Goal: Information Seeking & Learning: Check status

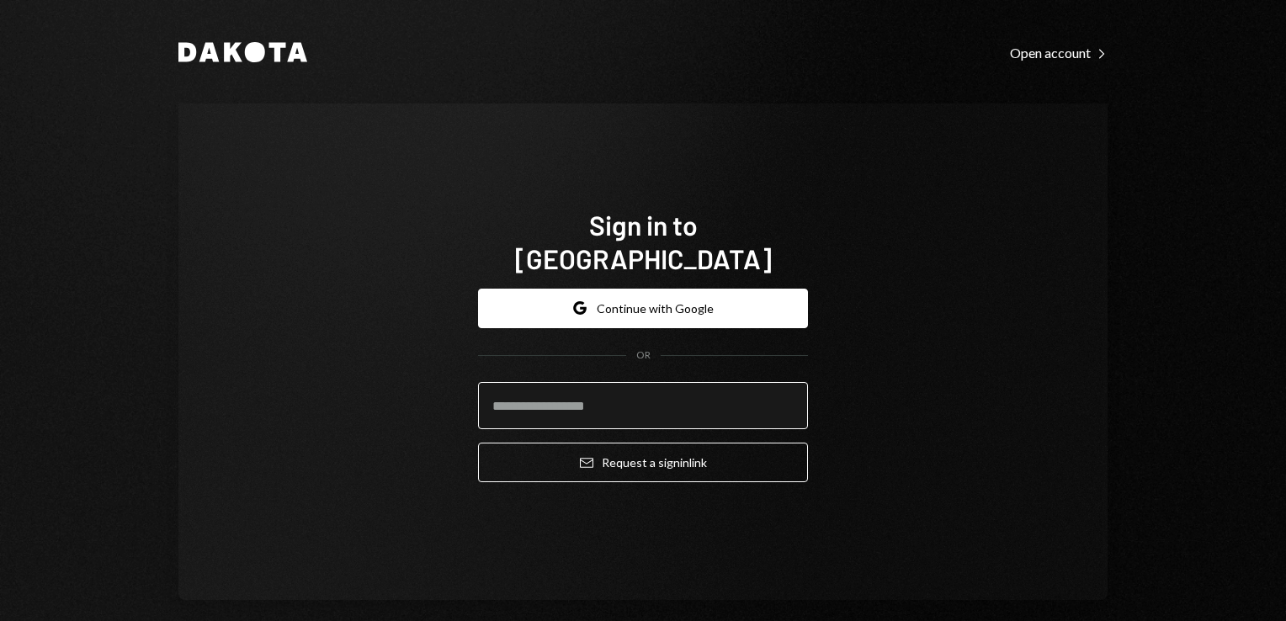
click at [488, 382] on input "email" at bounding box center [643, 405] width 330 height 47
type input "**********"
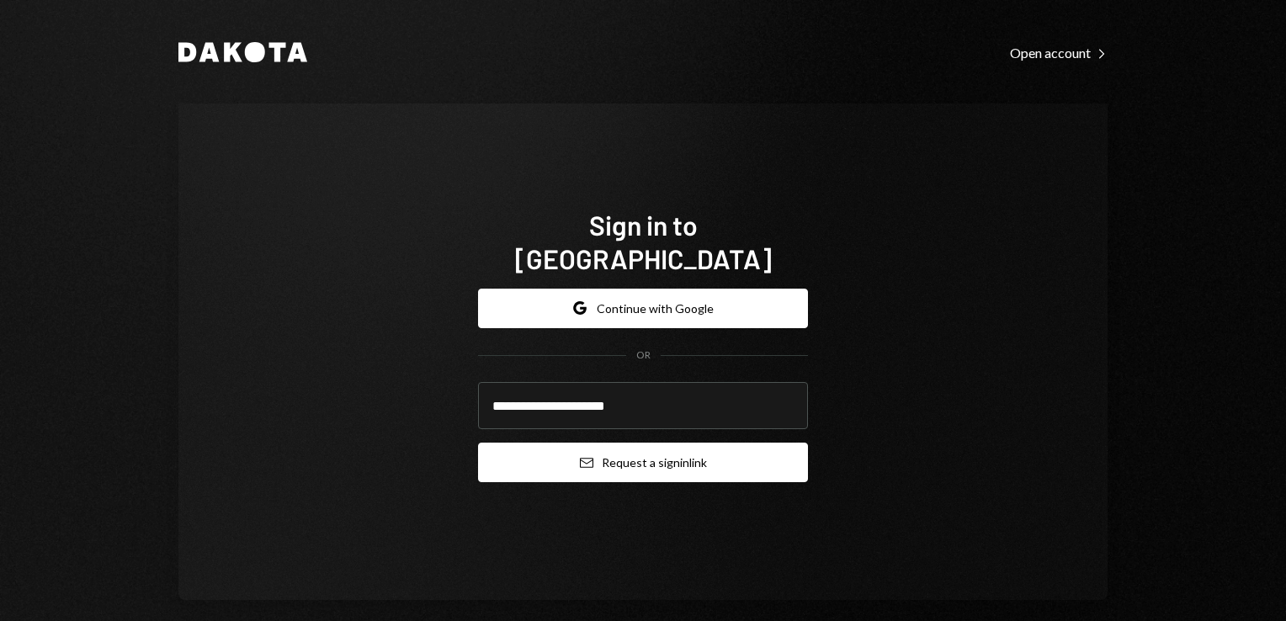
click at [623, 450] on button "Email Request a sign in link" at bounding box center [643, 463] width 330 height 40
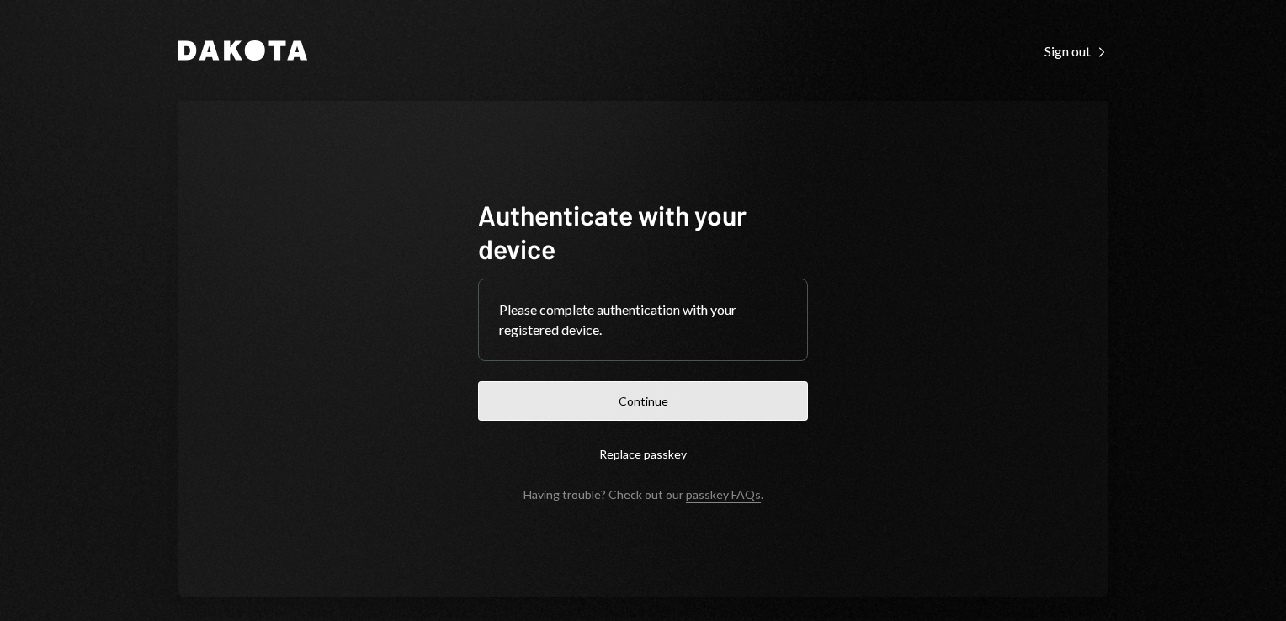
click at [567, 382] on button "Continue" at bounding box center [643, 401] width 330 height 40
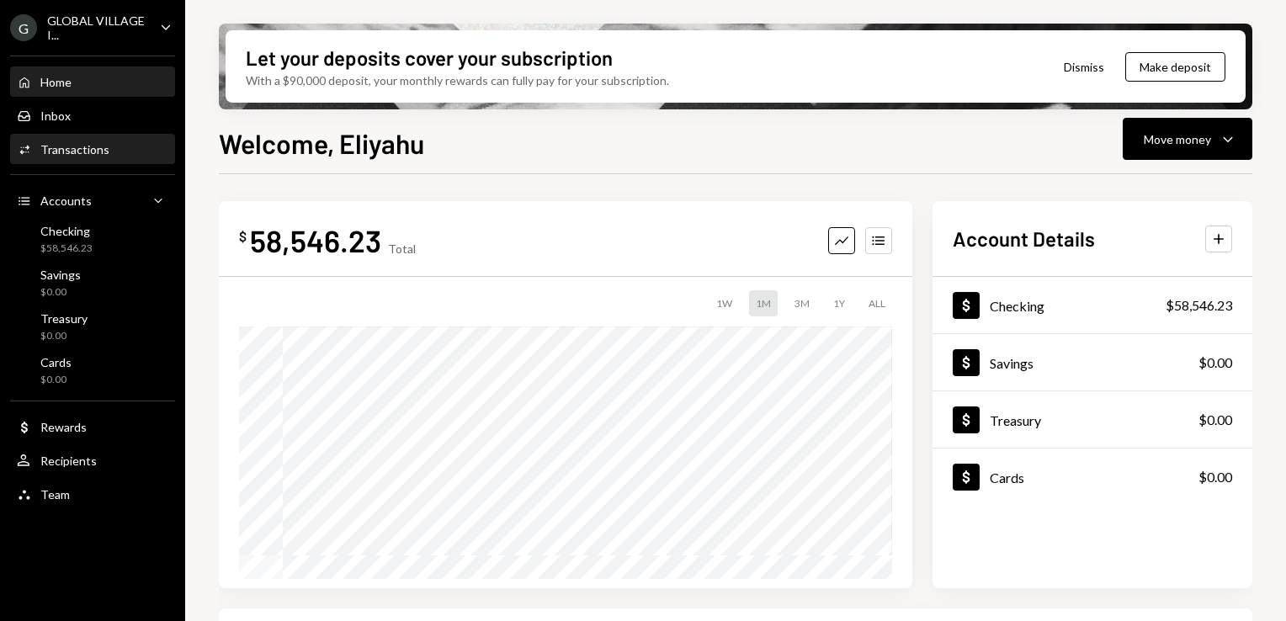
click at [94, 148] on div "Transactions" at bounding box center [74, 149] width 69 height 14
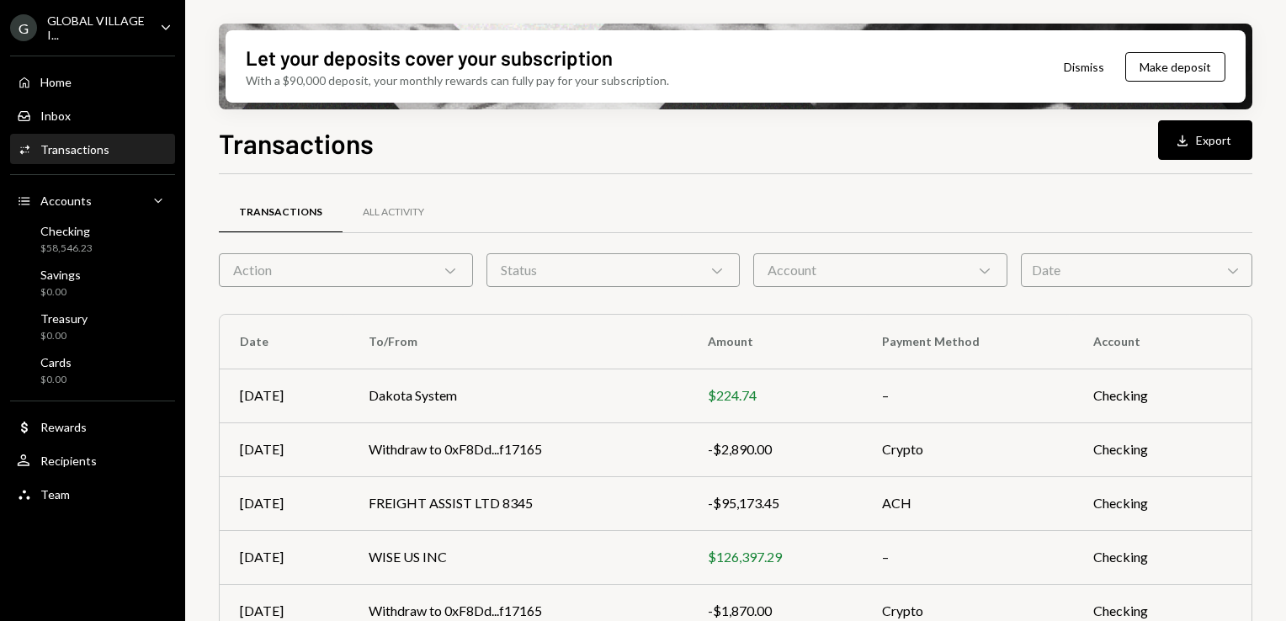
click at [454, 274] on icon "Chevron Down" at bounding box center [450, 270] width 17 height 17
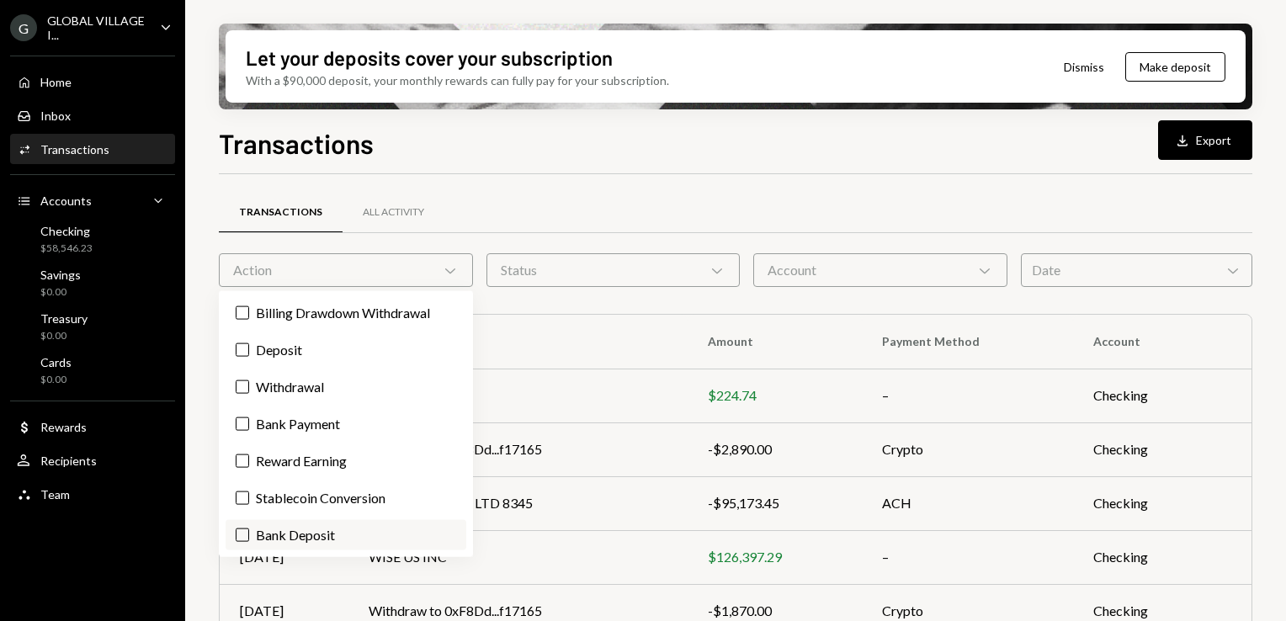
click at [309, 533] on label "Bank Deposit" at bounding box center [346, 535] width 241 height 30
click at [249, 533] on button "Bank Deposit" at bounding box center [242, 534] width 13 height 13
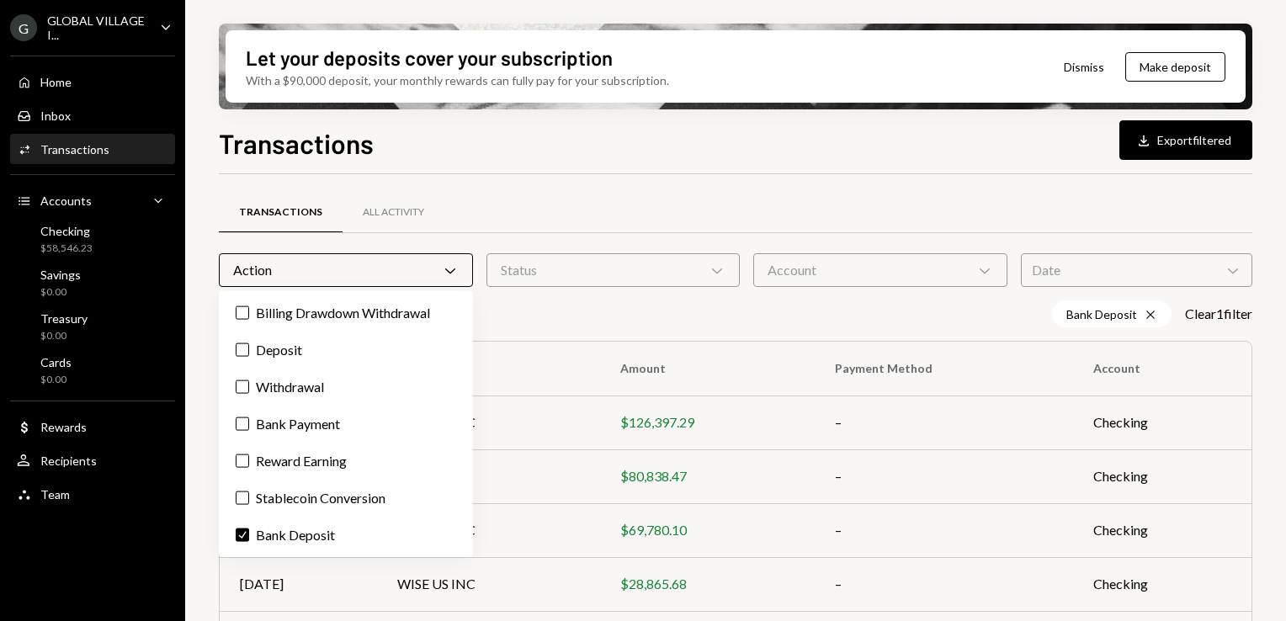
click at [444, 273] on icon "Chevron Down" at bounding box center [450, 270] width 17 height 17
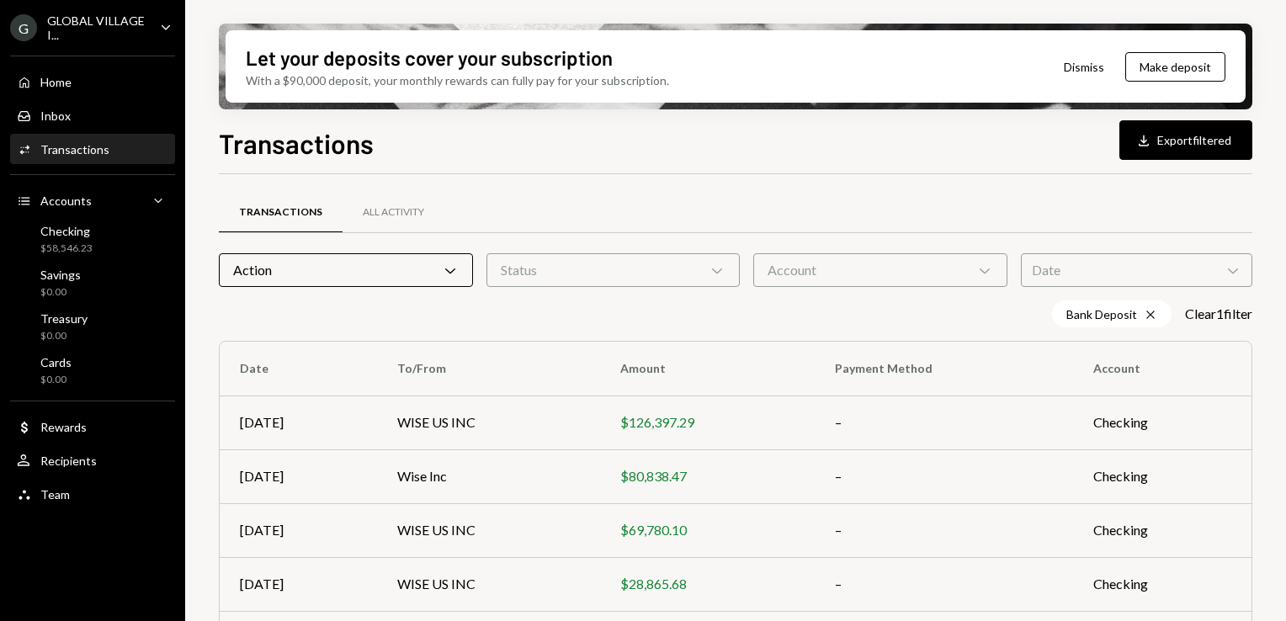
click at [454, 265] on icon "Chevron Down" at bounding box center [450, 270] width 17 height 17
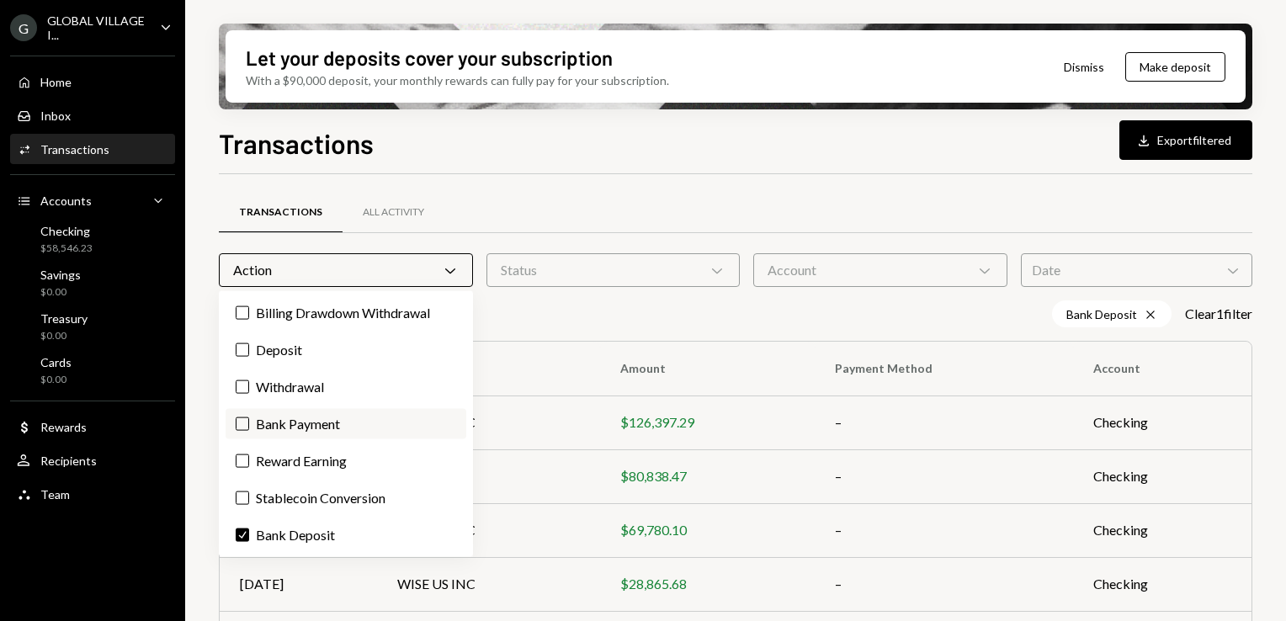
click at [324, 438] on label "Bank Payment" at bounding box center [346, 424] width 241 height 30
click at [249, 431] on button "Bank Payment" at bounding box center [242, 423] width 13 height 13
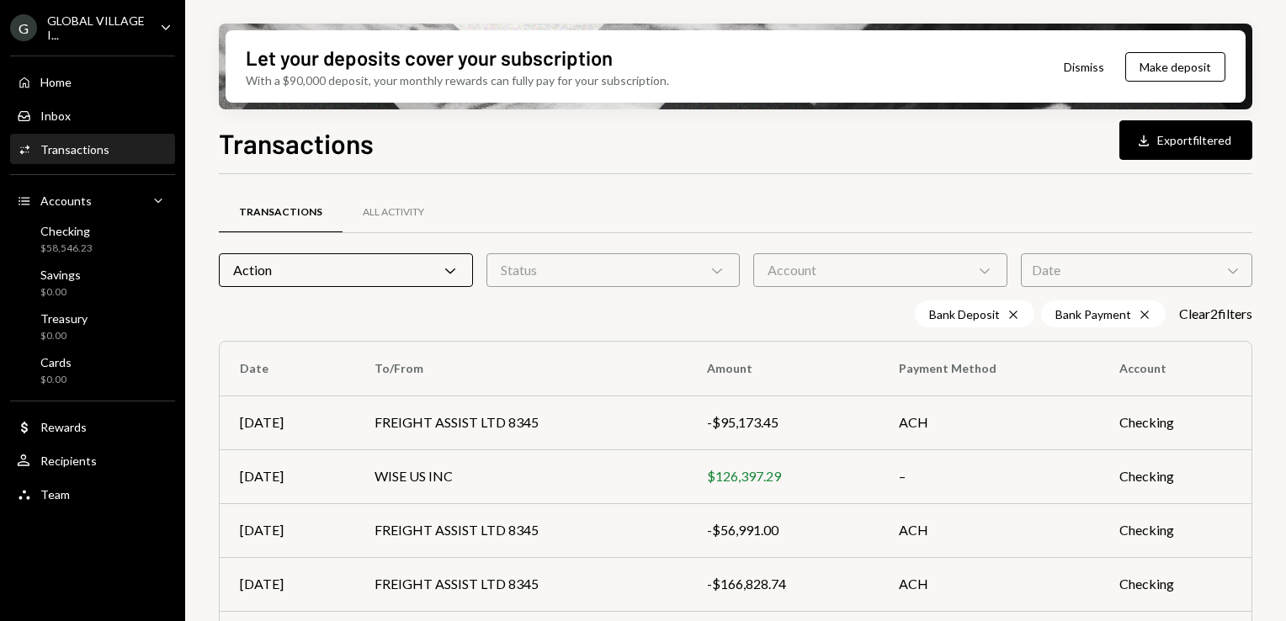
click at [601, 162] on div "Transactions Download Export filtered Transactions All Activity Action Chevron …" at bounding box center [735, 421] width 1033 height 597
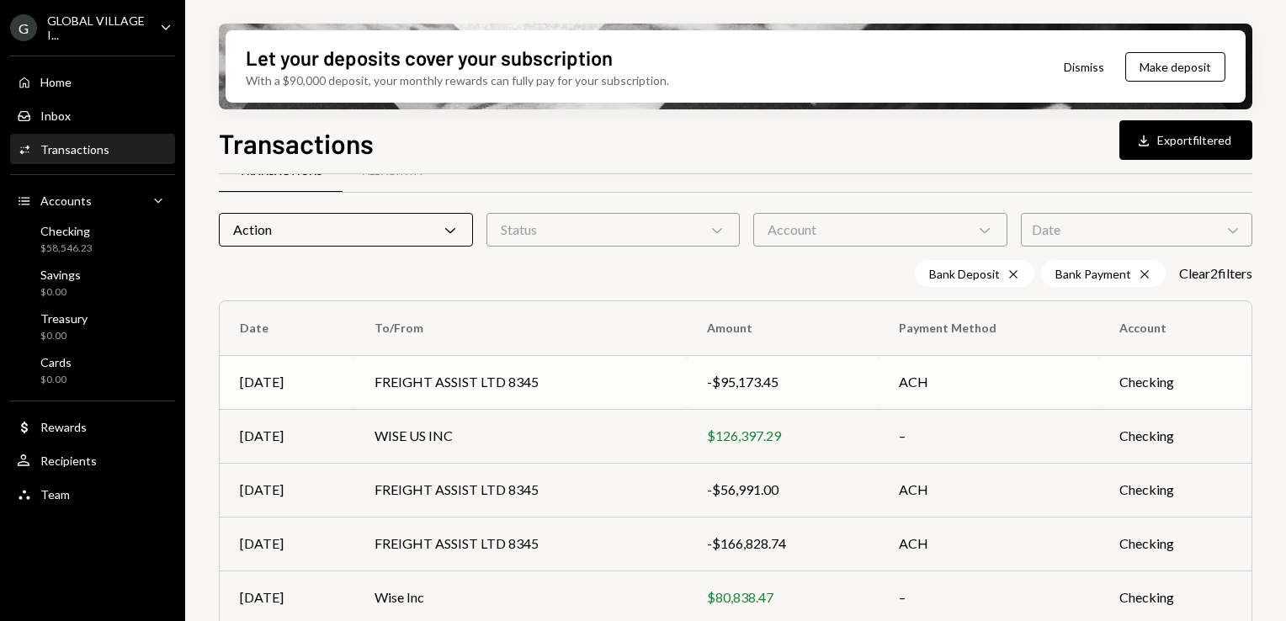
scroll to position [40, 0]
click at [454, 230] on icon "Chevron Down" at bounding box center [450, 229] width 17 height 17
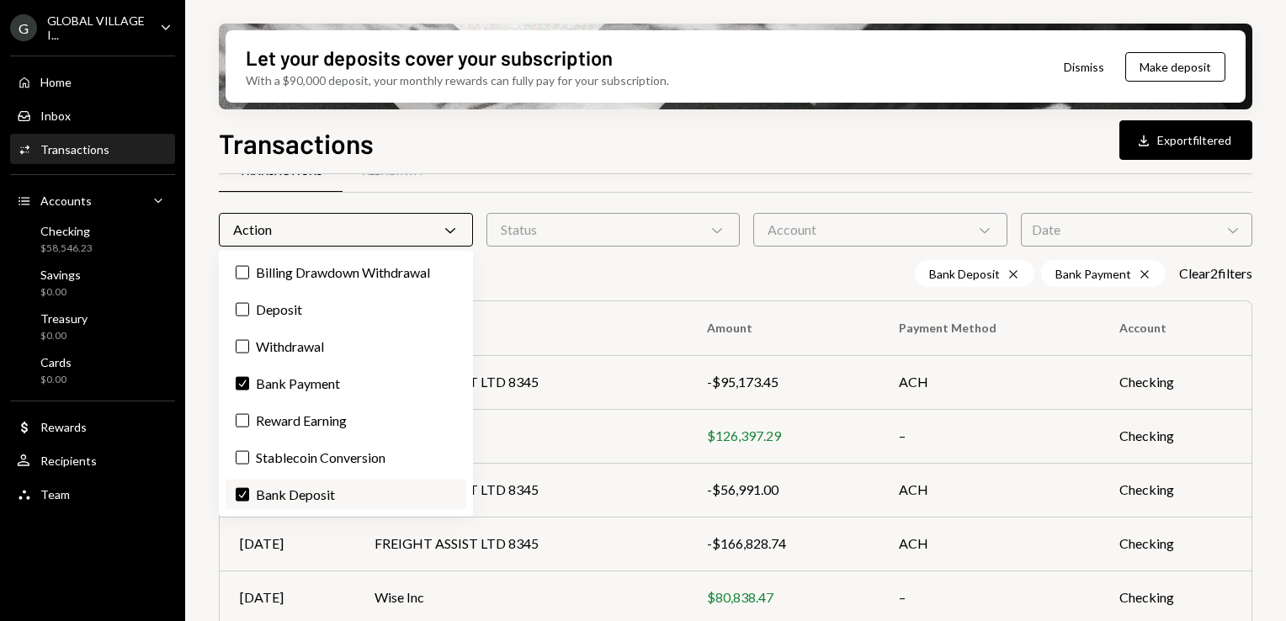
click at [244, 493] on button "Check" at bounding box center [242, 494] width 13 height 13
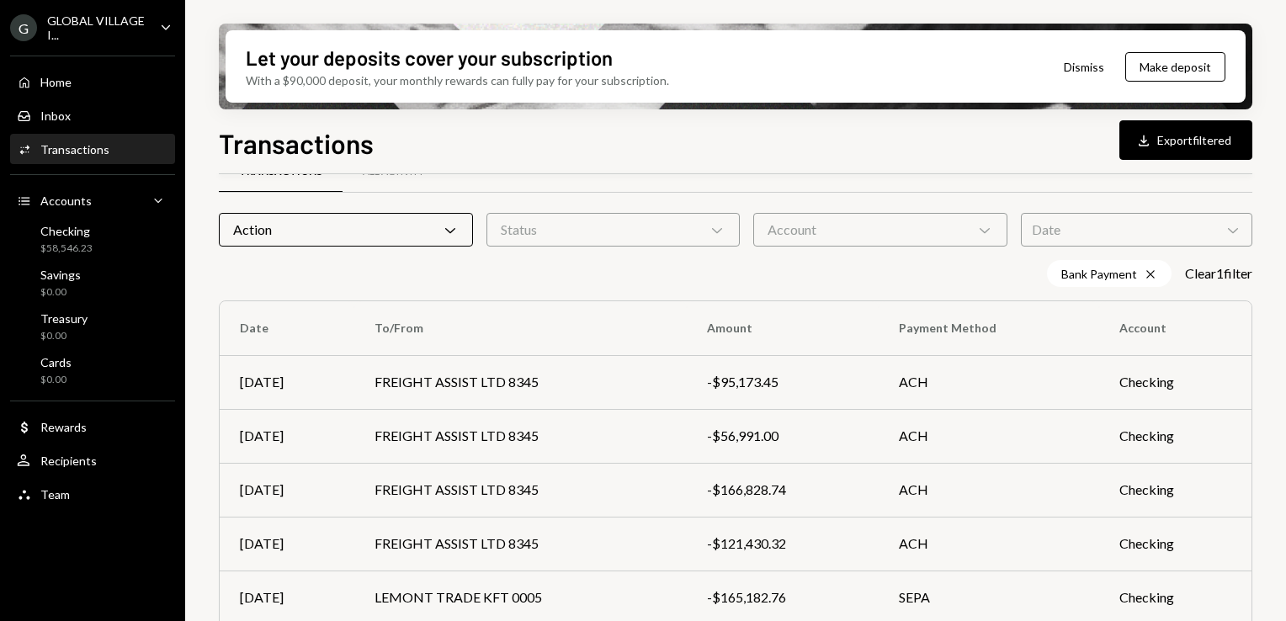
click at [559, 283] on div "Bank Payment Cross Clear 1 filter" at bounding box center [735, 273] width 1033 height 27
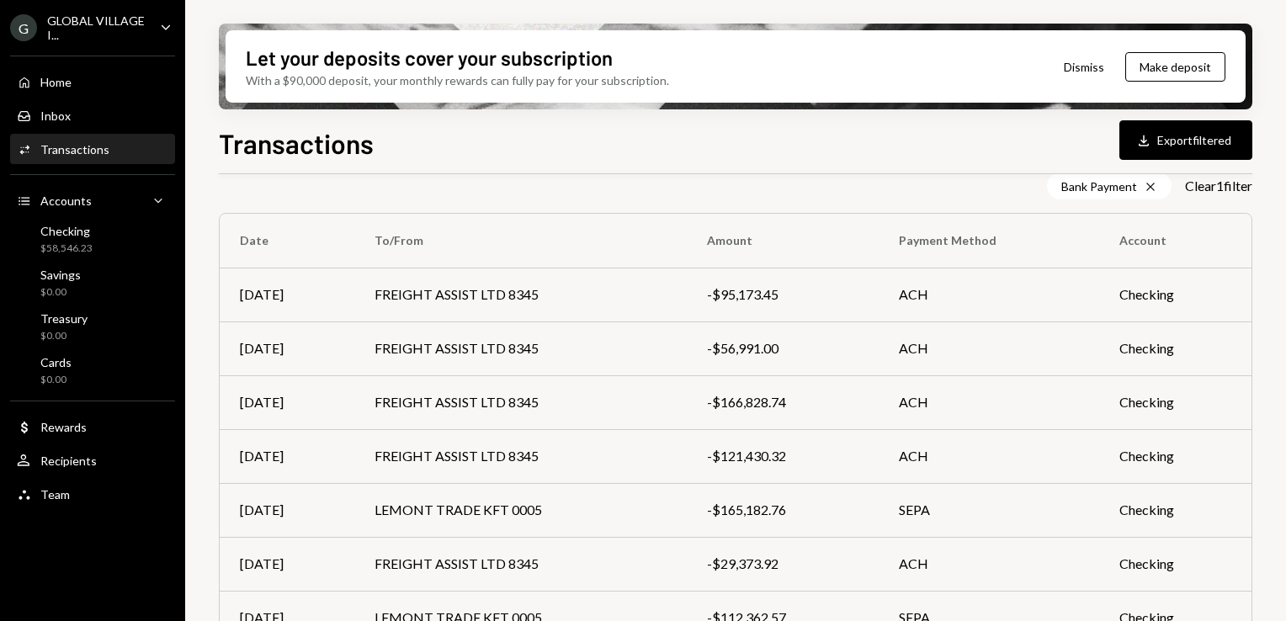
scroll to position [130, 0]
click at [744, 408] on div "-$166,828.74" at bounding box center [782, 400] width 151 height 20
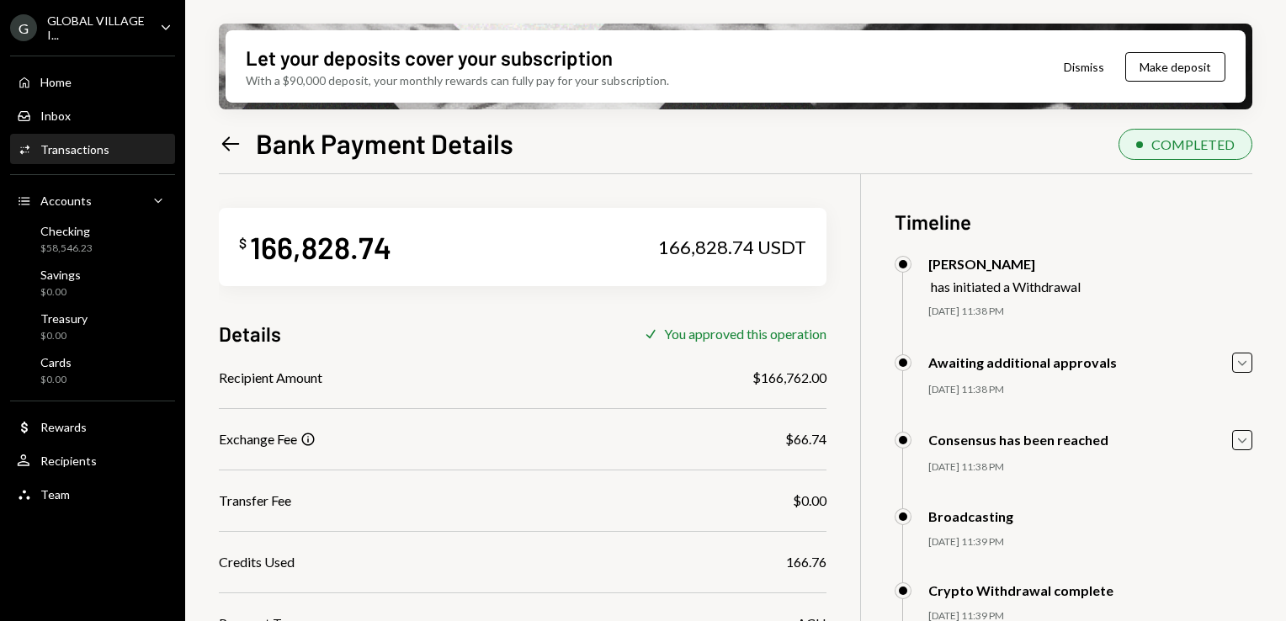
click at [232, 144] on icon "Left Arrow" at bounding box center [231, 144] width 24 height 24
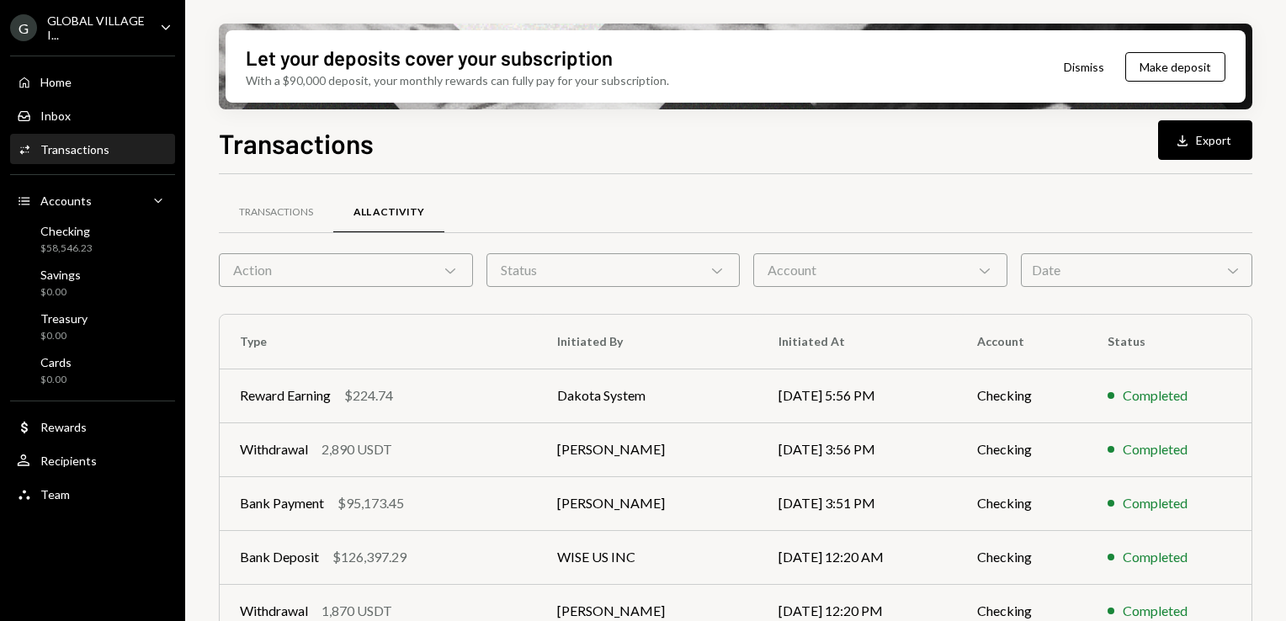
click at [444, 271] on icon "Chevron Down" at bounding box center [450, 270] width 17 height 17
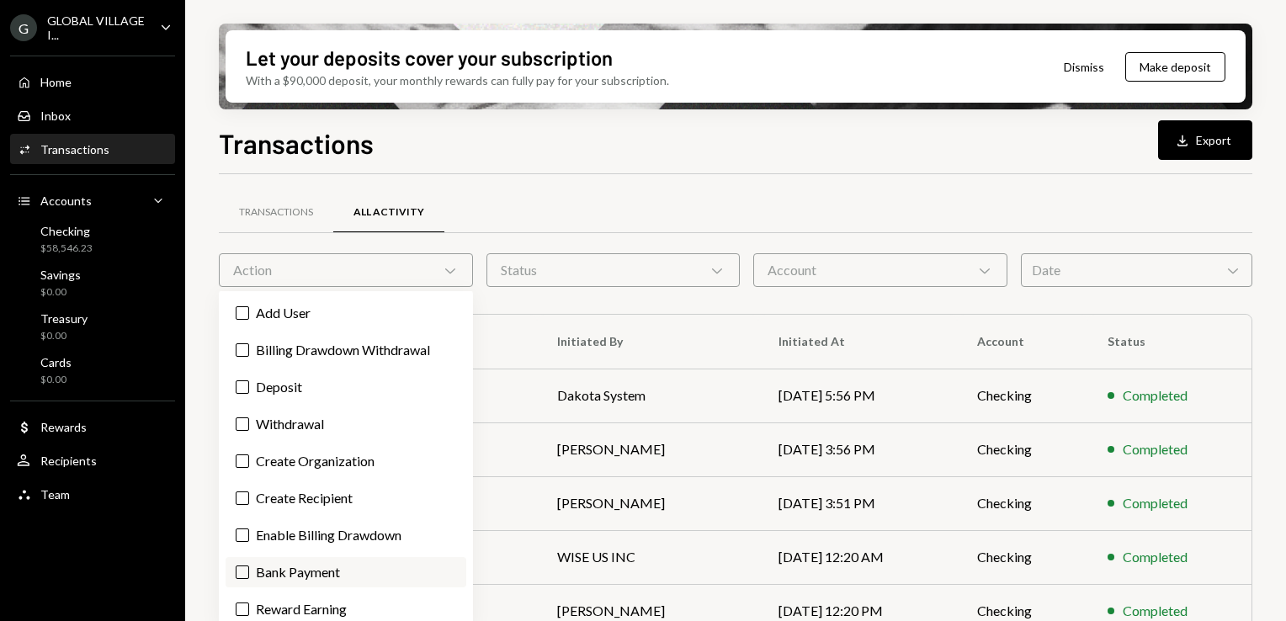
click at [303, 571] on label "Bank Payment" at bounding box center [346, 572] width 241 height 30
click at [249, 571] on button "Bank Payment" at bounding box center [242, 572] width 13 height 13
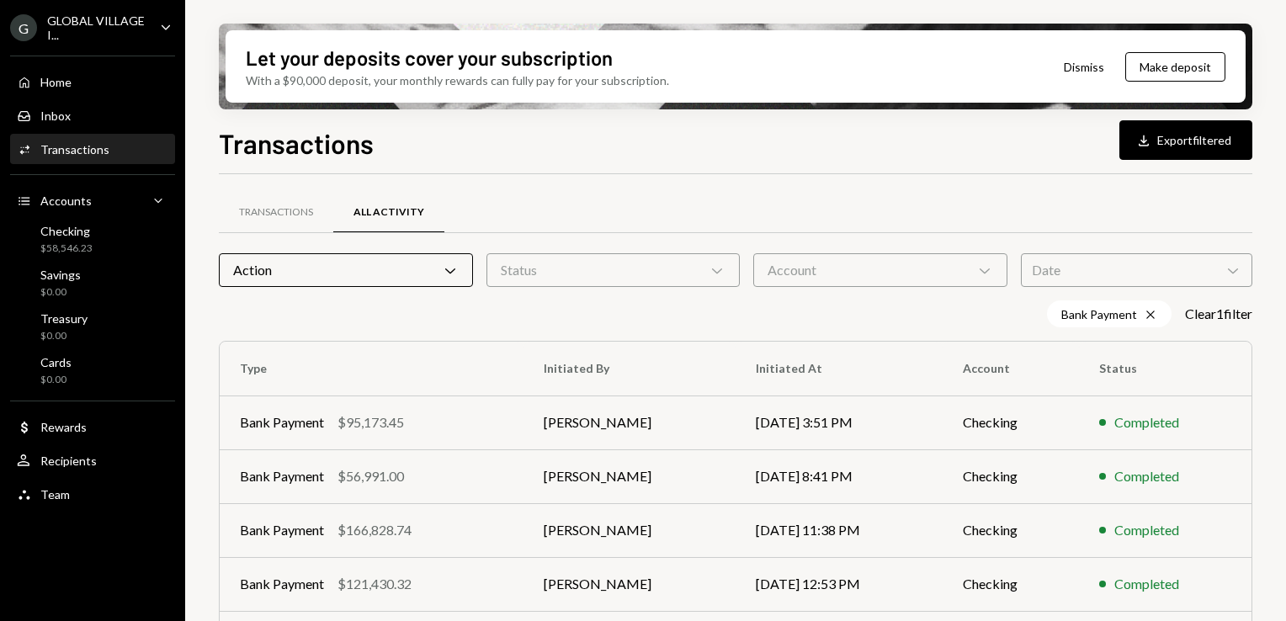
click at [774, 148] on div "Transactions Download Export filtered" at bounding box center [735, 141] width 1033 height 37
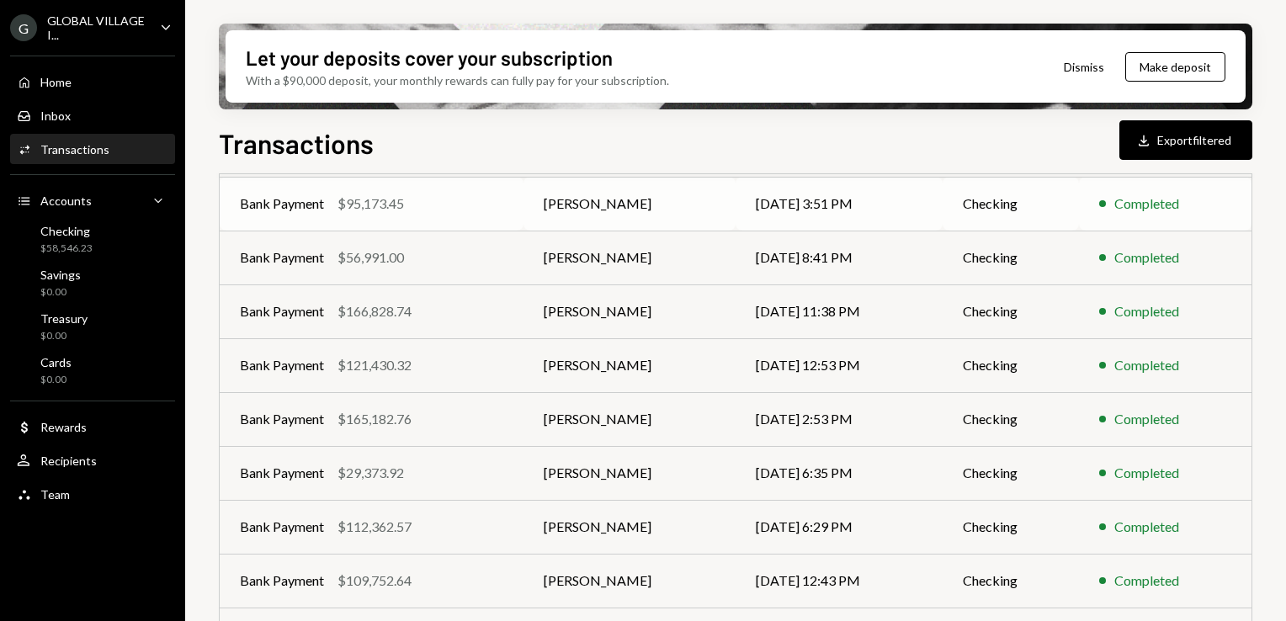
scroll to position [220, 0]
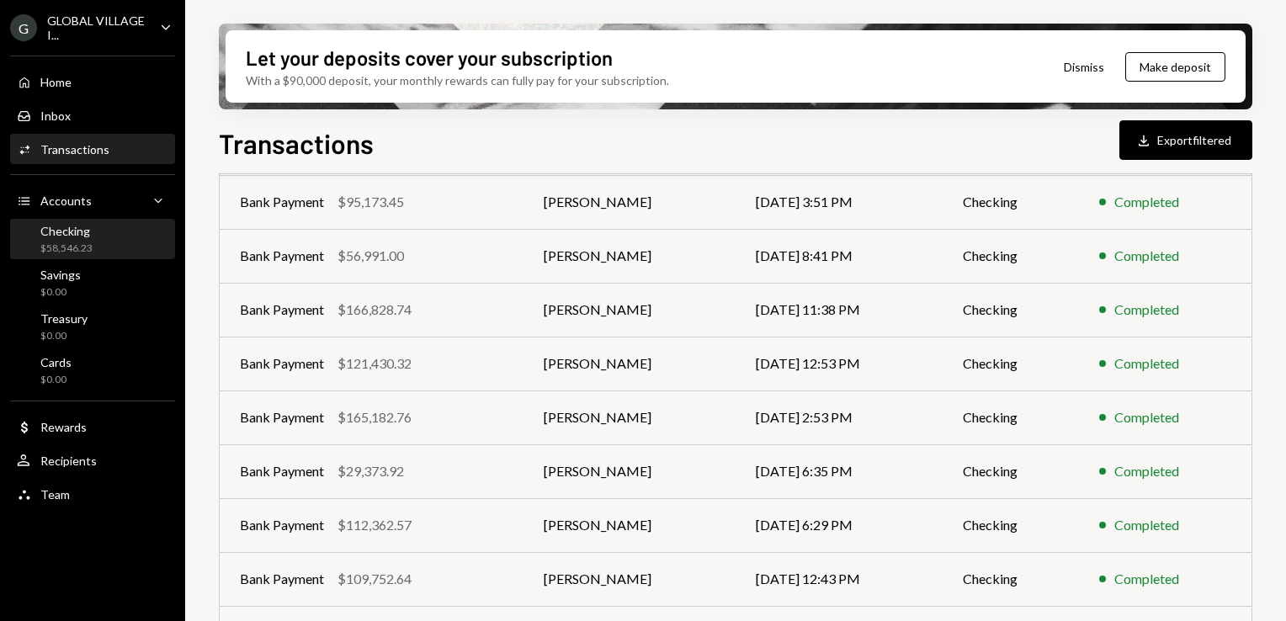
click at [131, 226] on div "Checking $58,546.23" at bounding box center [92, 240] width 151 height 32
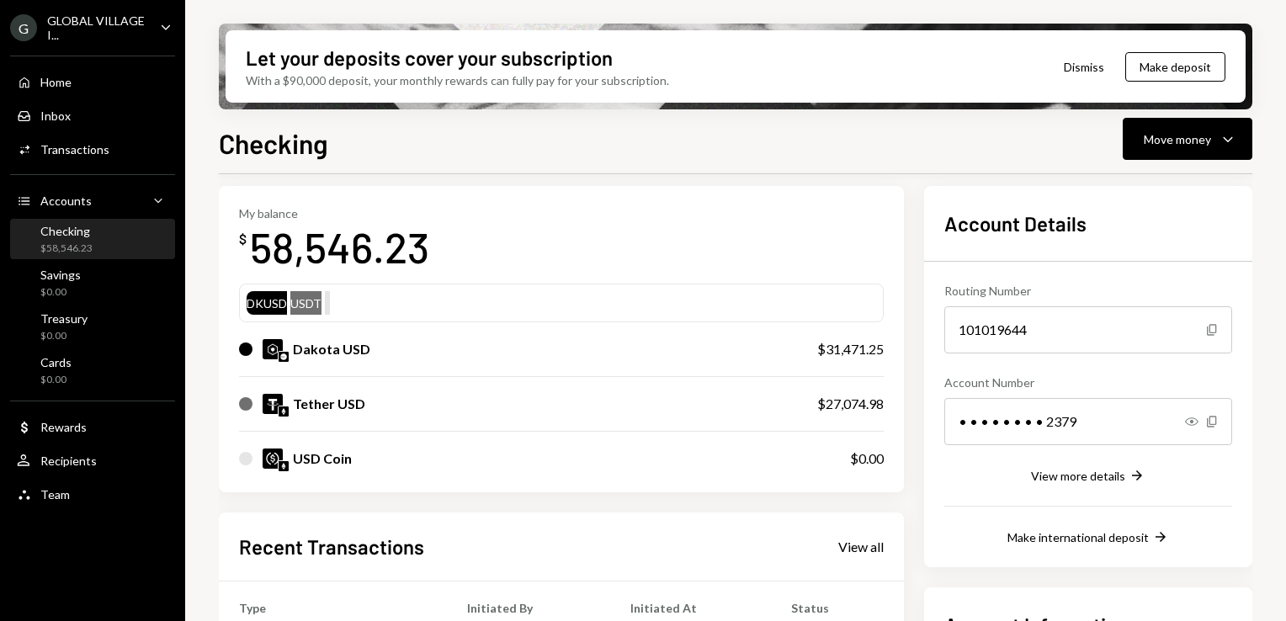
scroll to position [66, 0]
click at [72, 157] on div "Activities Transactions" at bounding box center [92, 149] width 151 height 29
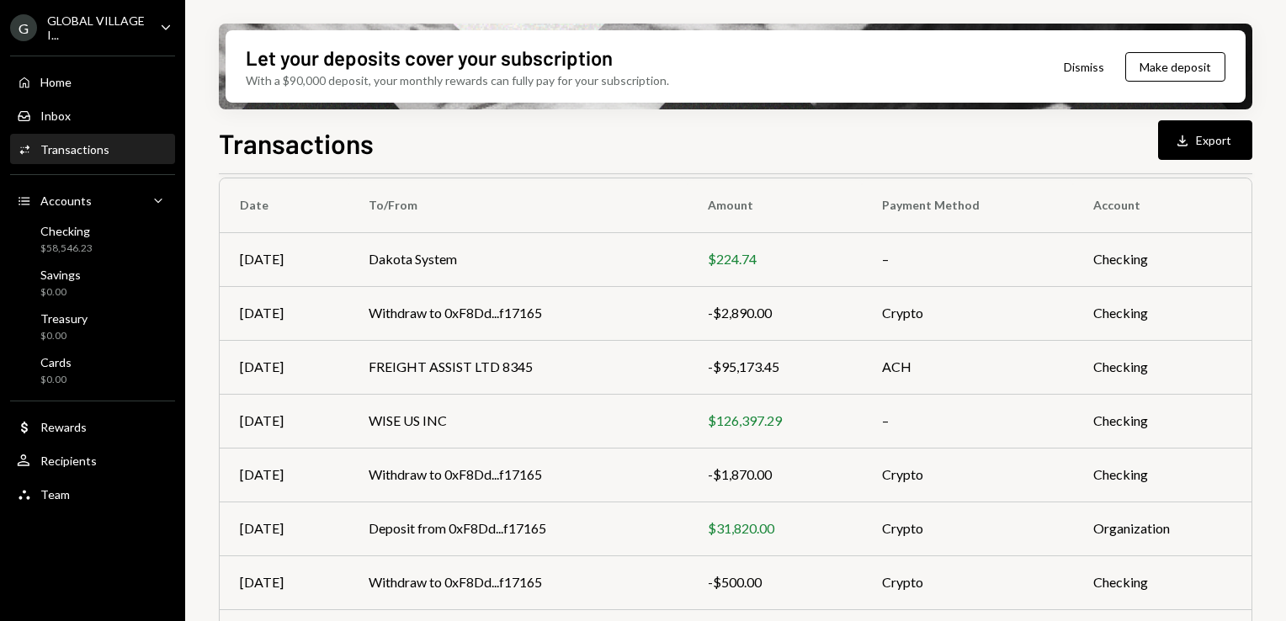
scroll to position [9, 0]
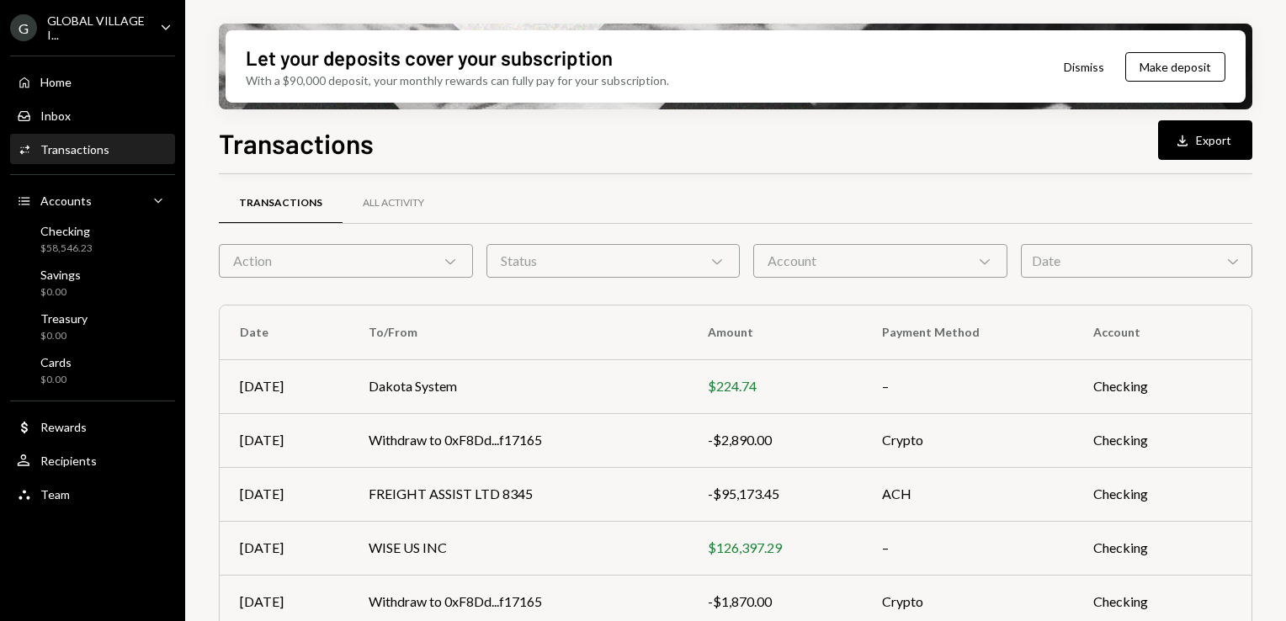
click at [455, 259] on icon "Chevron Down" at bounding box center [450, 260] width 17 height 17
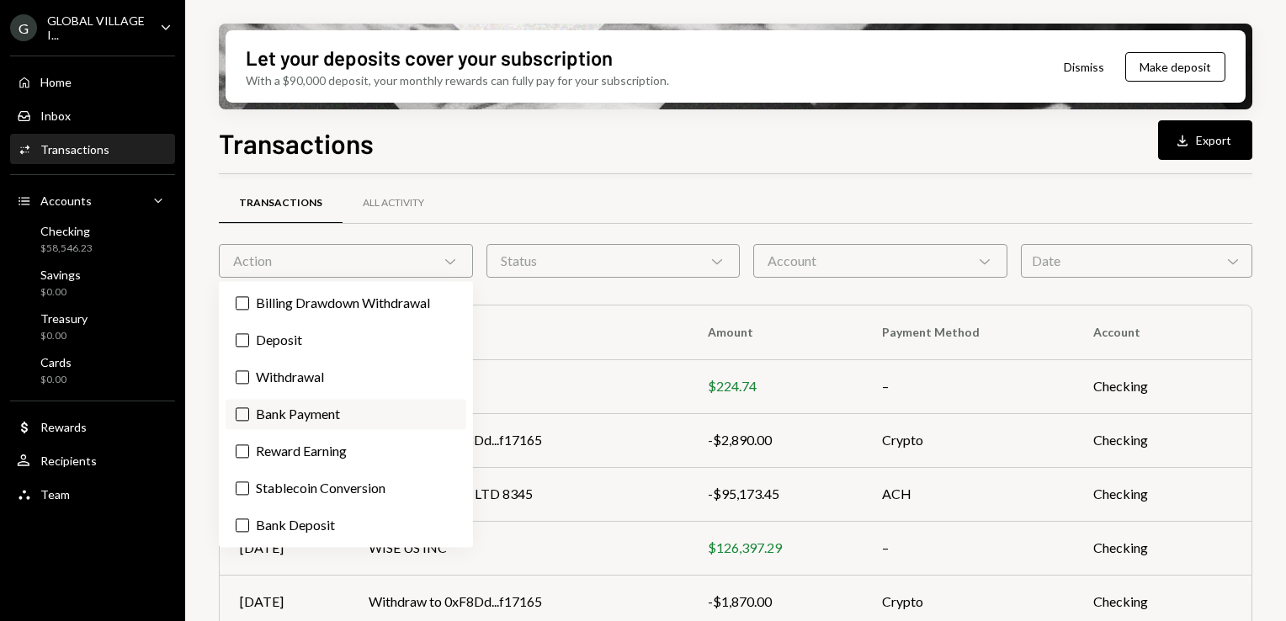
click at [321, 410] on label "Bank Payment" at bounding box center [346, 414] width 241 height 30
click at [249, 410] on button "Bank Payment" at bounding box center [242, 413] width 13 height 13
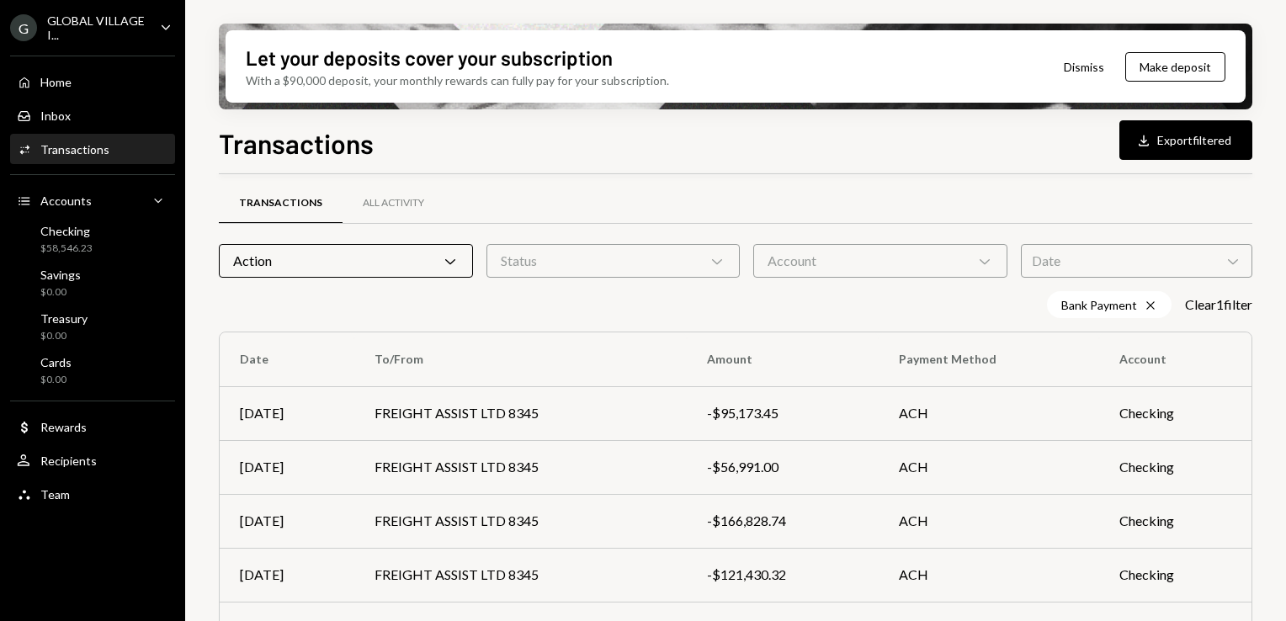
click at [636, 143] on div "Transactions Download Export filtered" at bounding box center [735, 141] width 1033 height 37
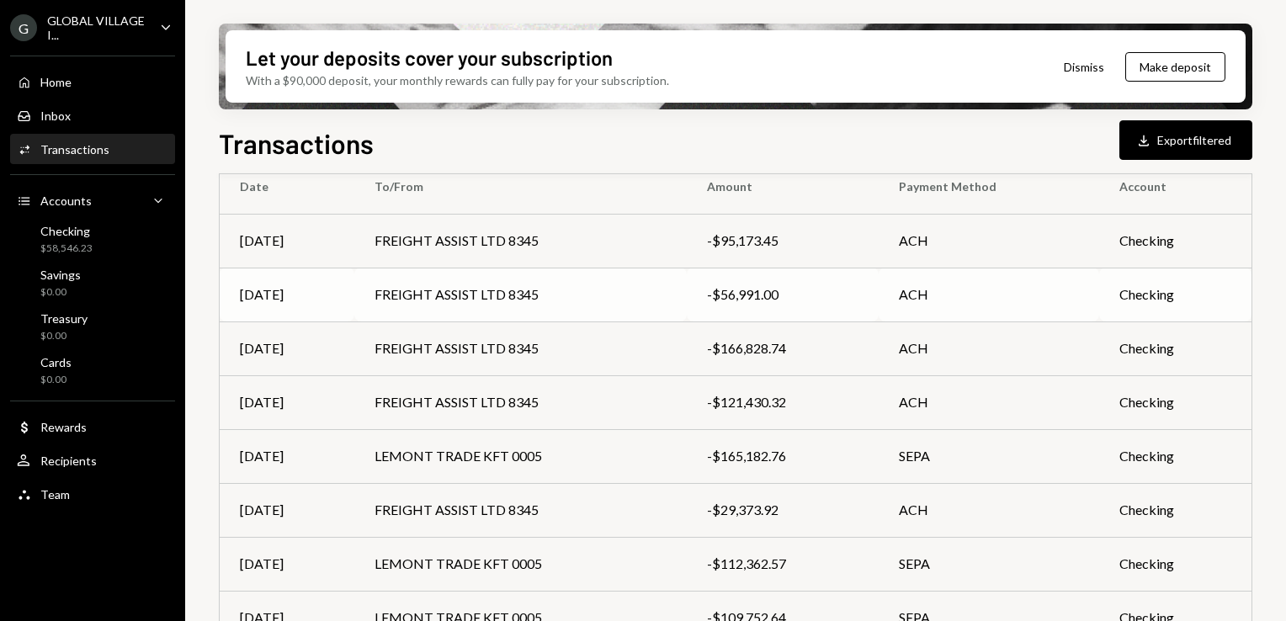
scroll to position [178, 0]
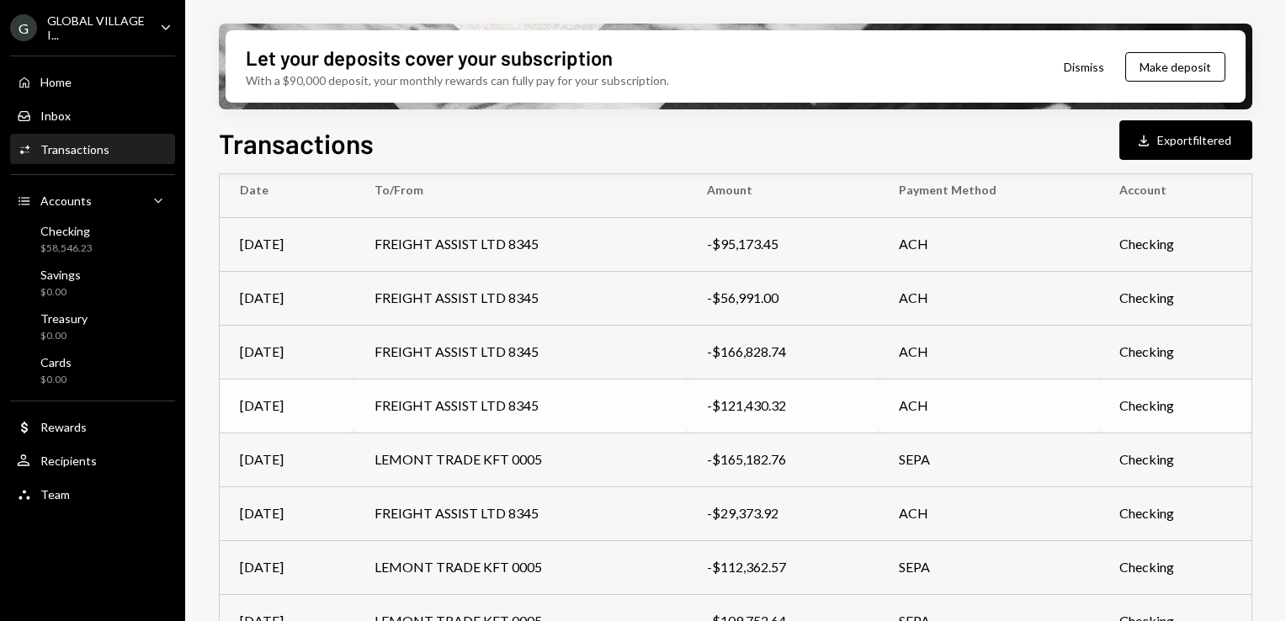
click at [734, 402] on div "-$121,430.32" at bounding box center [782, 406] width 151 height 20
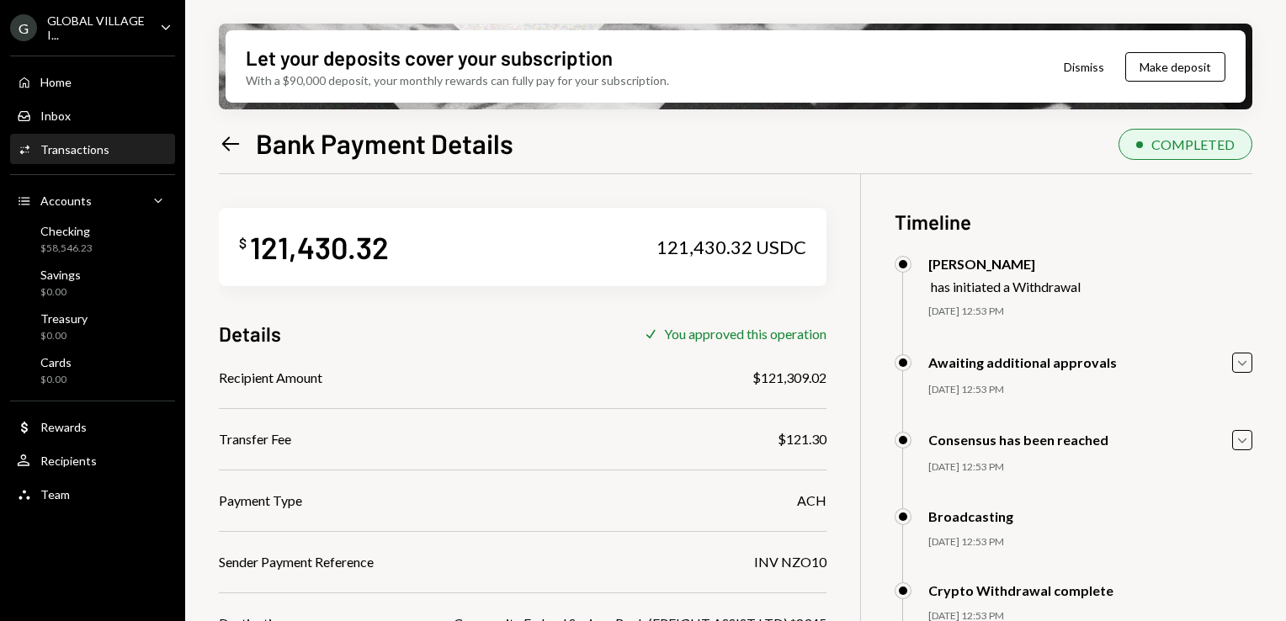
click at [230, 138] on icon "Left Arrow" at bounding box center [231, 144] width 24 height 24
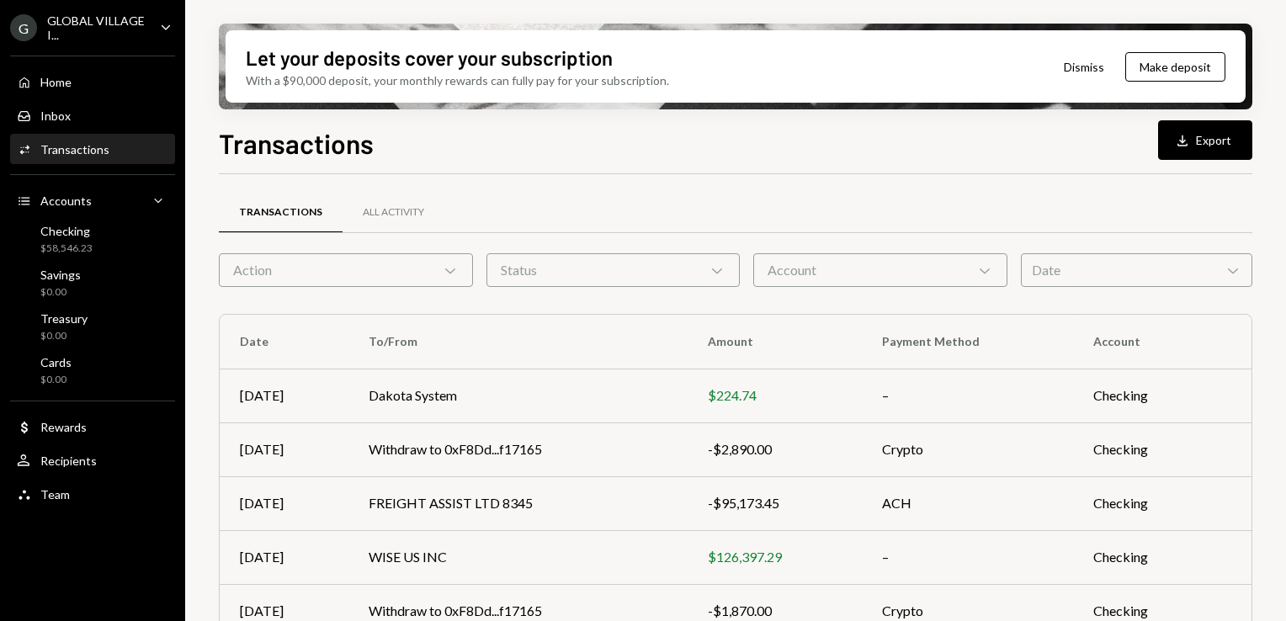
click at [447, 269] on icon at bounding box center [450, 270] width 10 height 5
click at [60, 89] on div "Home Home" at bounding box center [92, 82] width 151 height 29
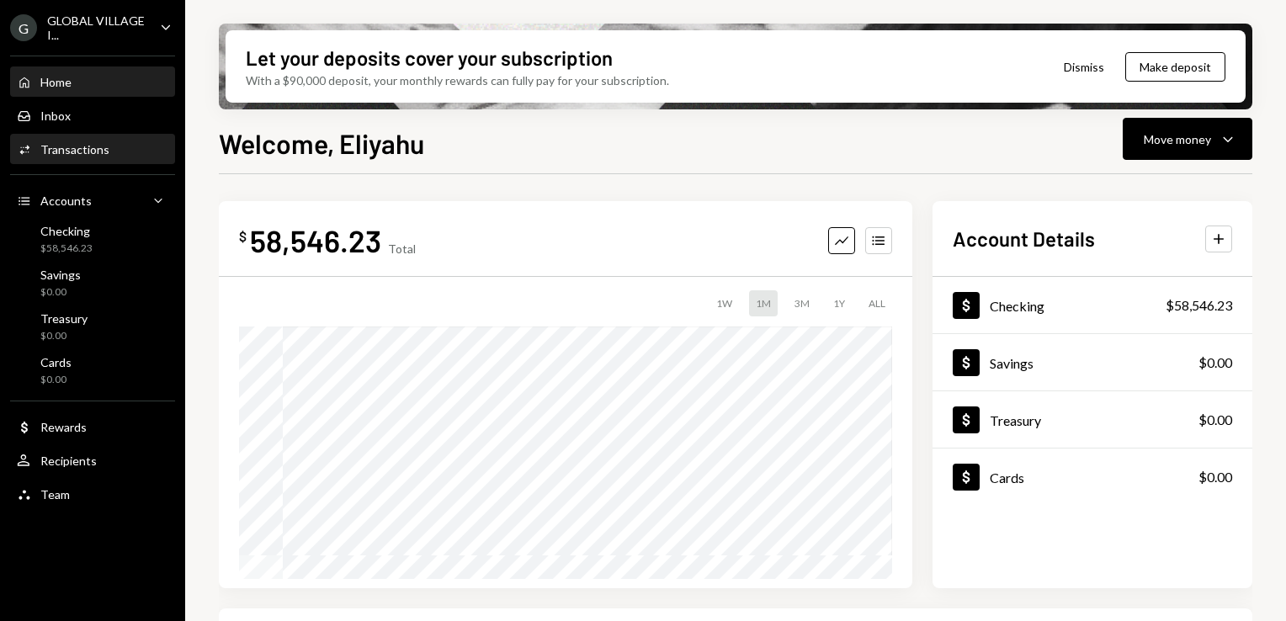
click at [73, 146] on div "Transactions" at bounding box center [74, 149] width 69 height 14
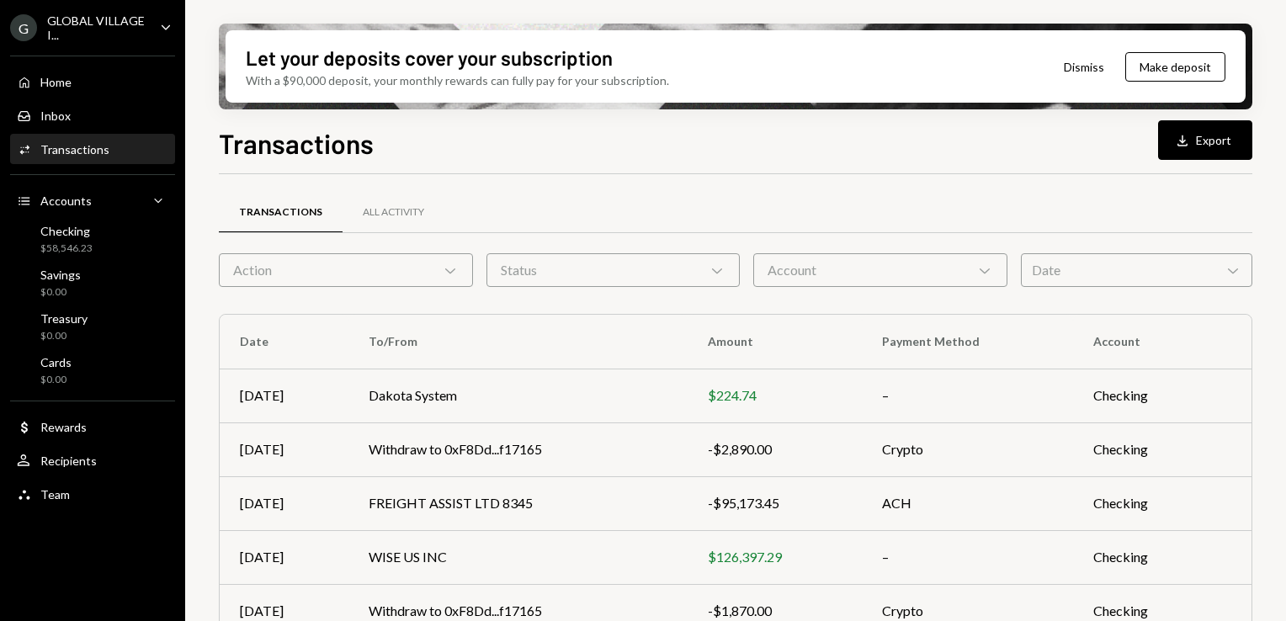
click at [454, 270] on icon "Chevron Down" at bounding box center [450, 270] width 17 height 17
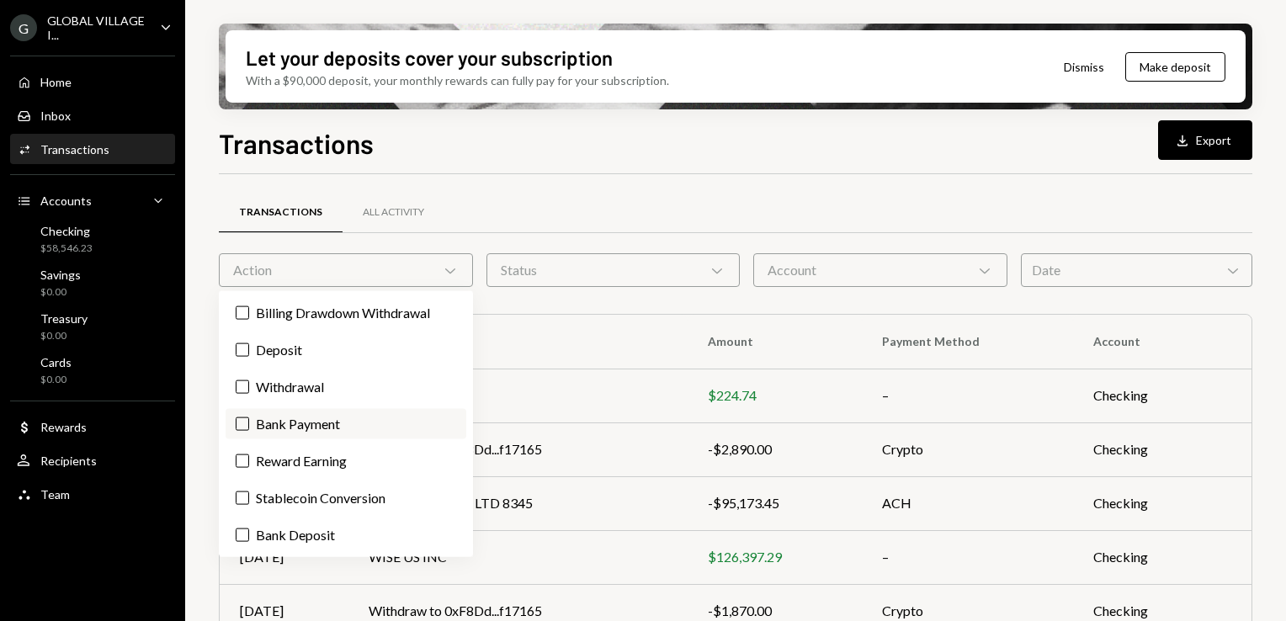
click at [322, 433] on label "Bank Payment" at bounding box center [346, 424] width 241 height 30
click at [249, 431] on button "Bank Payment" at bounding box center [242, 423] width 13 height 13
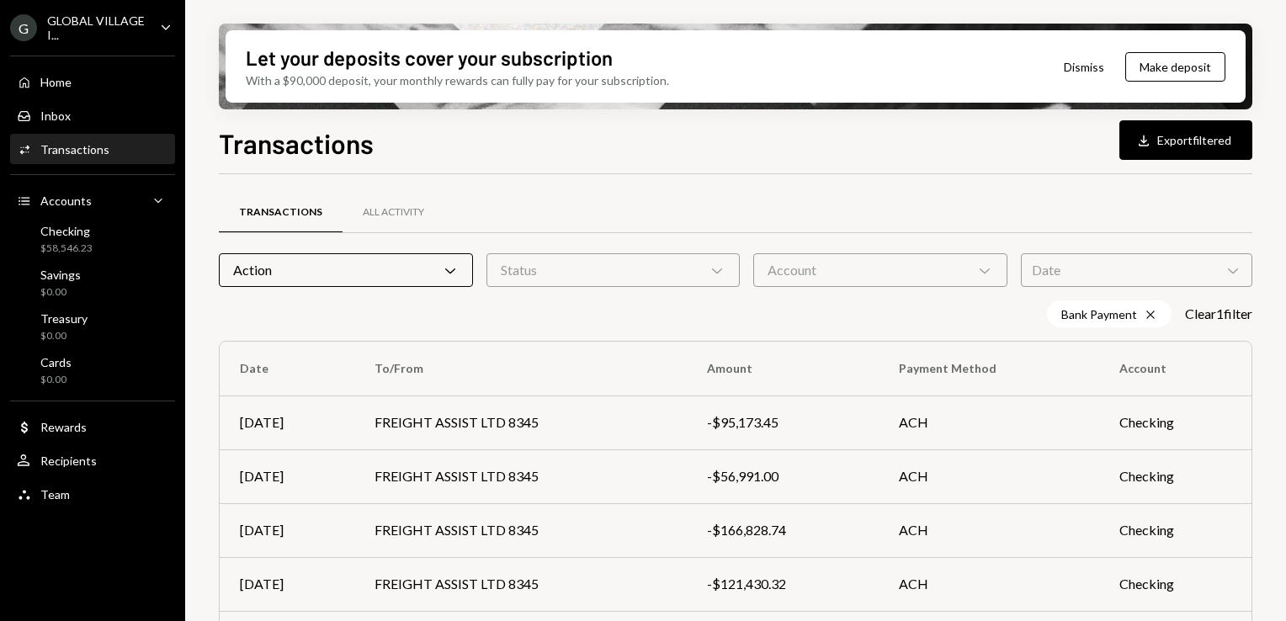
click at [586, 177] on div "Transactions All Activity Action Chevron Down Status Chevron Down Account Chevr…" at bounding box center [735, 589] width 1033 height 831
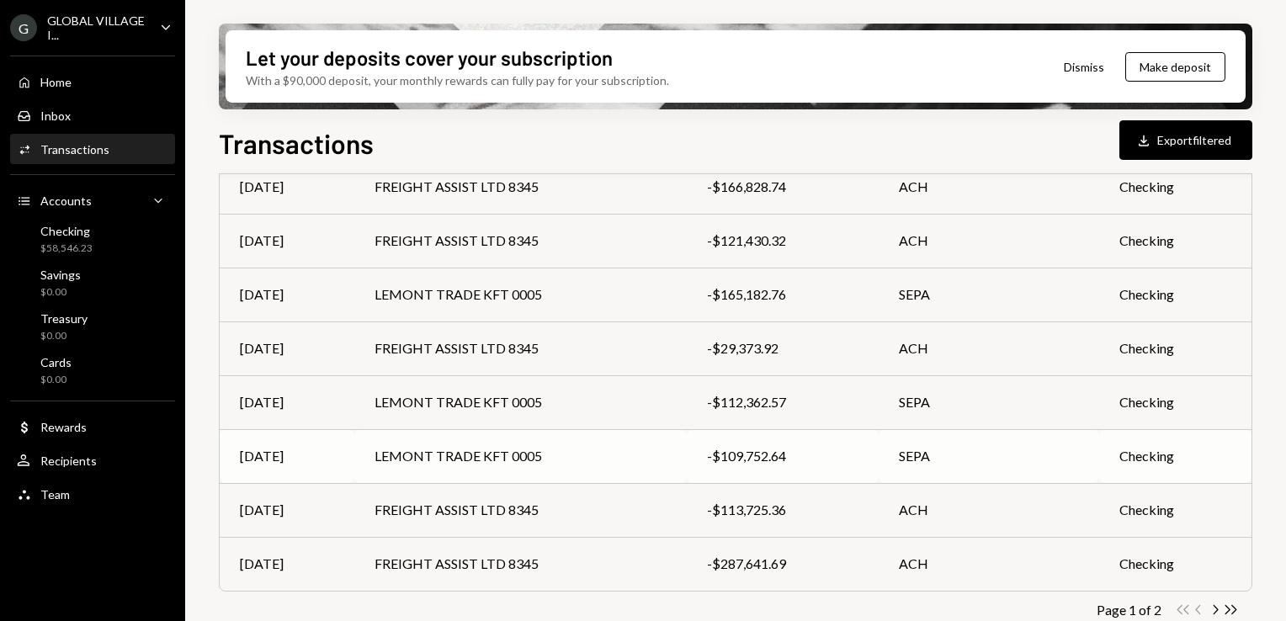
scroll to position [364, 0]
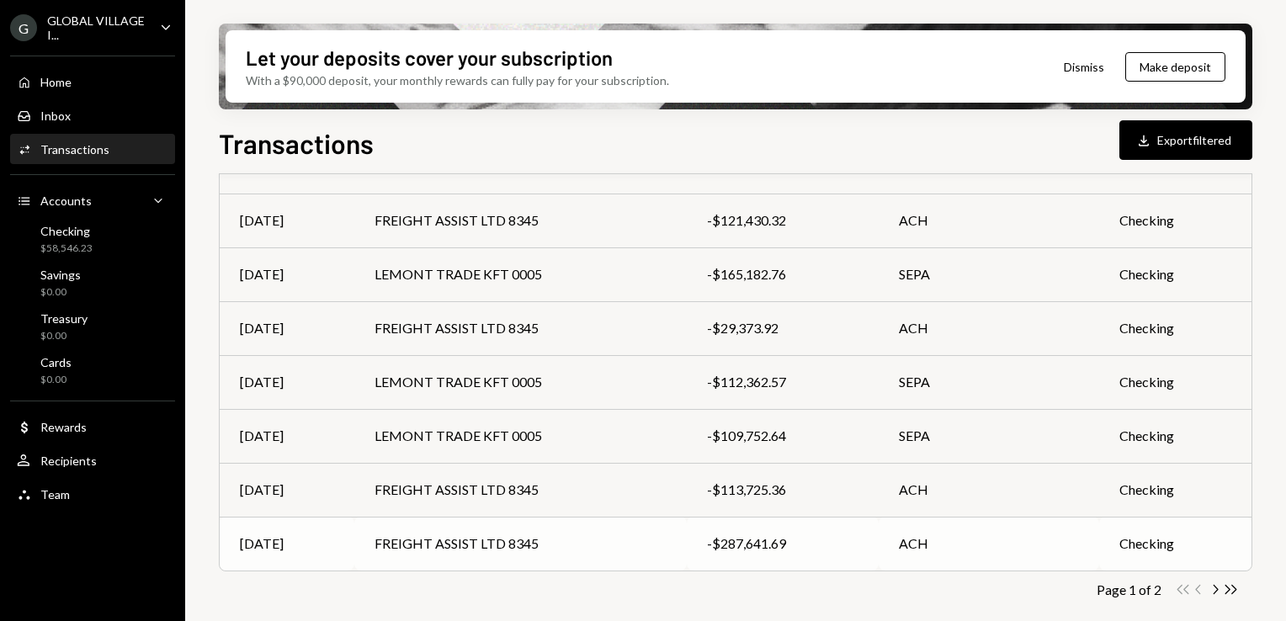
click at [479, 539] on td "FREIGHT ASSIST LTD 8345" at bounding box center [520, 544] width 332 height 54
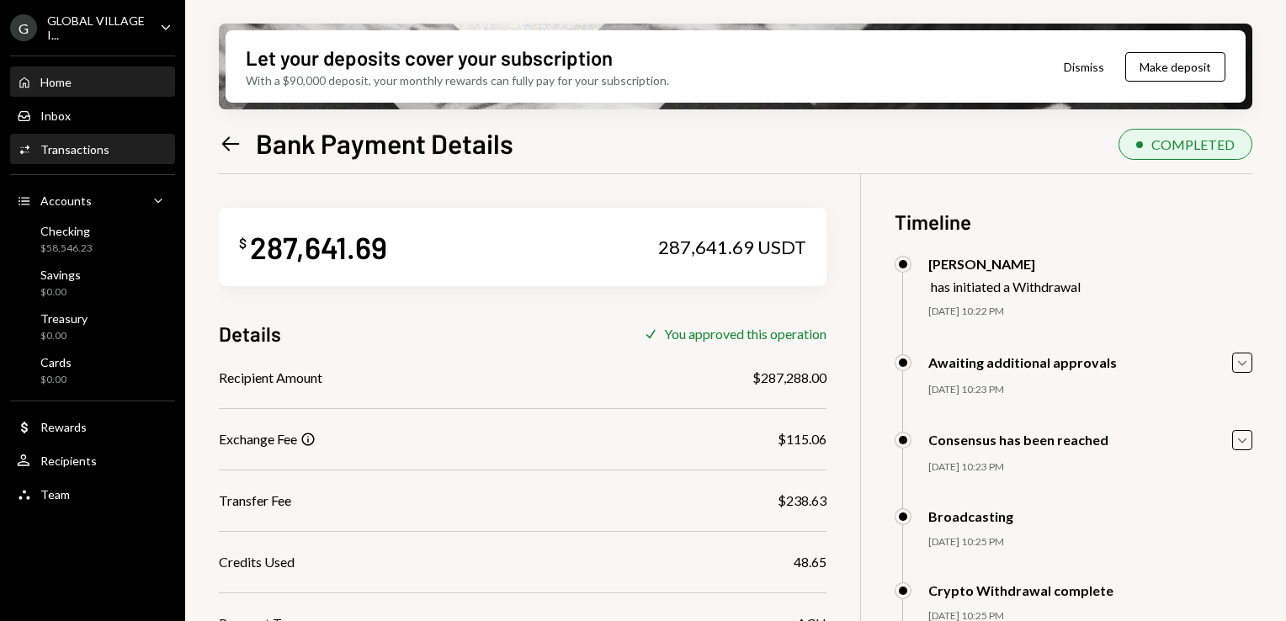
click at [74, 72] on div "Home Home" at bounding box center [92, 82] width 151 height 29
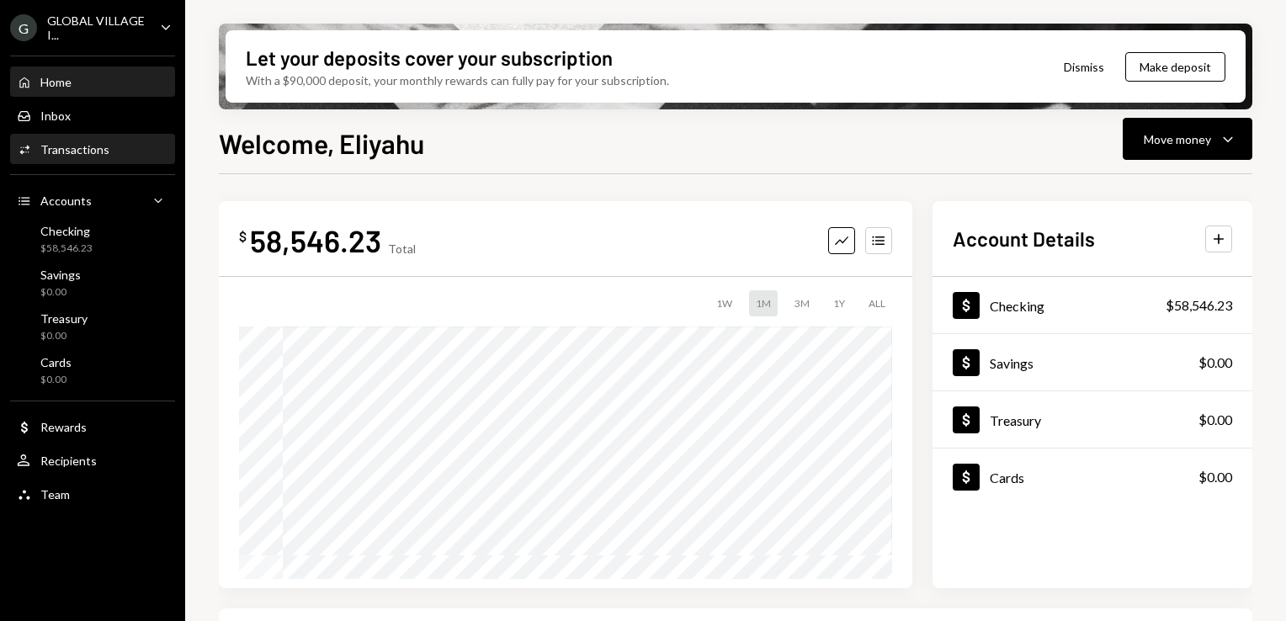
click at [74, 162] on div "Activities Transactions" at bounding box center [92, 149] width 151 height 29
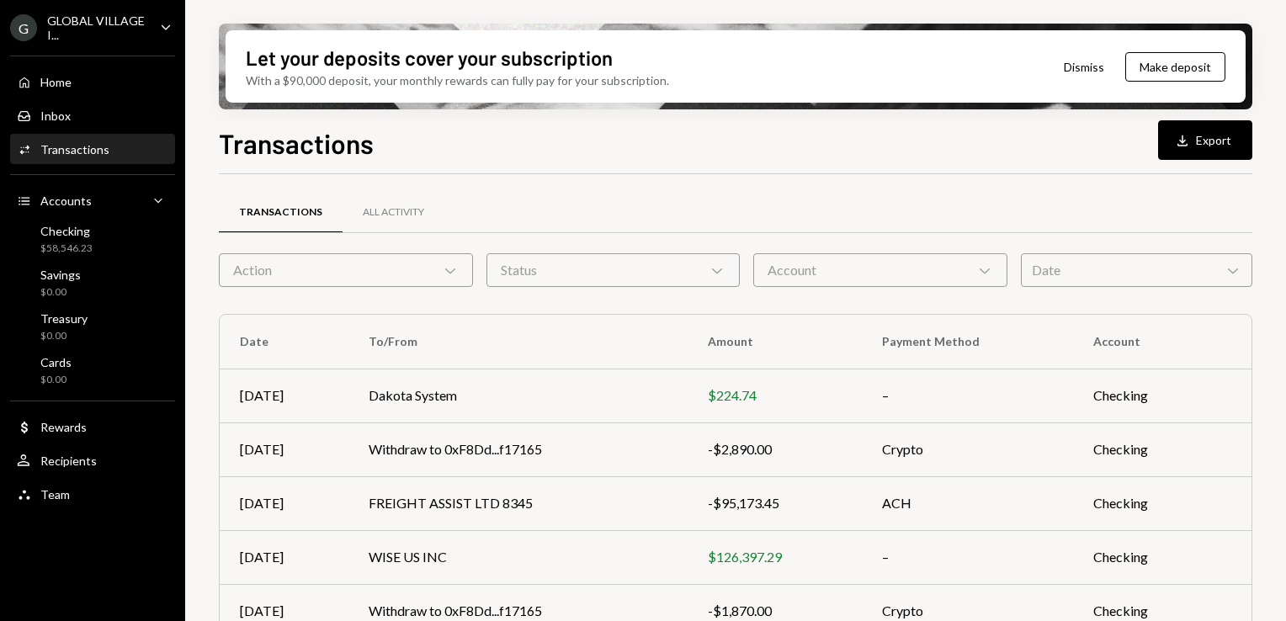
click at [457, 273] on icon "Chevron Down" at bounding box center [450, 270] width 17 height 17
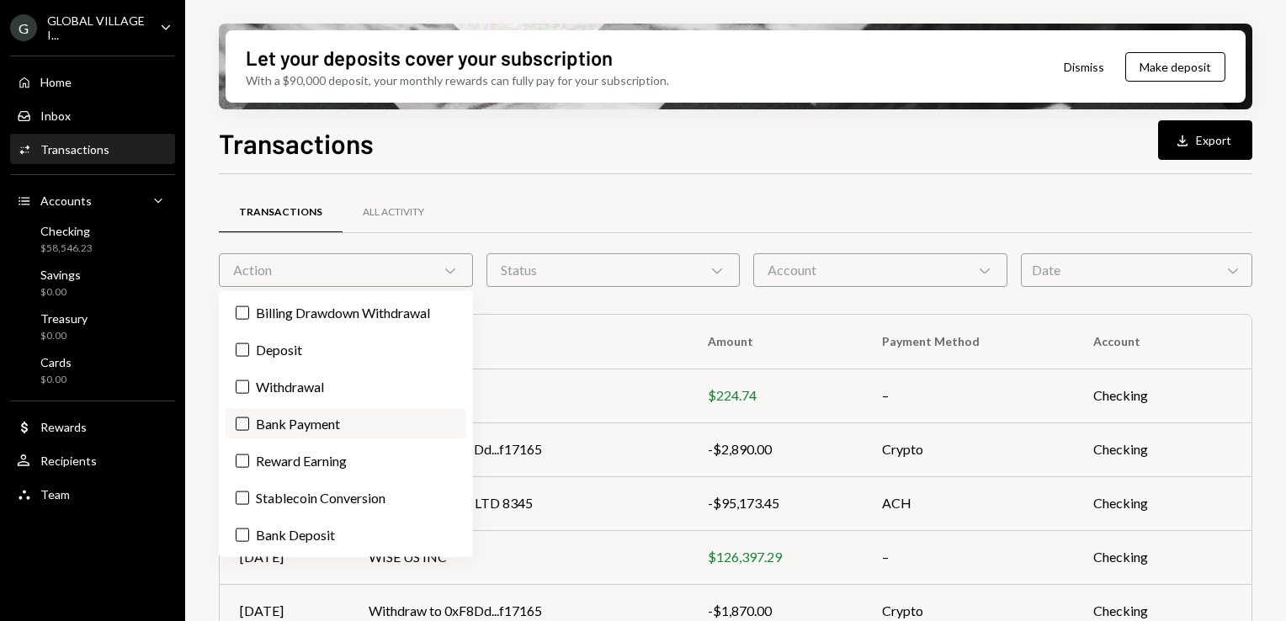
click at [333, 422] on label "Bank Payment" at bounding box center [346, 424] width 241 height 30
click at [249, 422] on button "Bank Payment" at bounding box center [242, 423] width 13 height 13
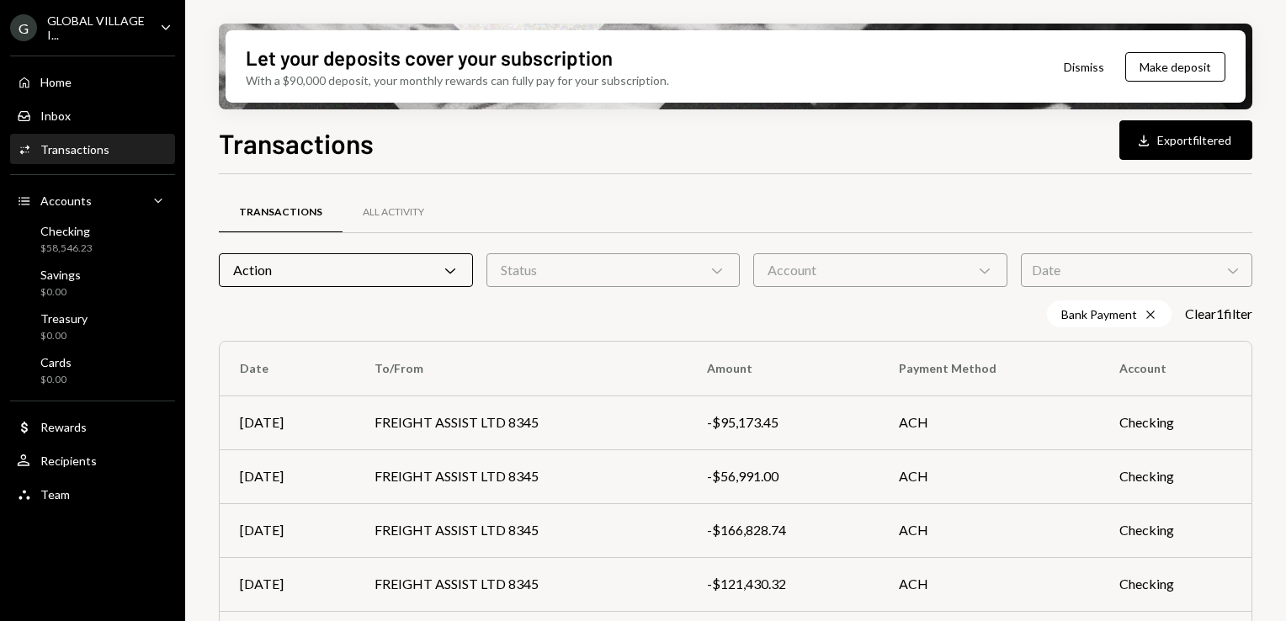
click at [796, 141] on div "Transactions Download Export filtered" at bounding box center [735, 141] width 1033 height 37
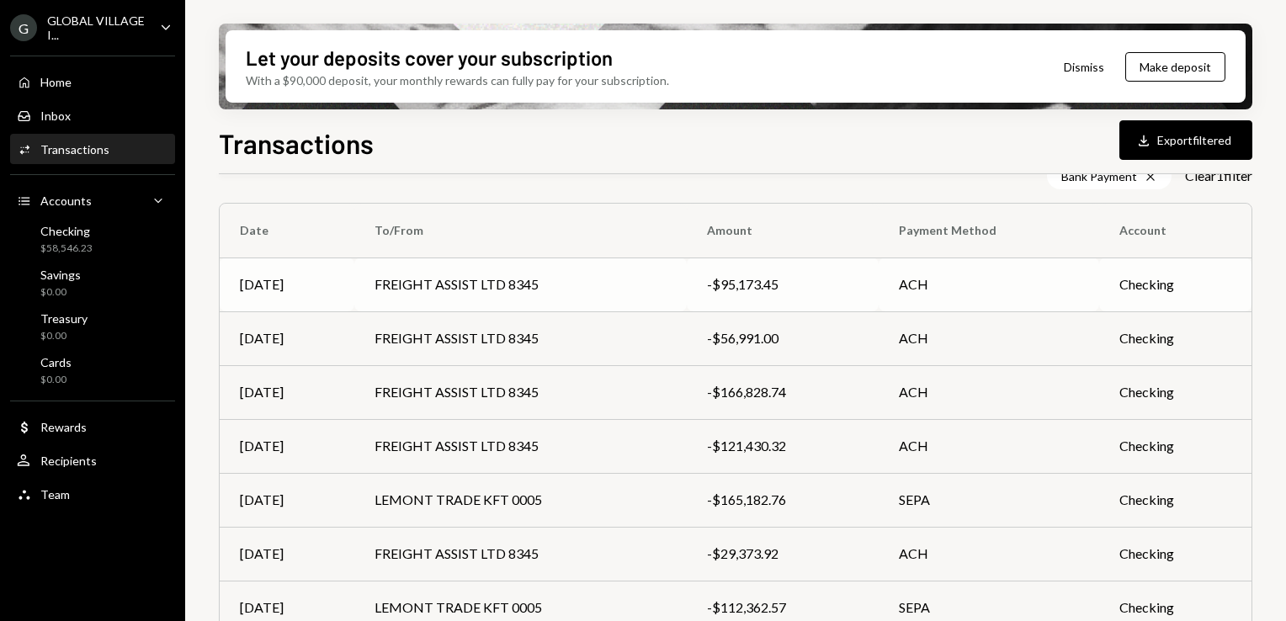
scroll to position [364, 0]
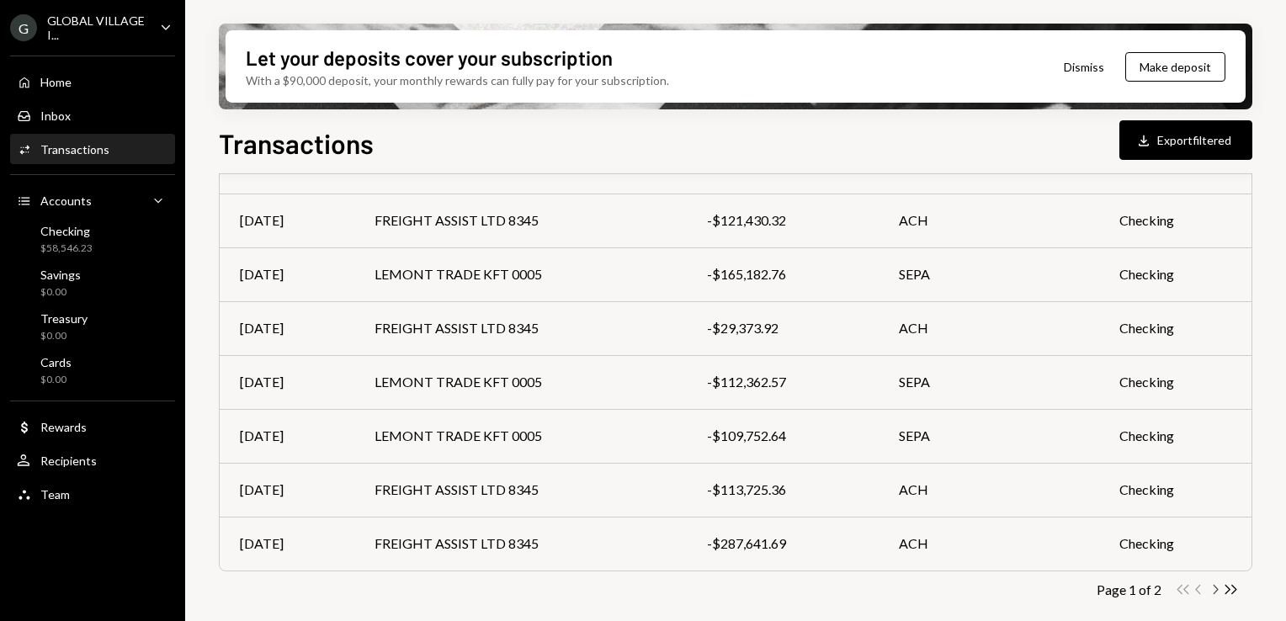
click at [1213, 585] on icon "Chevron Right" at bounding box center [1215, 589] width 16 height 16
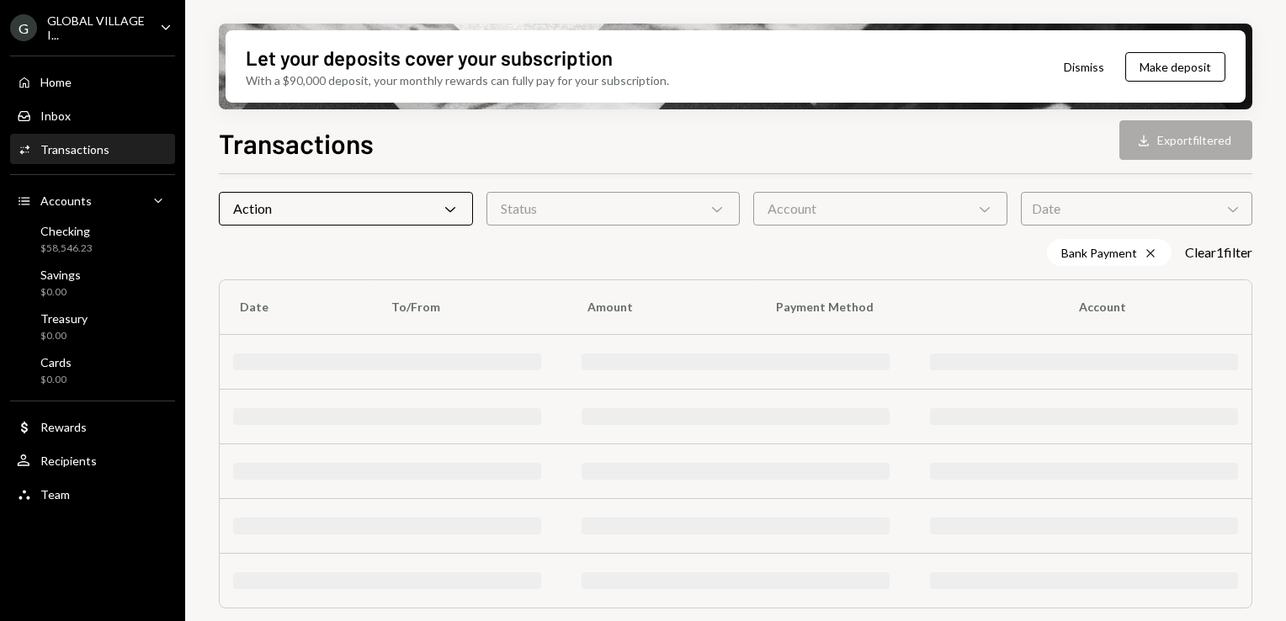
scroll to position [202, 0]
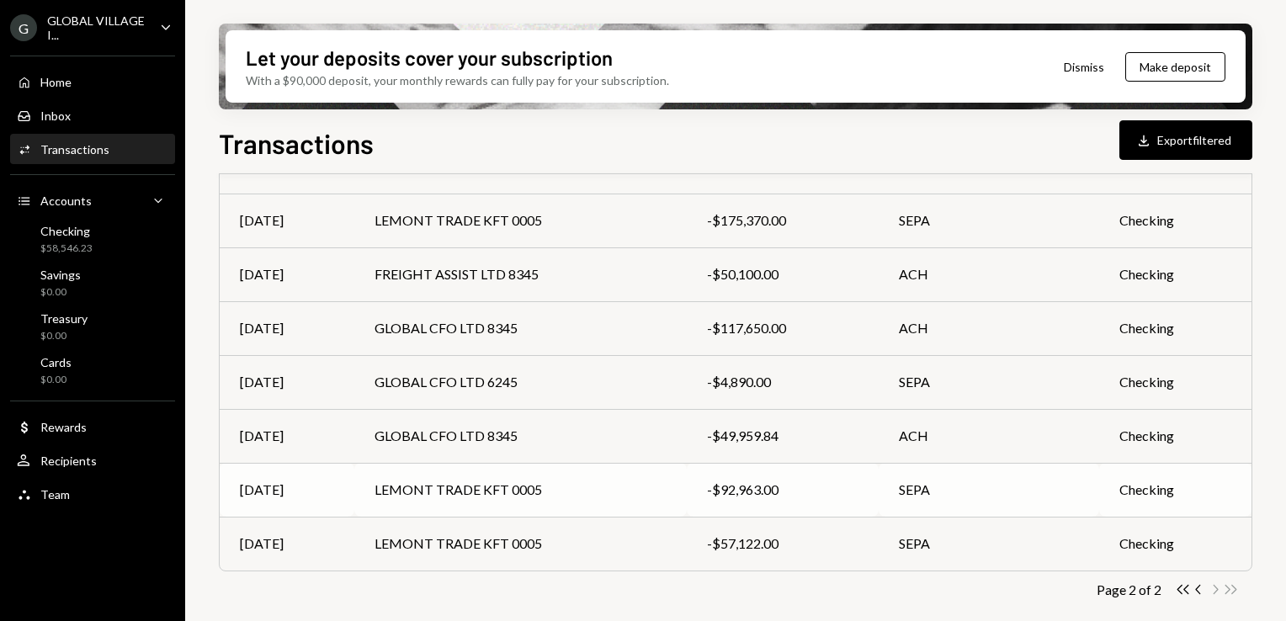
click at [519, 492] on td "LEMONT TRADE KFT 0005" at bounding box center [520, 490] width 332 height 54
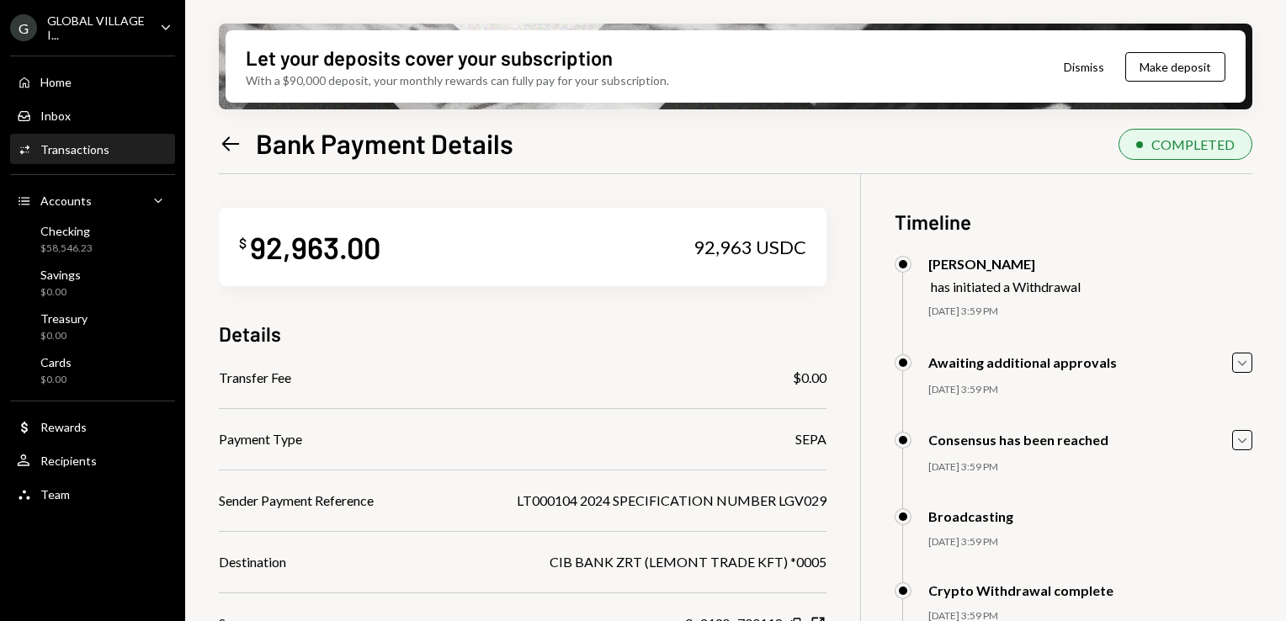
click at [234, 146] on icon "Left Arrow" at bounding box center [231, 144] width 24 height 24
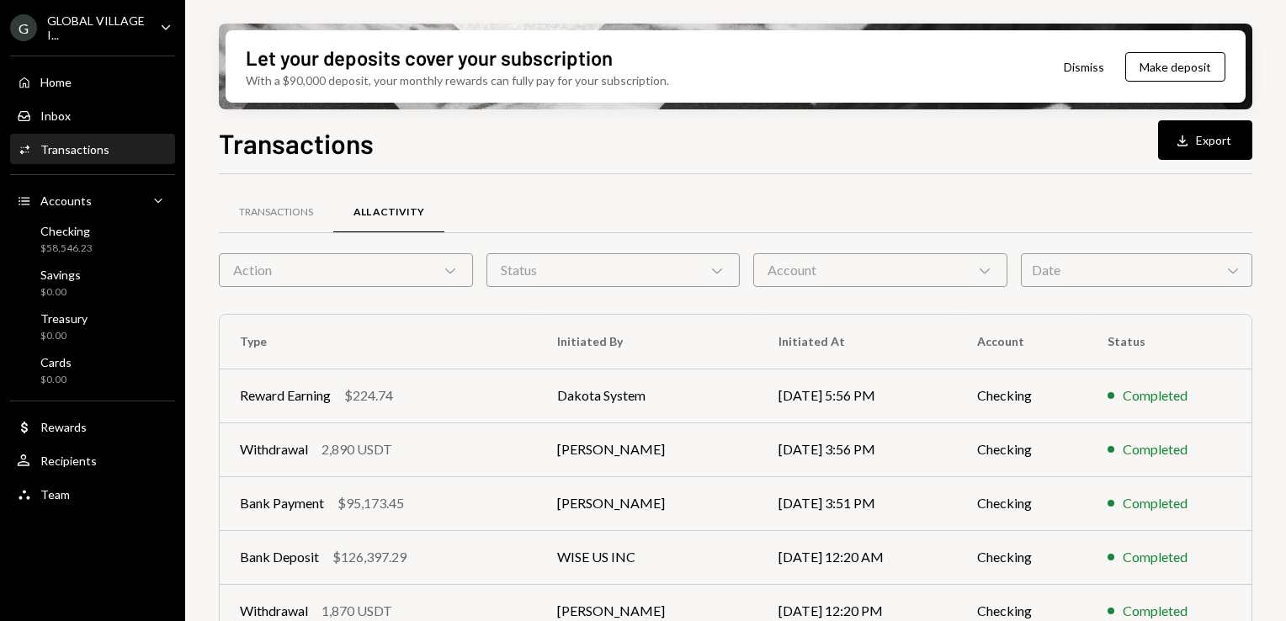
click at [442, 271] on icon "Chevron Down" at bounding box center [450, 270] width 17 height 17
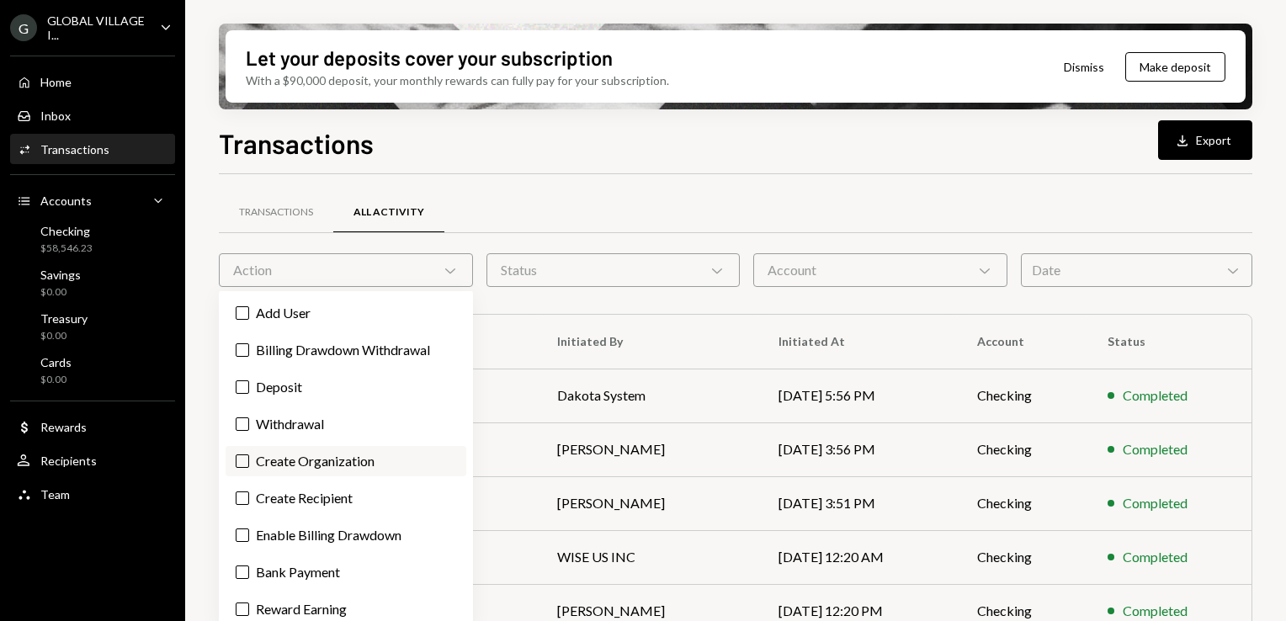
scroll to position [131, 0]
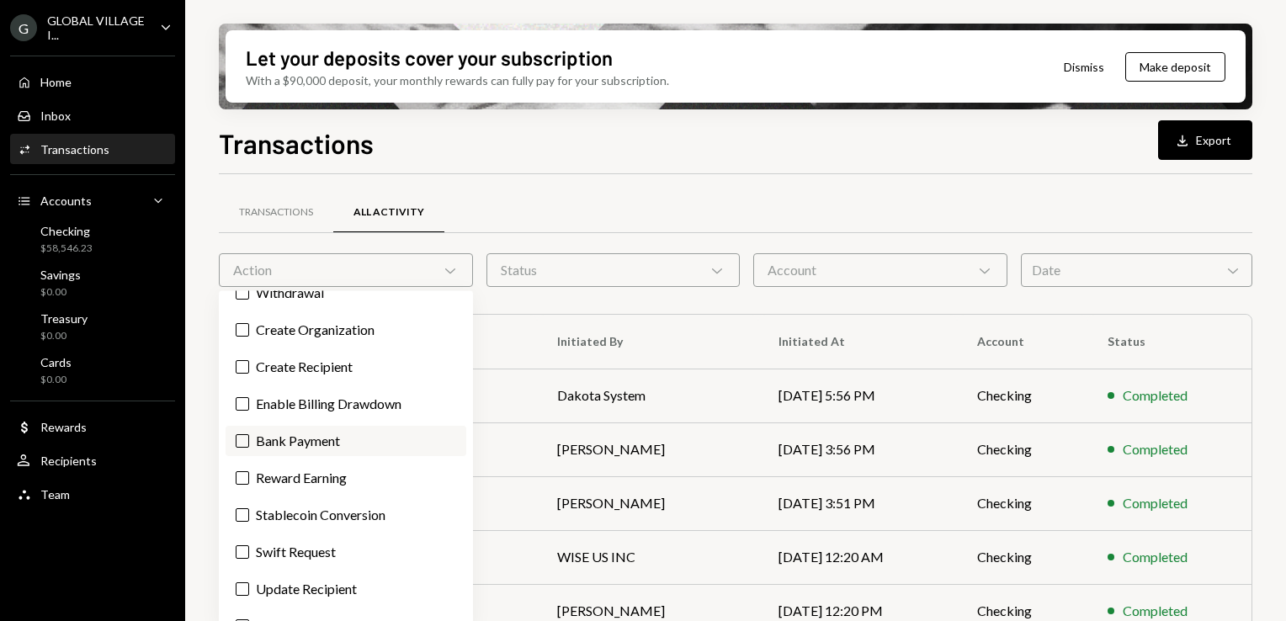
click at [309, 453] on label "Bank Payment" at bounding box center [346, 441] width 241 height 30
click at [249, 448] on button "Bank Payment" at bounding box center [242, 440] width 13 height 13
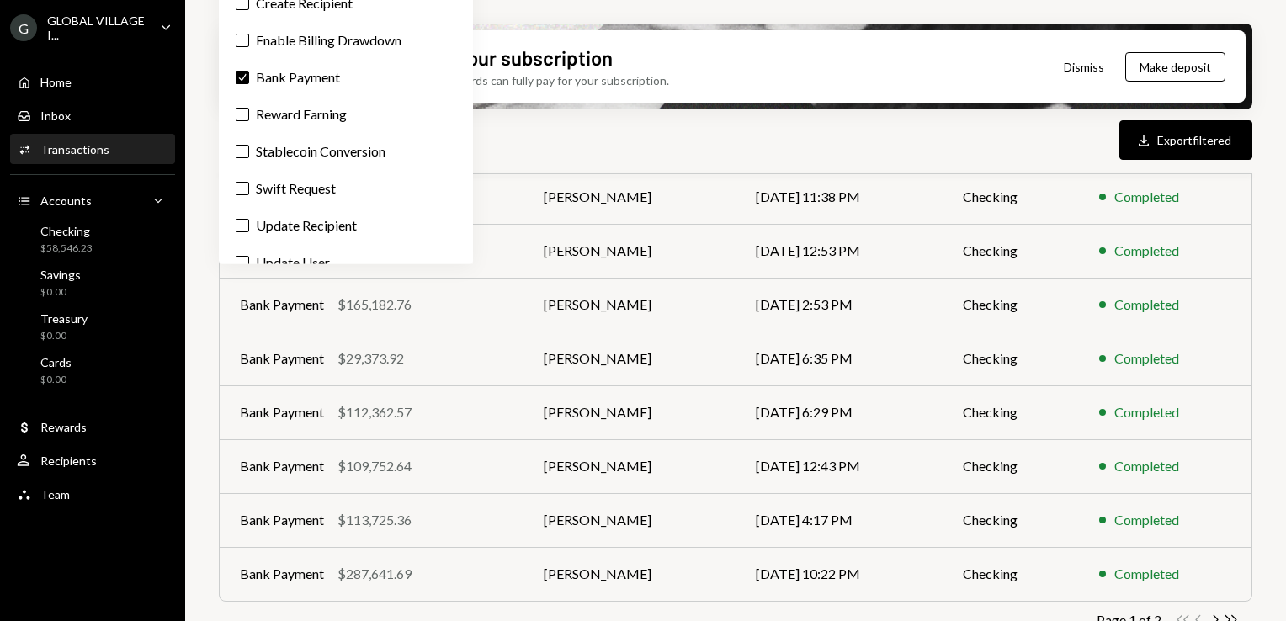
scroll to position [364, 0]
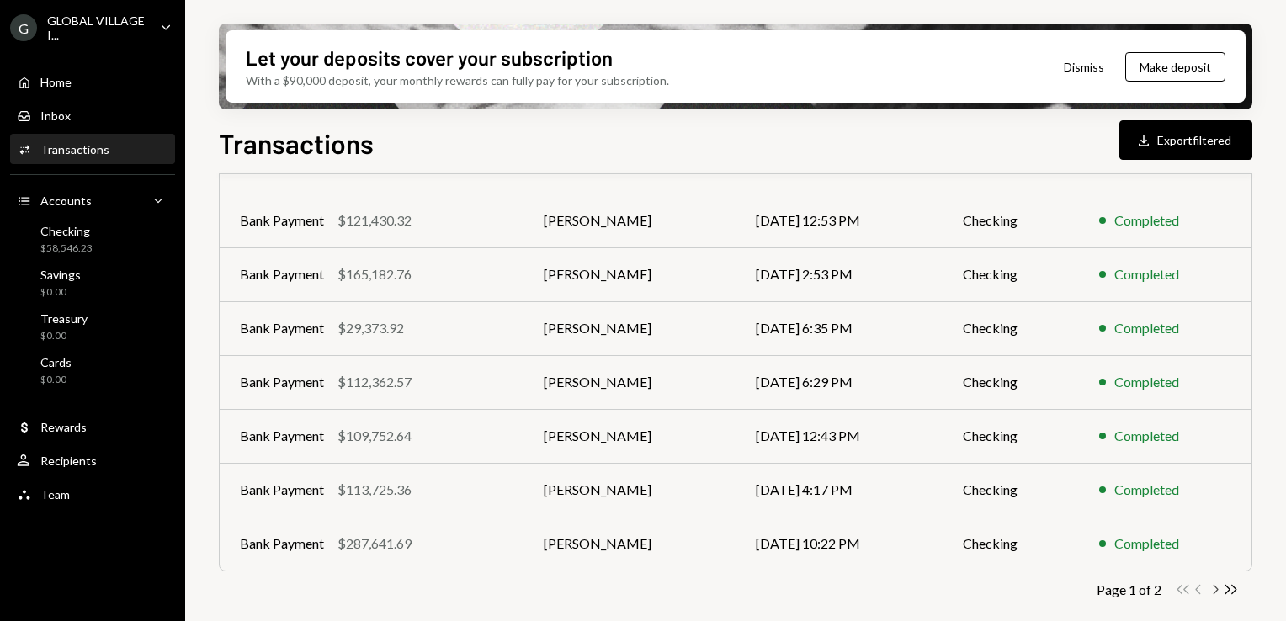
click at [1219, 588] on icon "Chevron Right" at bounding box center [1215, 589] width 16 height 16
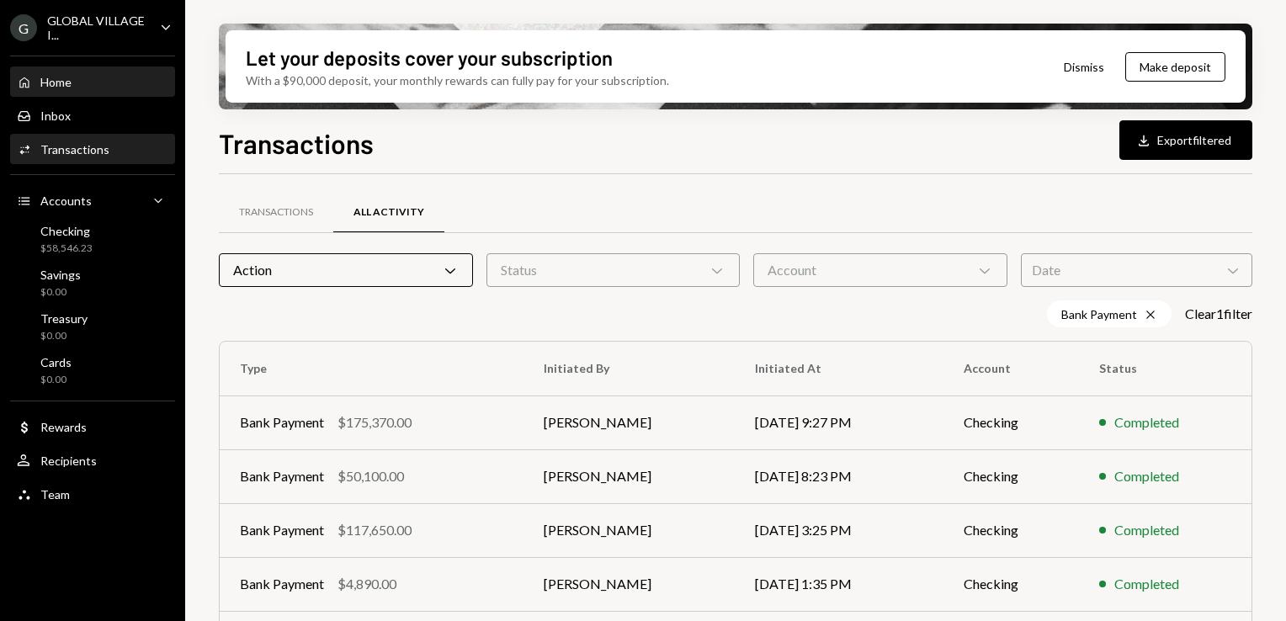
click at [56, 83] on div "Home" at bounding box center [55, 82] width 31 height 14
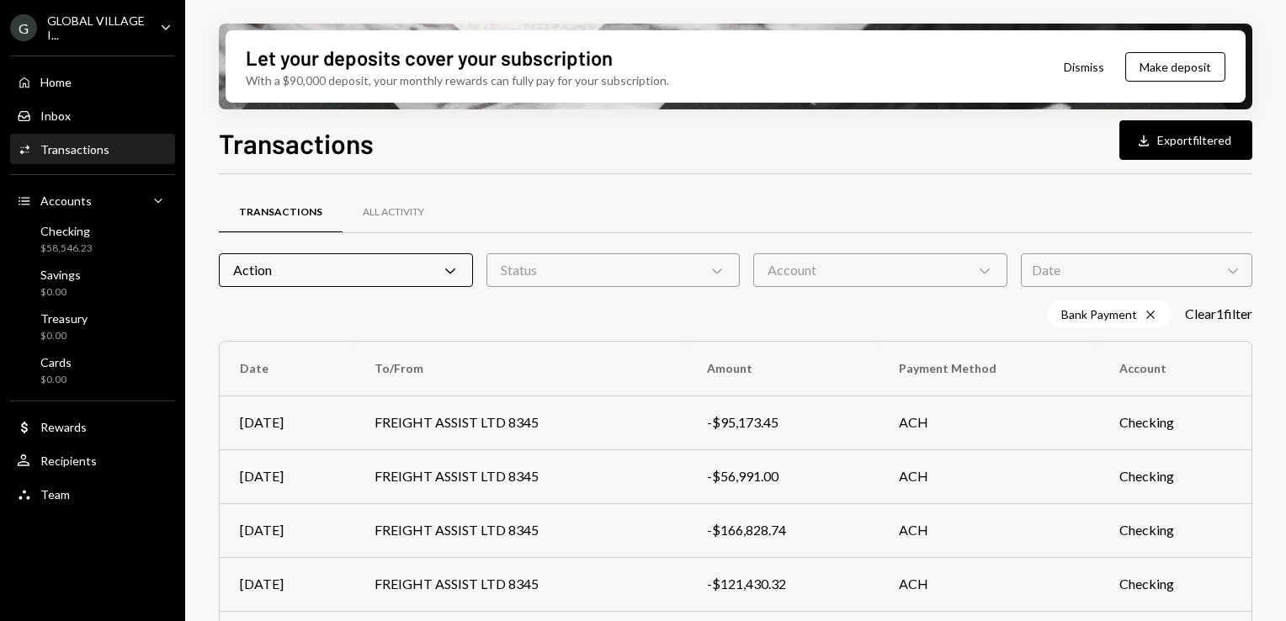
click at [654, 199] on div "Transactions All Activity" at bounding box center [735, 212] width 1033 height 43
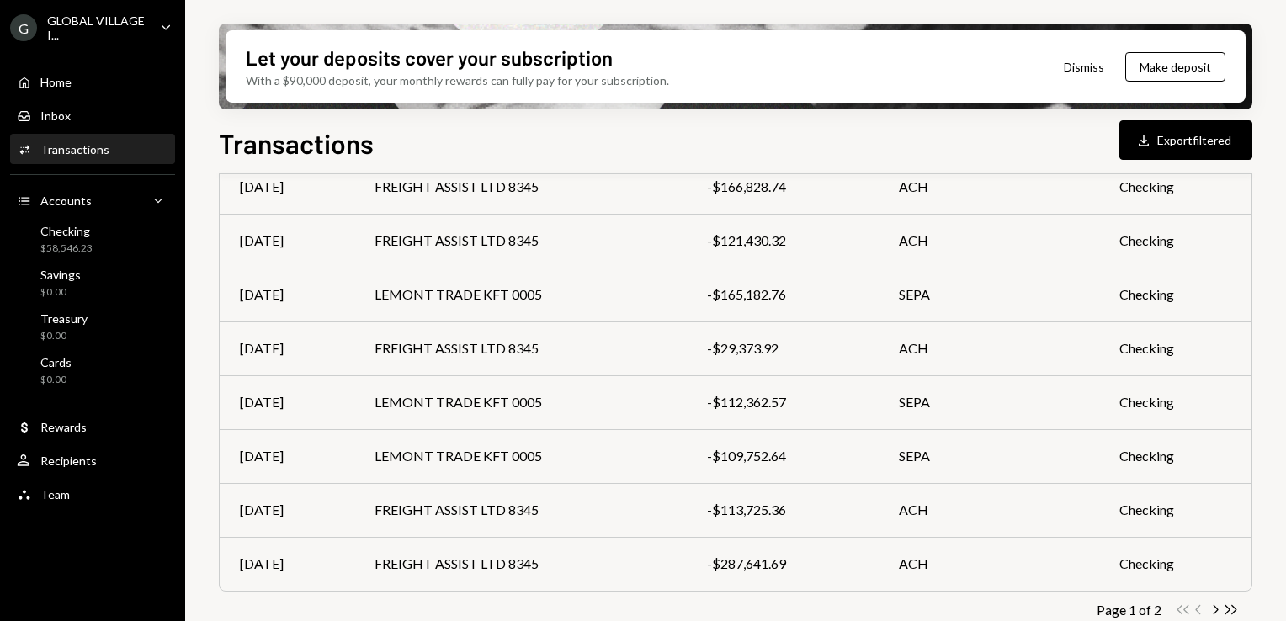
scroll to position [364, 0]
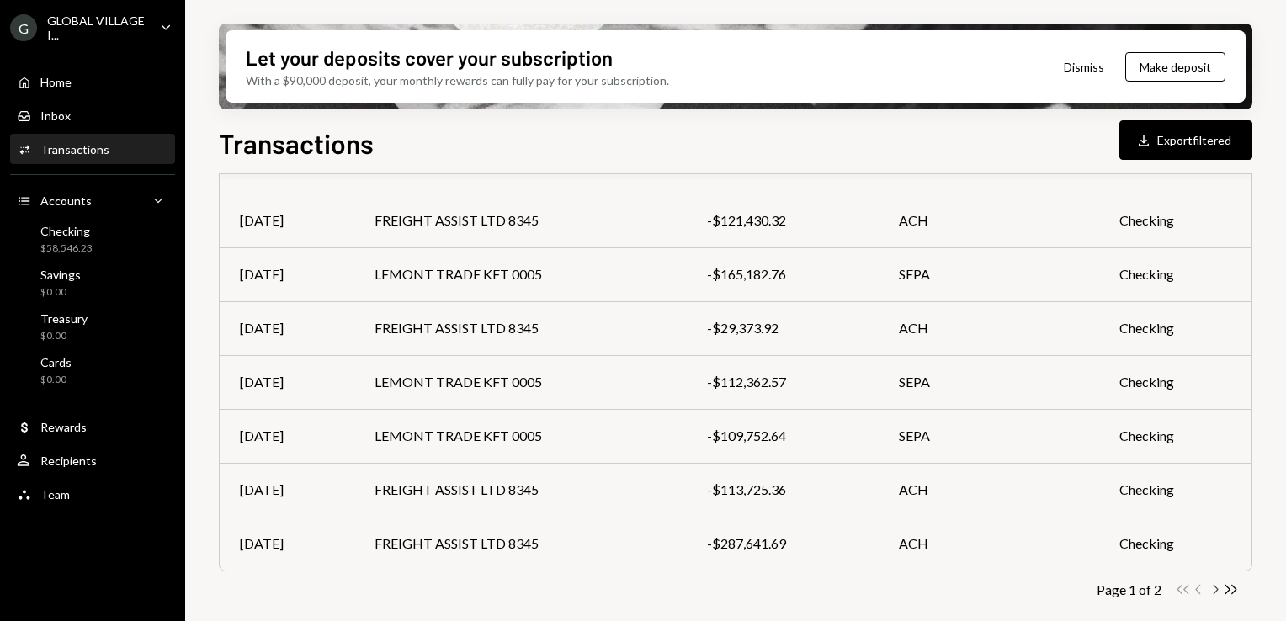
click at [1217, 592] on icon "Chevron Right" at bounding box center [1215, 589] width 16 height 16
click at [740, 528] on td "-$57,122.00" at bounding box center [782, 544] width 191 height 54
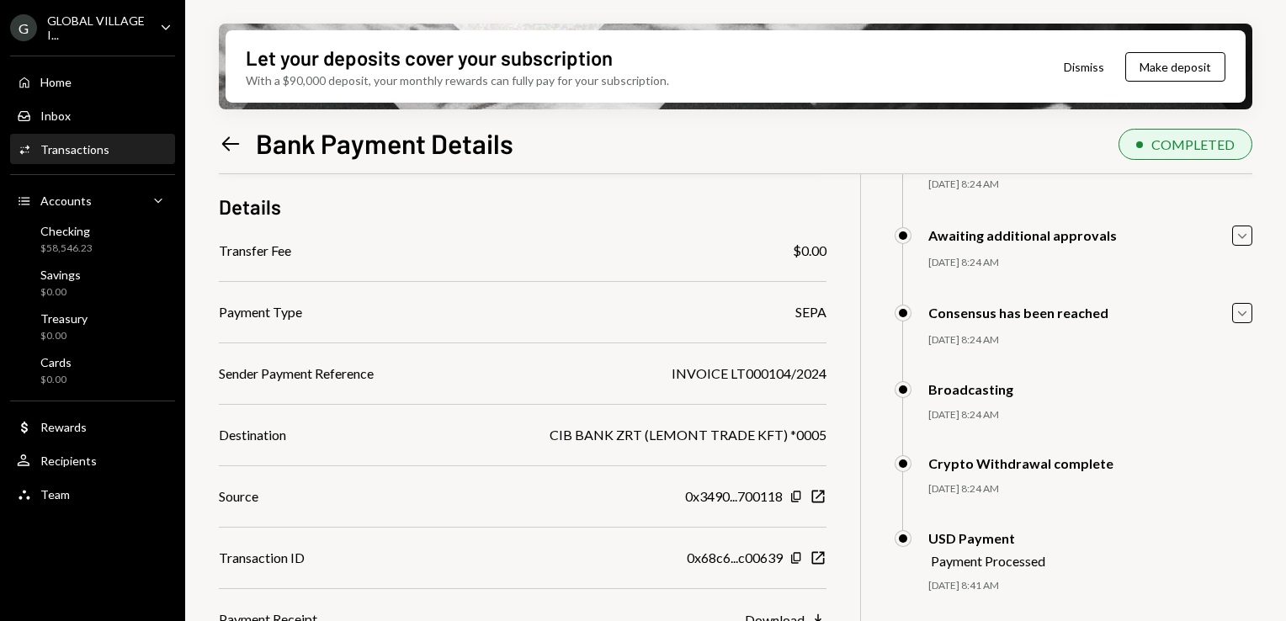
scroll to position [126, 0]
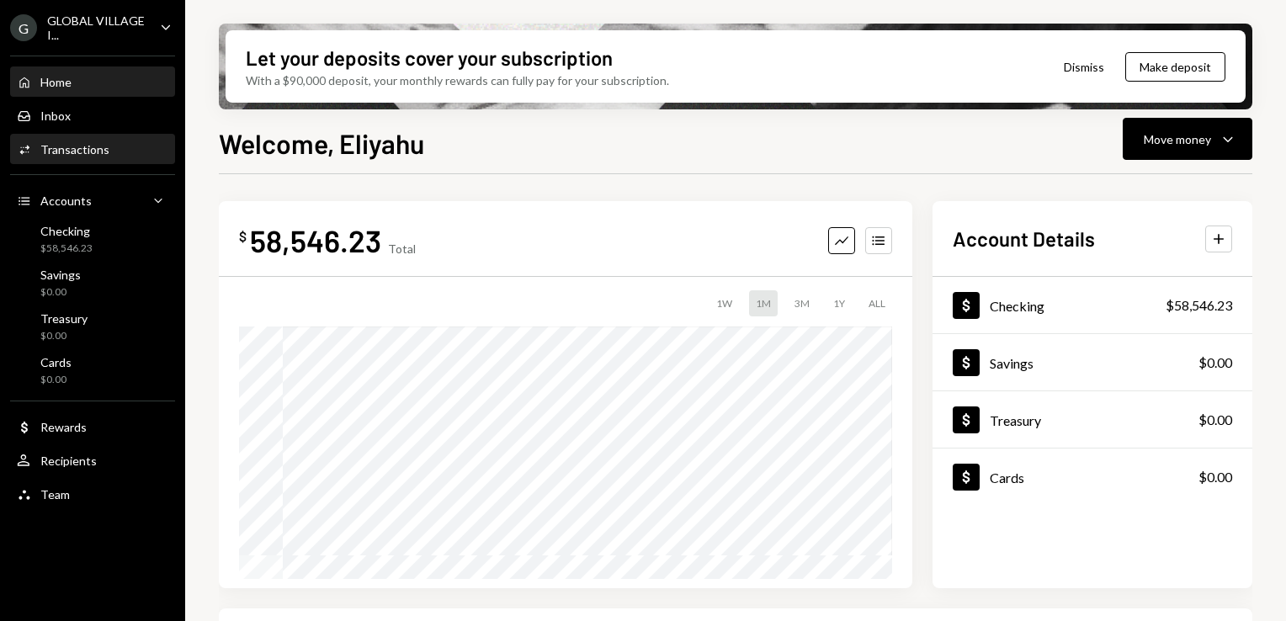
click at [62, 139] on div "Activities Transactions" at bounding box center [92, 149] width 151 height 29
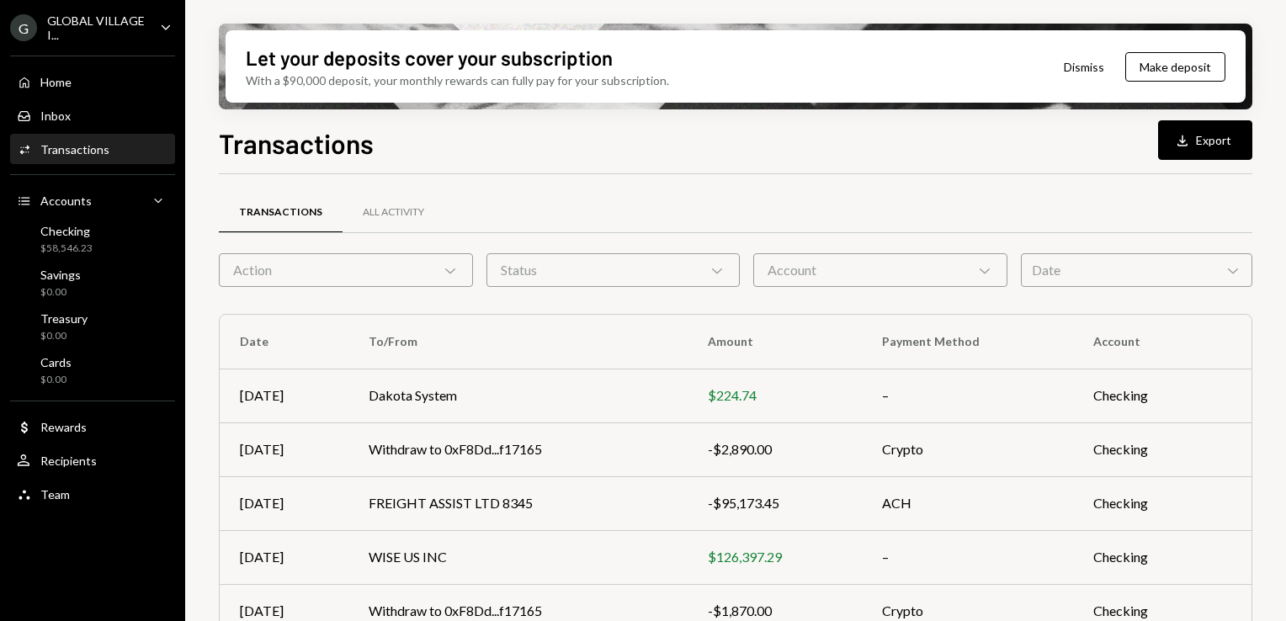
click at [450, 269] on icon "Chevron Down" at bounding box center [450, 270] width 17 height 17
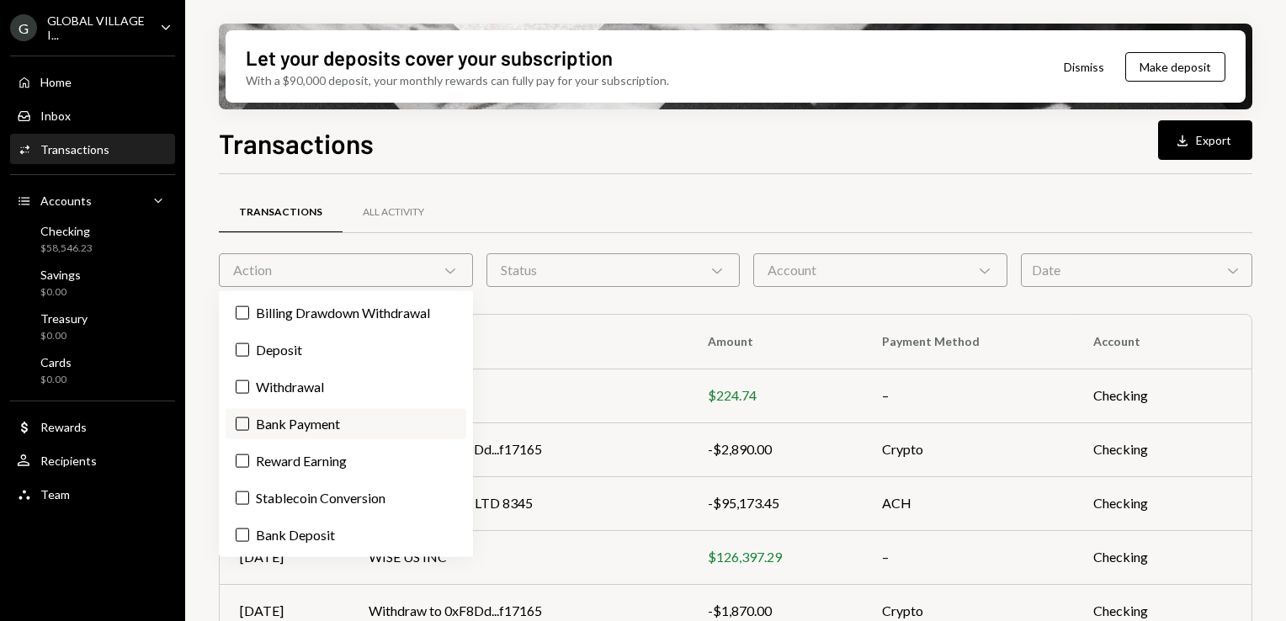
click at [316, 427] on label "Bank Payment" at bounding box center [346, 424] width 241 height 30
click at [249, 427] on button "Bank Payment" at bounding box center [242, 423] width 13 height 13
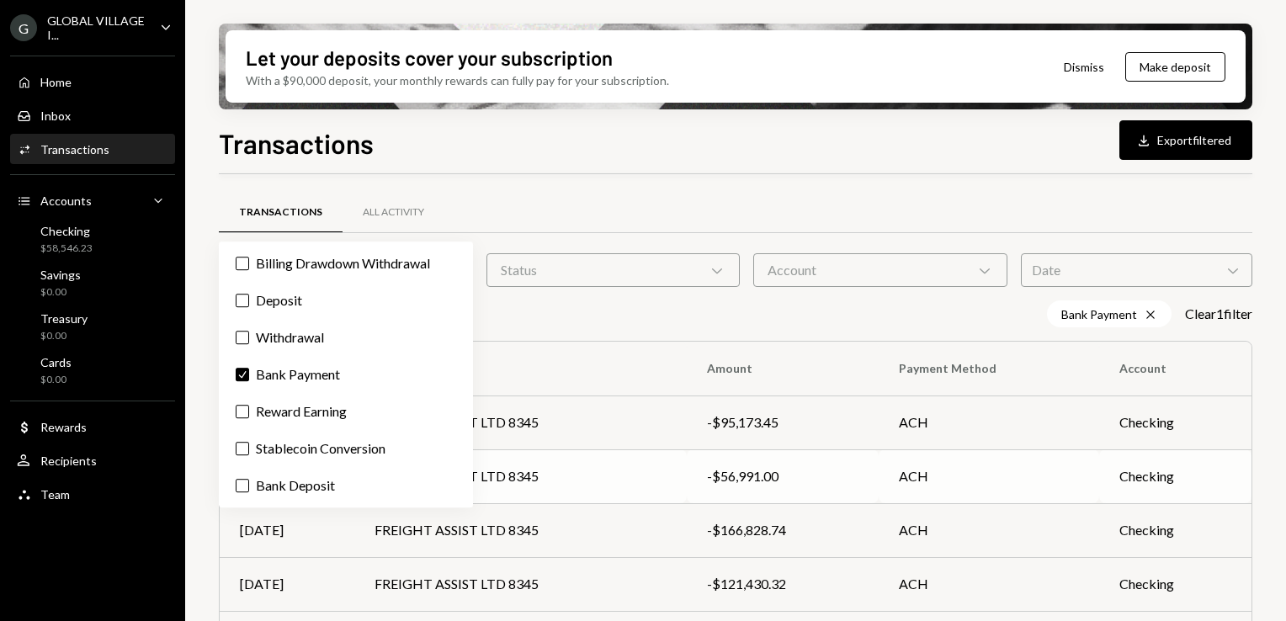
scroll to position [49, 0]
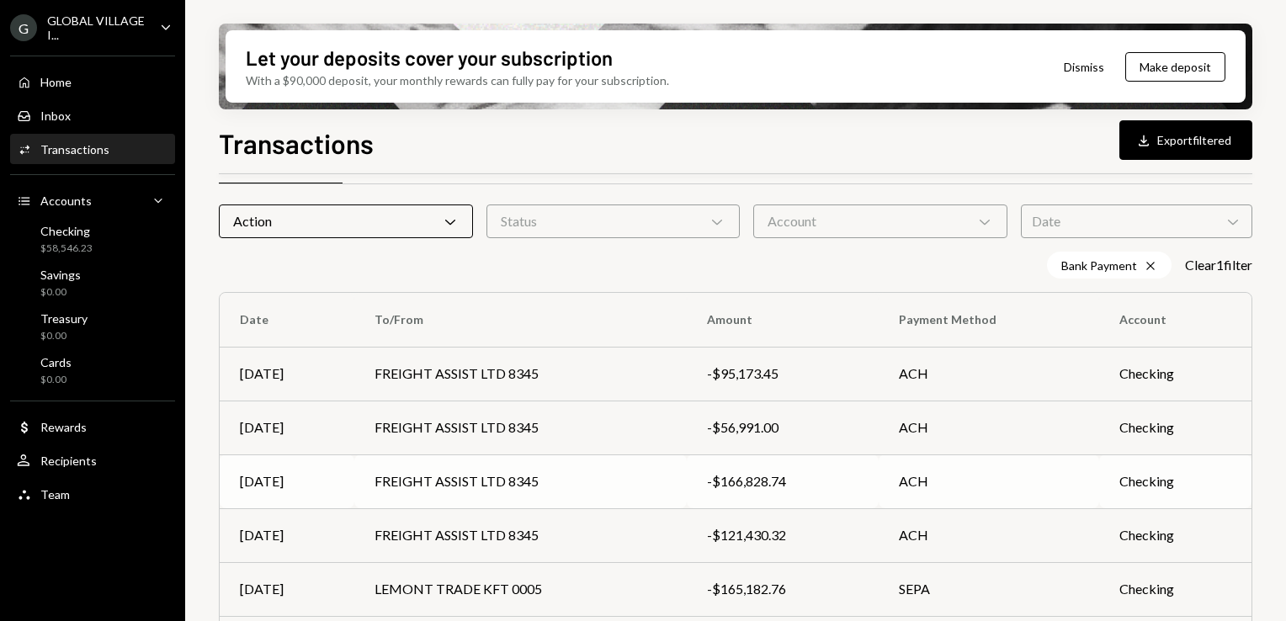
click at [746, 486] on div "-$166,828.74" at bounding box center [782, 481] width 151 height 20
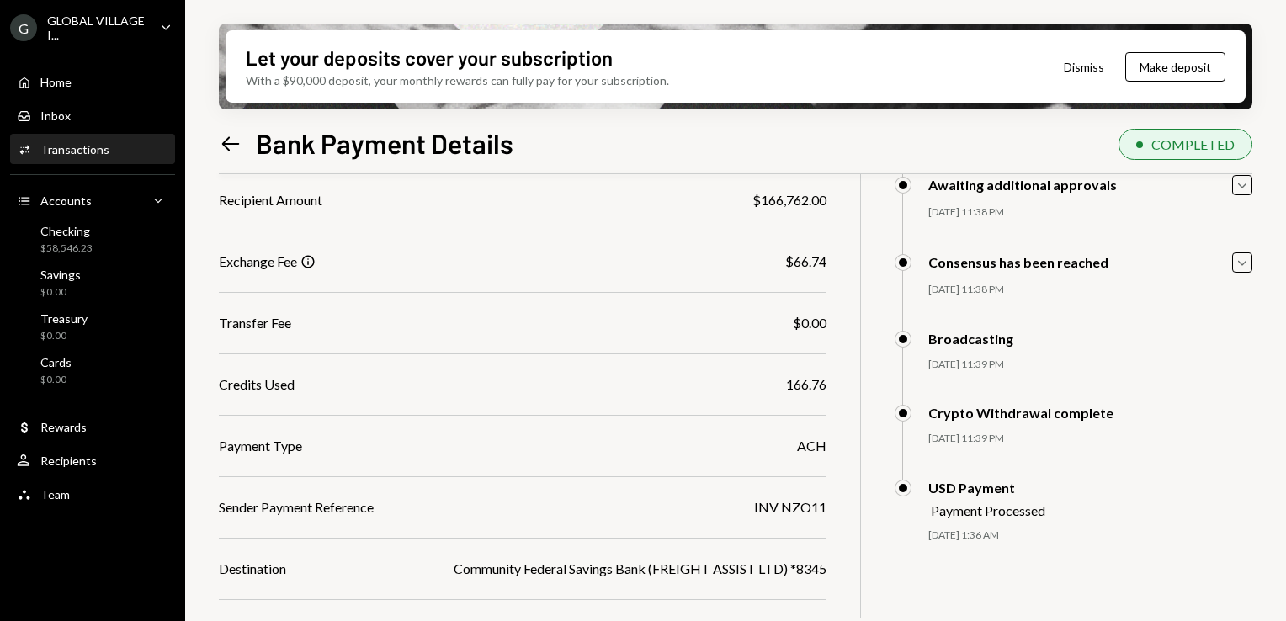
scroll to position [231, 0]
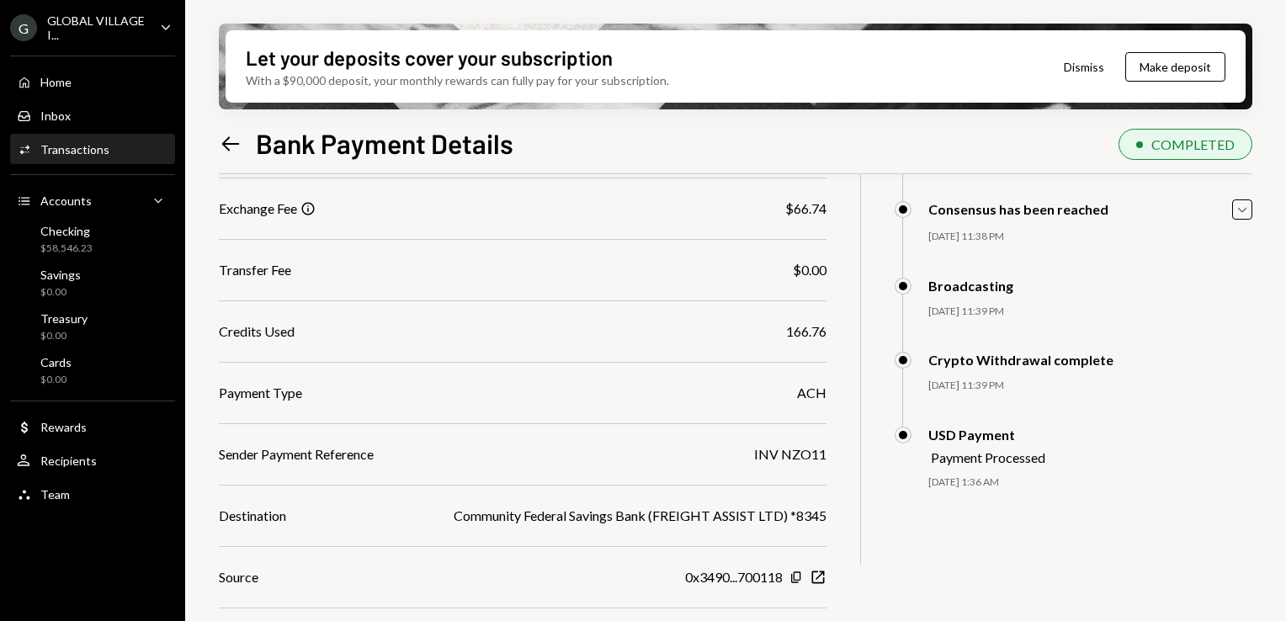
click at [219, 137] on icon "Left Arrow" at bounding box center [231, 144] width 24 height 24
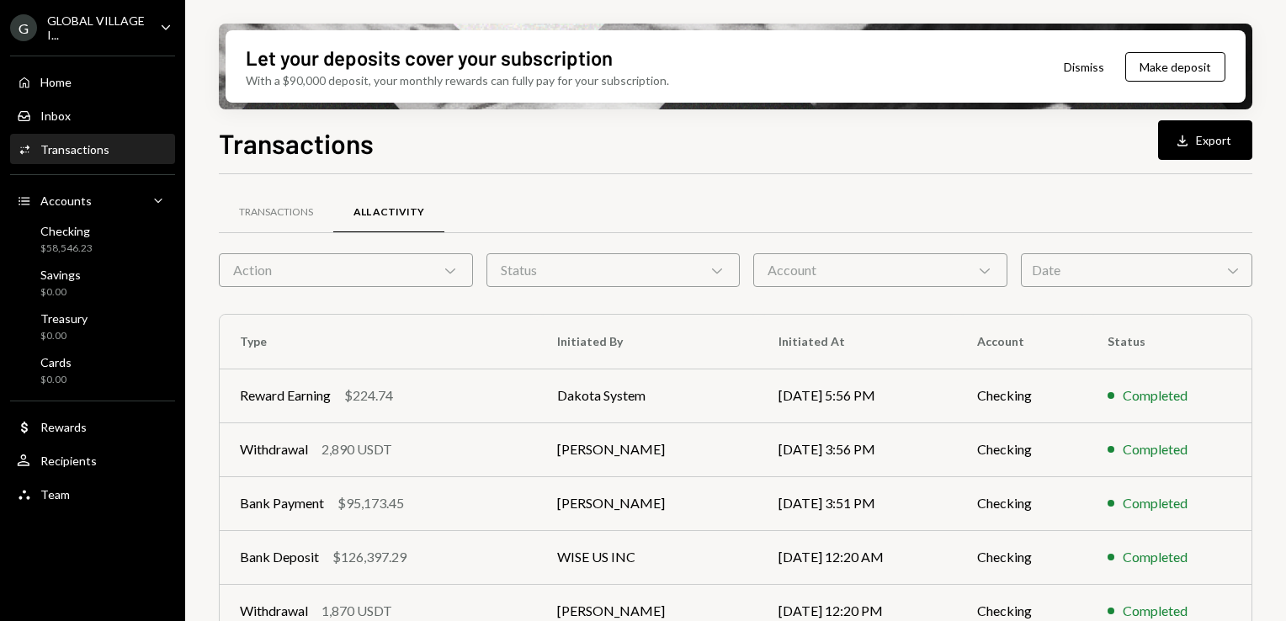
click at [452, 268] on icon "Chevron Down" at bounding box center [450, 270] width 17 height 17
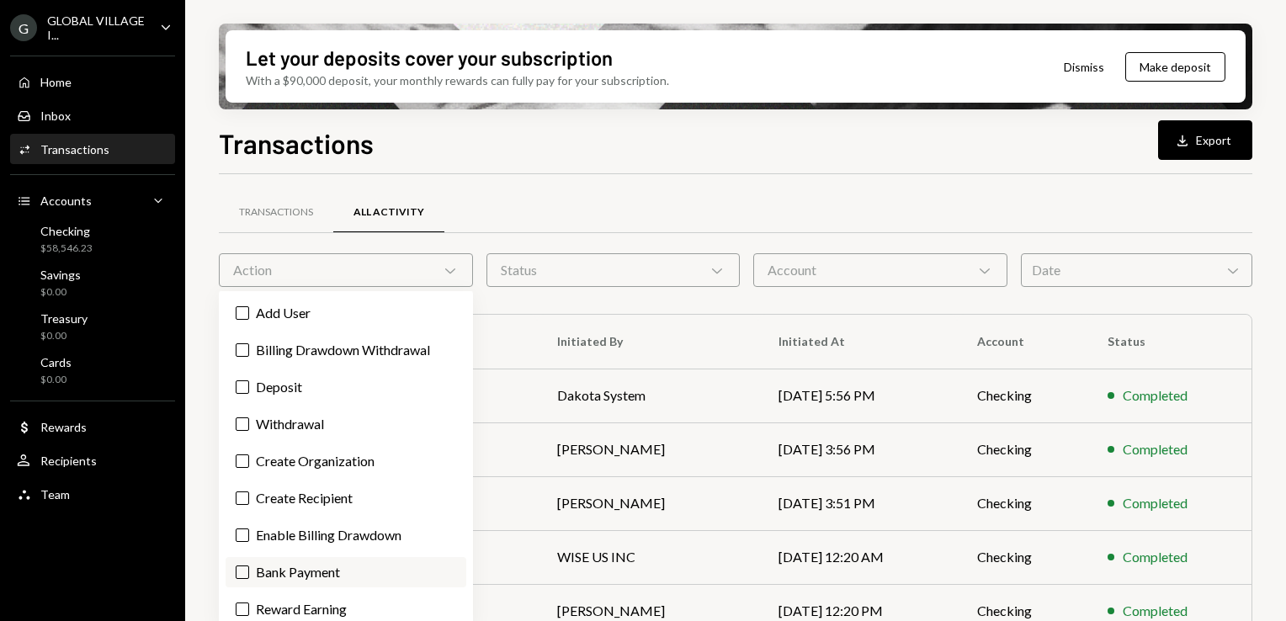
click at [295, 571] on label "Bank Payment" at bounding box center [346, 572] width 241 height 30
click at [249, 571] on button "Bank Payment" at bounding box center [242, 572] width 13 height 13
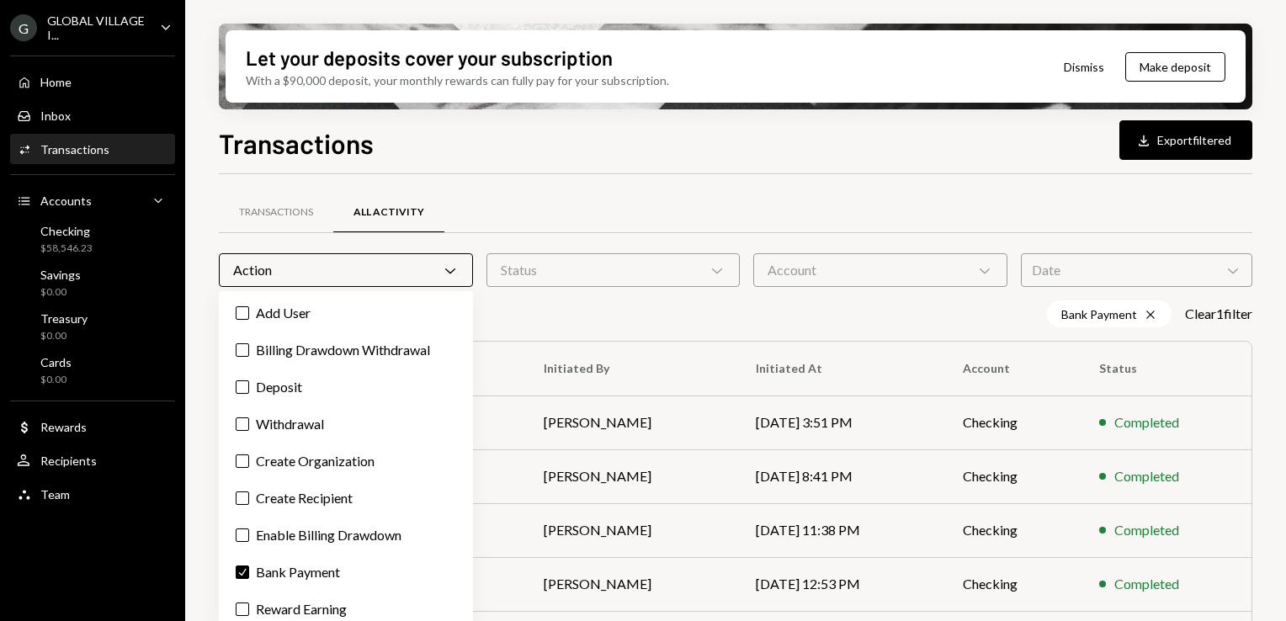
click at [656, 146] on div "Transactions Download Export filtered" at bounding box center [735, 141] width 1033 height 37
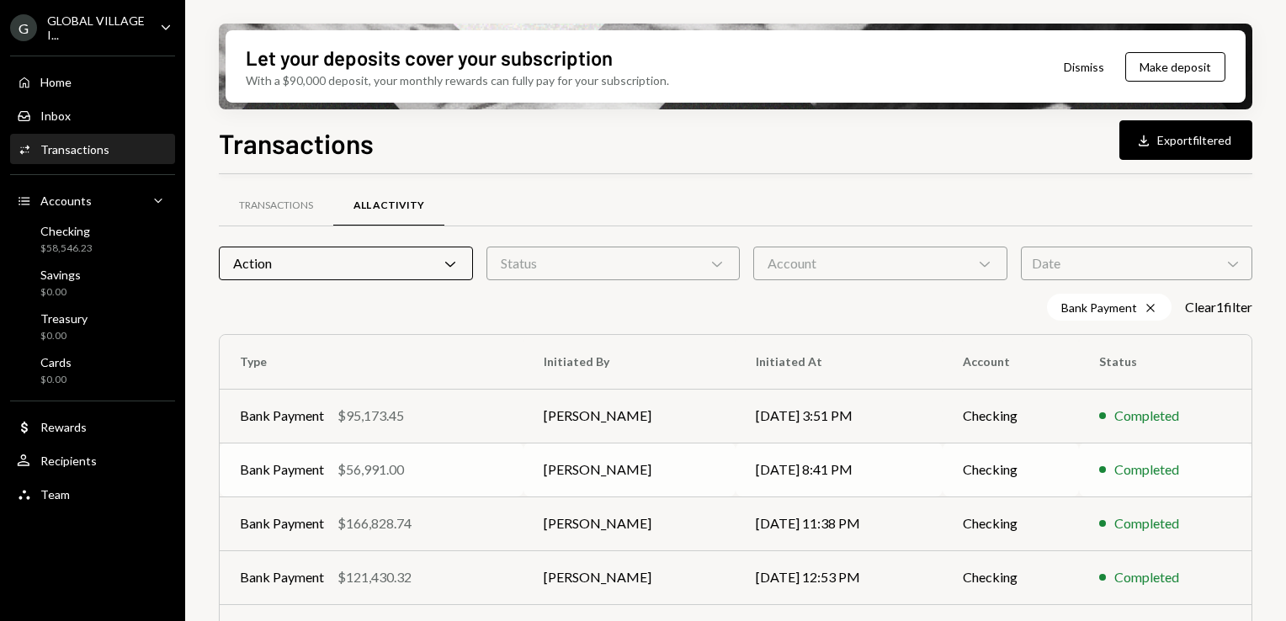
scroll to position [52, 0]
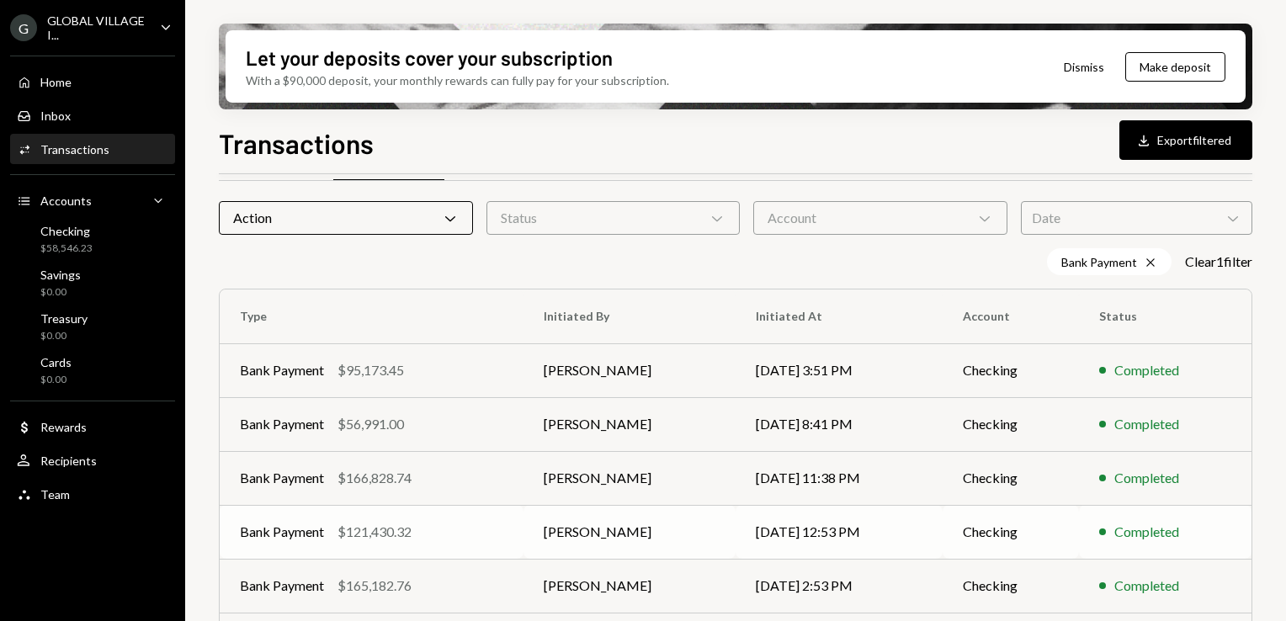
click at [417, 529] on div "Bank Payment $121,430.32" at bounding box center [371, 532] width 263 height 20
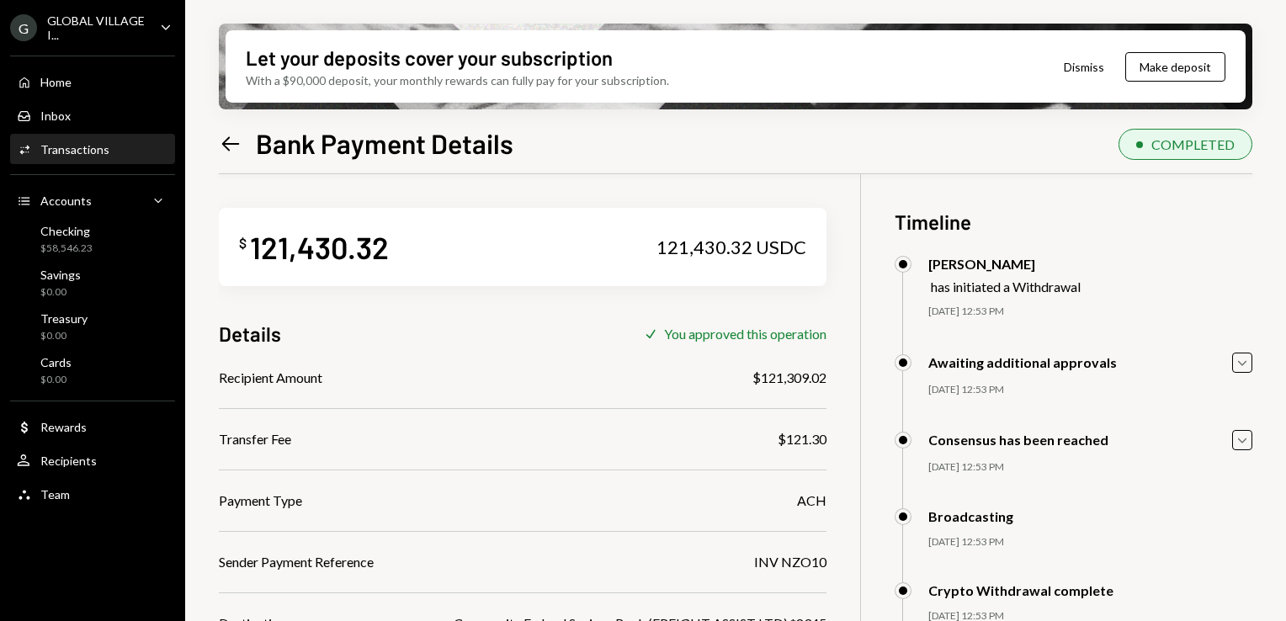
scroll to position [30, 0]
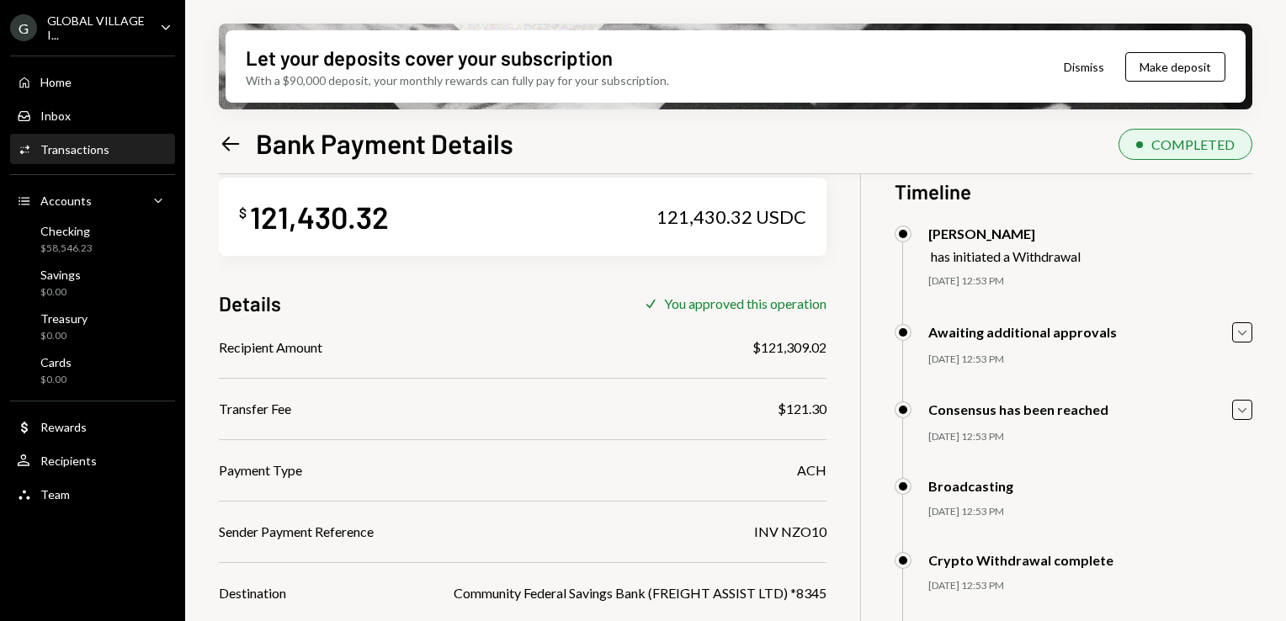
click at [225, 144] on icon "Left Arrow" at bounding box center [231, 144] width 24 height 24
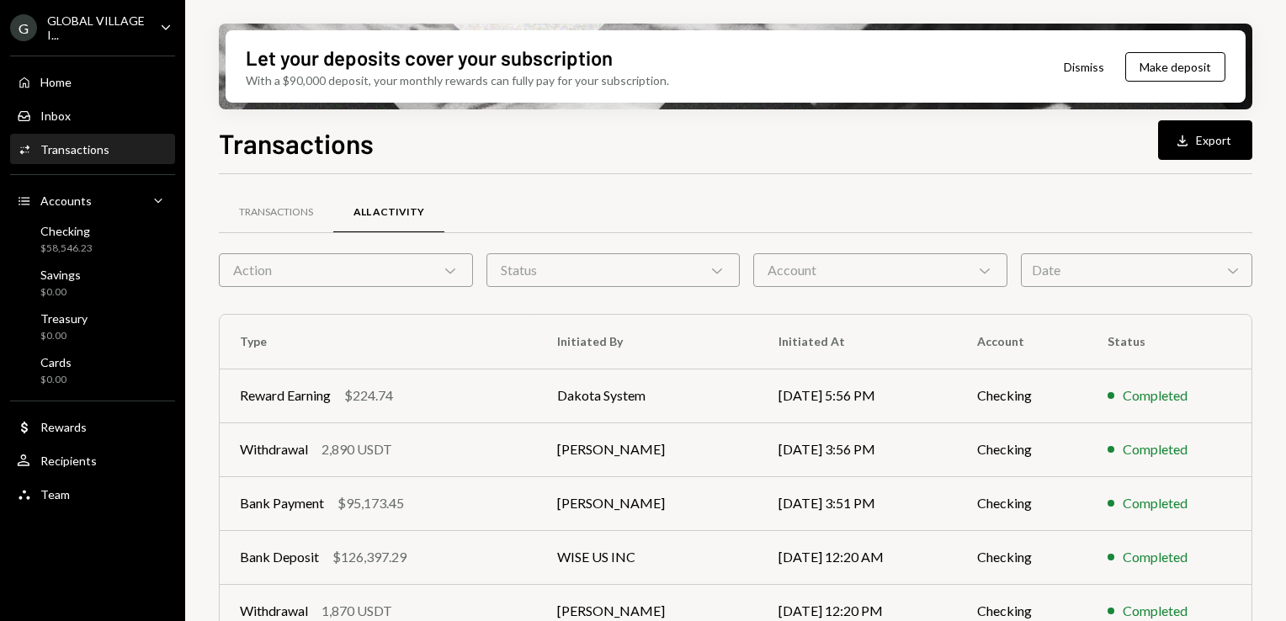
click at [455, 278] on div "Action Chevron Down" at bounding box center [346, 270] width 254 height 34
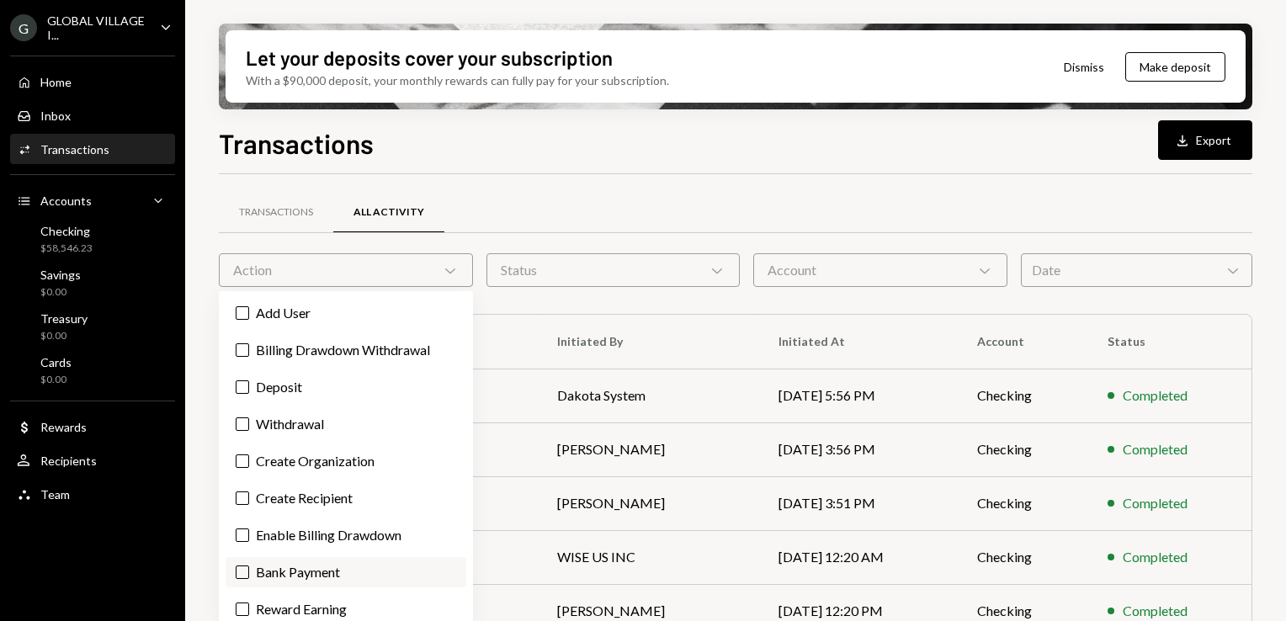
click at [306, 570] on label "Bank Payment" at bounding box center [346, 572] width 241 height 30
click at [249, 570] on button "Bank Payment" at bounding box center [242, 572] width 13 height 13
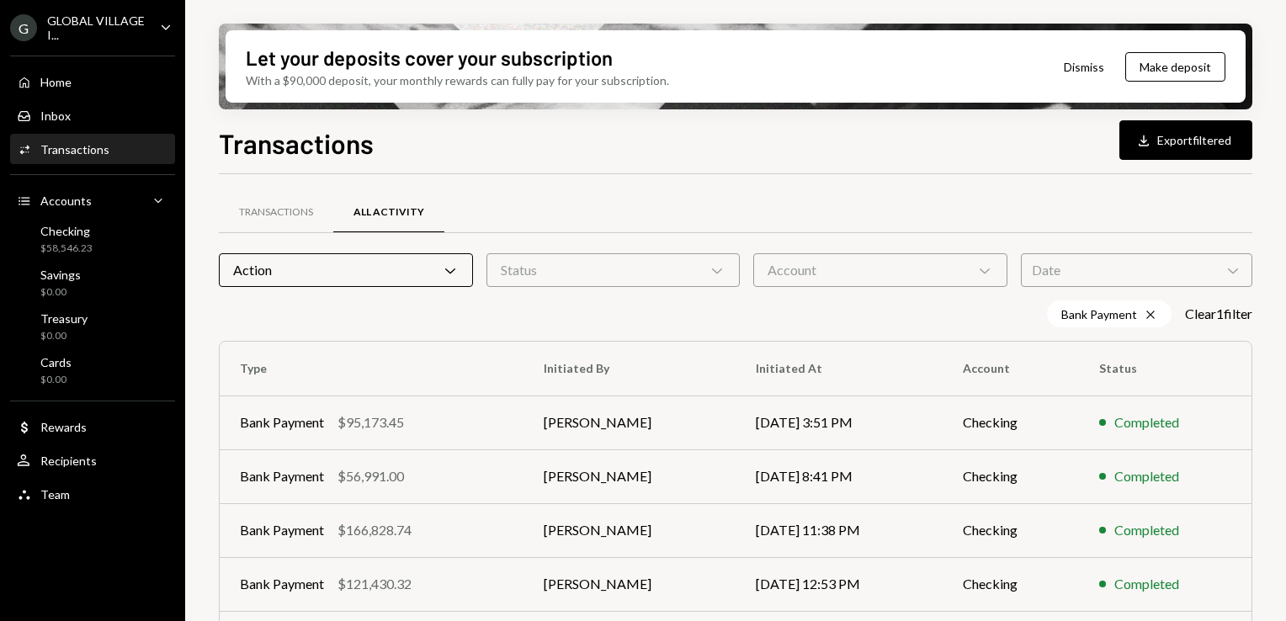
click at [556, 150] on div "Transactions Download Export filtered" at bounding box center [735, 141] width 1033 height 37
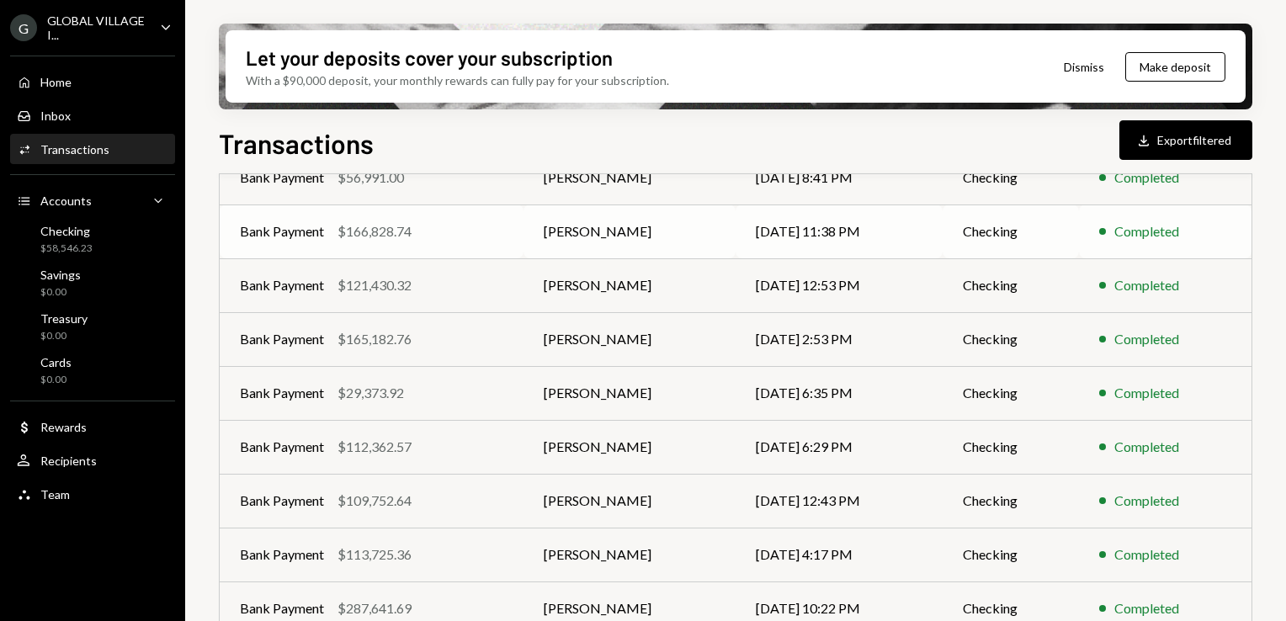
scroll to position [300, 0]
click at [569, 390] on td "[PERSON_NAME]" at bounding box center [629, 392] width 212 height 54
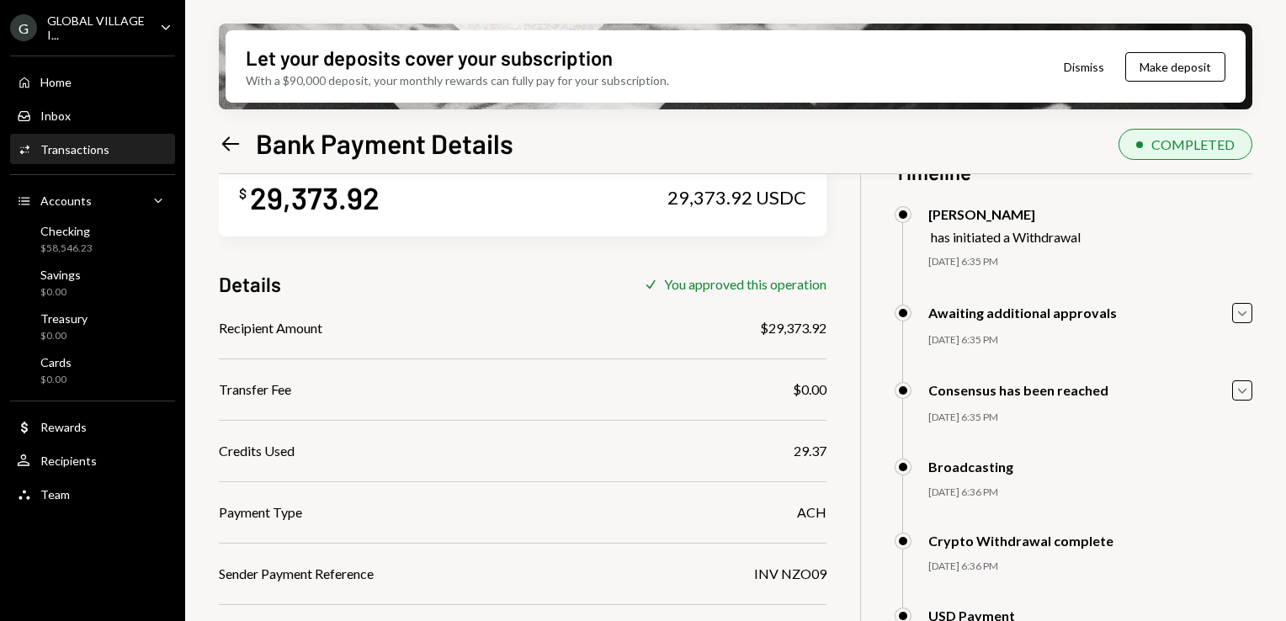
scroll to position [50, 0]
click at [218, 134] on div "Let your deposits cover your subscription With a $90,000 deposit, your monthly …" at bounding box center [735, 310] width 1101 height 621
click at [236, 140] on icon "Left Arrow" at bounding box center [231, 144] width 24 height 24
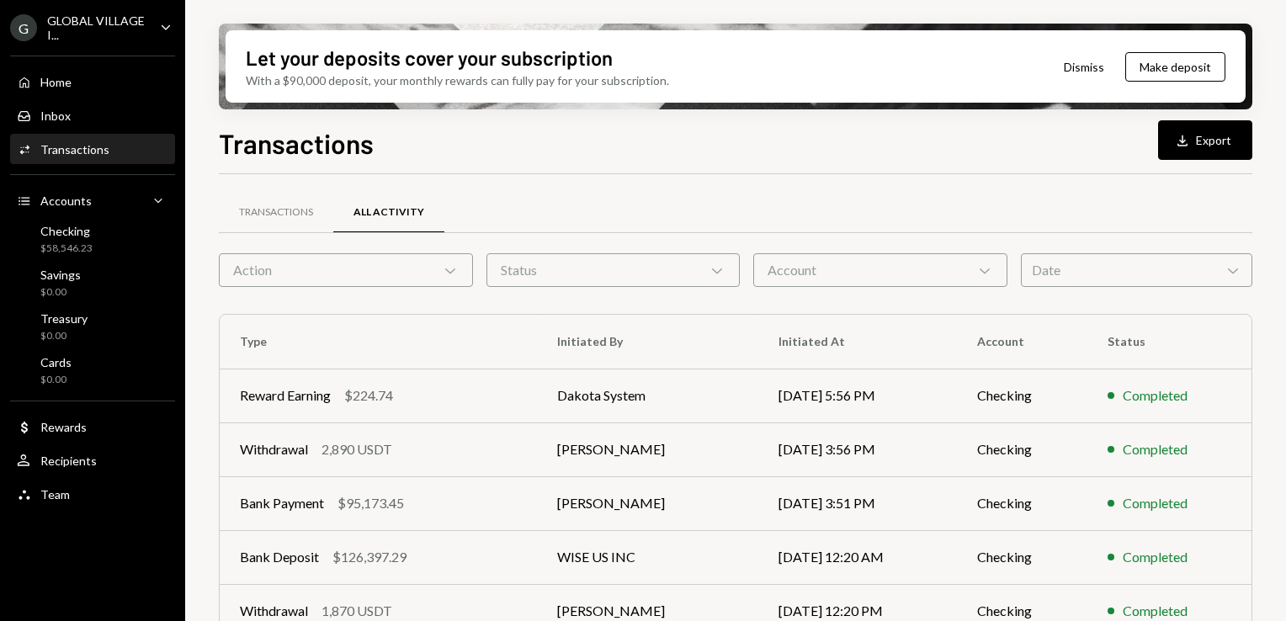
click at [451, 272] on icon "Chevron Down" at bounding box center [450, 270] width 17 height 17
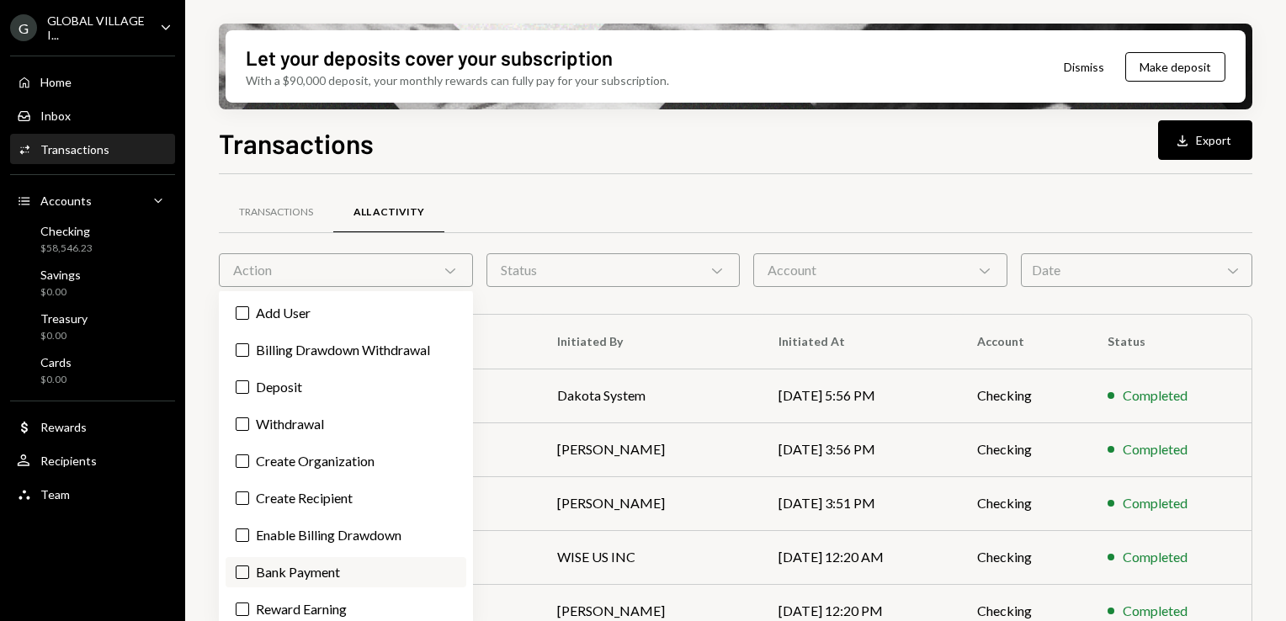
click at [311, 581] on label "Bank Payment" at bounding box center [346, 572] width 241 height 30
click at [249, 579] on button "Bank Payment" at bounding box center [242, 572] width 13 height 13
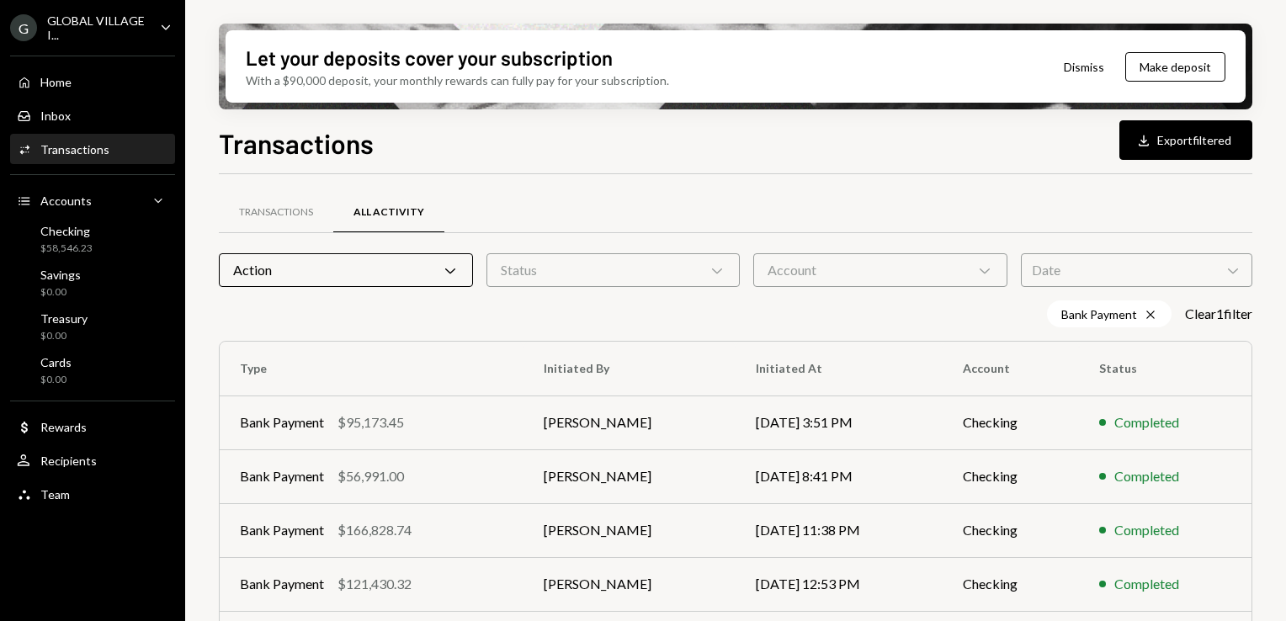
click at [672, 176] on div "Transactions All Activity Action Chevron Down Status Chevron Down Account Chevr…" at bounding box center [735, 589] width 1033 height 831
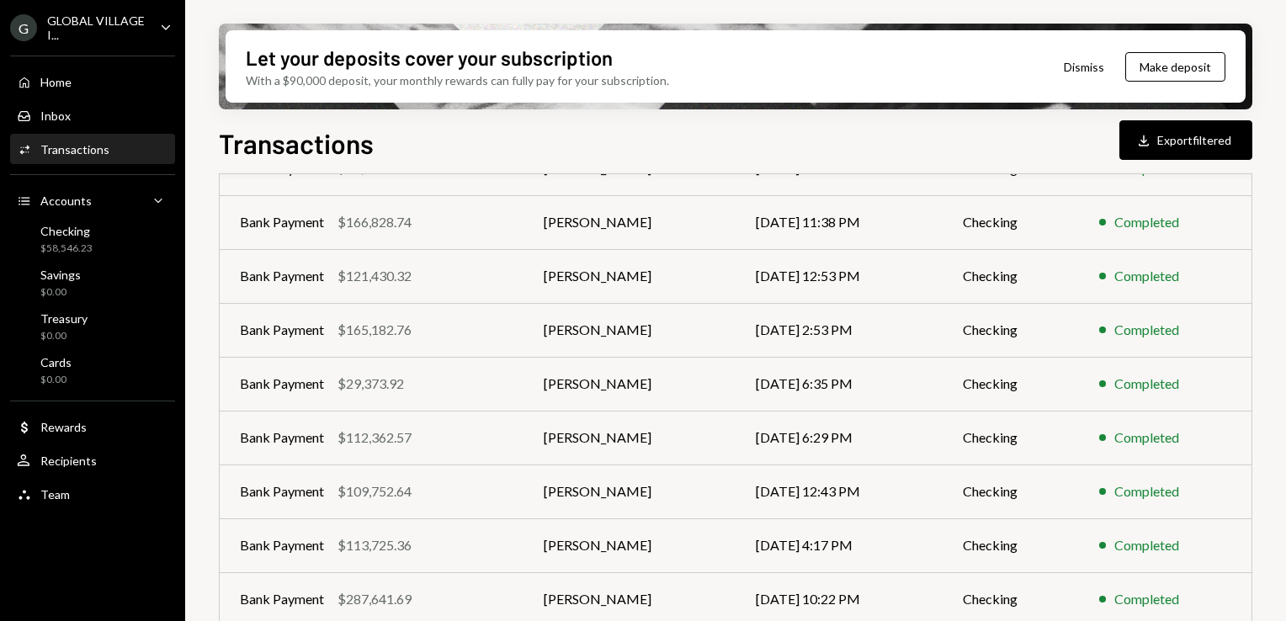
scroll to position [364, 0]
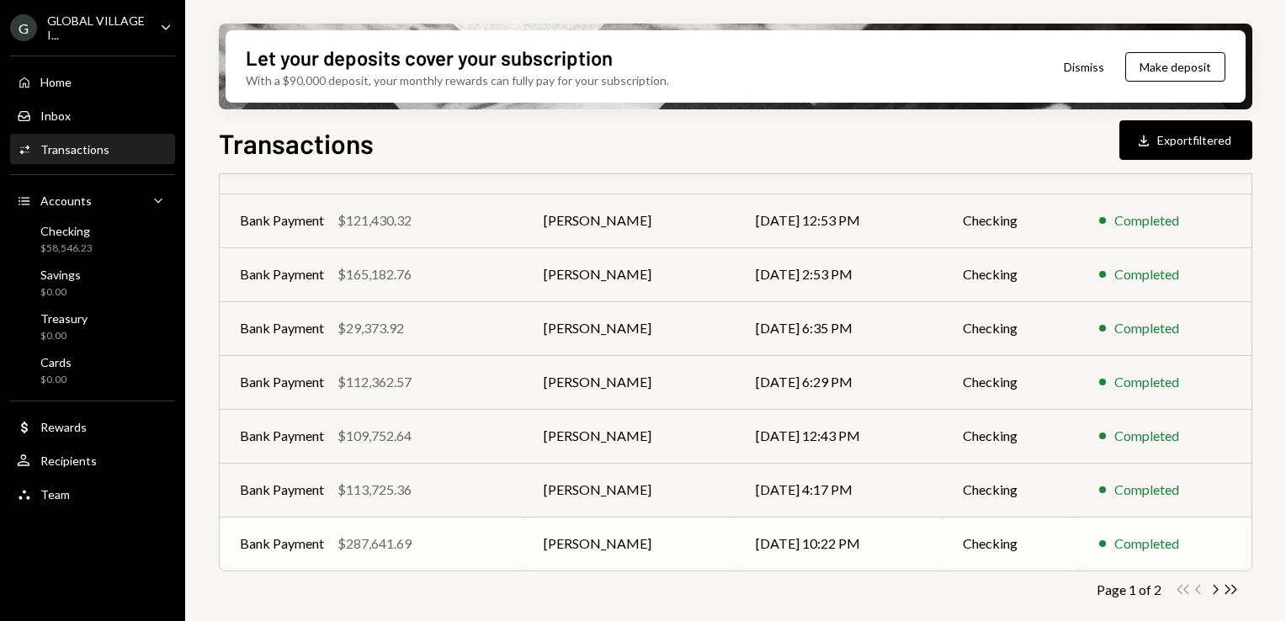
click at [599, 537] on td "[PERSON_NAME]" at bounding box center [629, 544] width 212 height 54
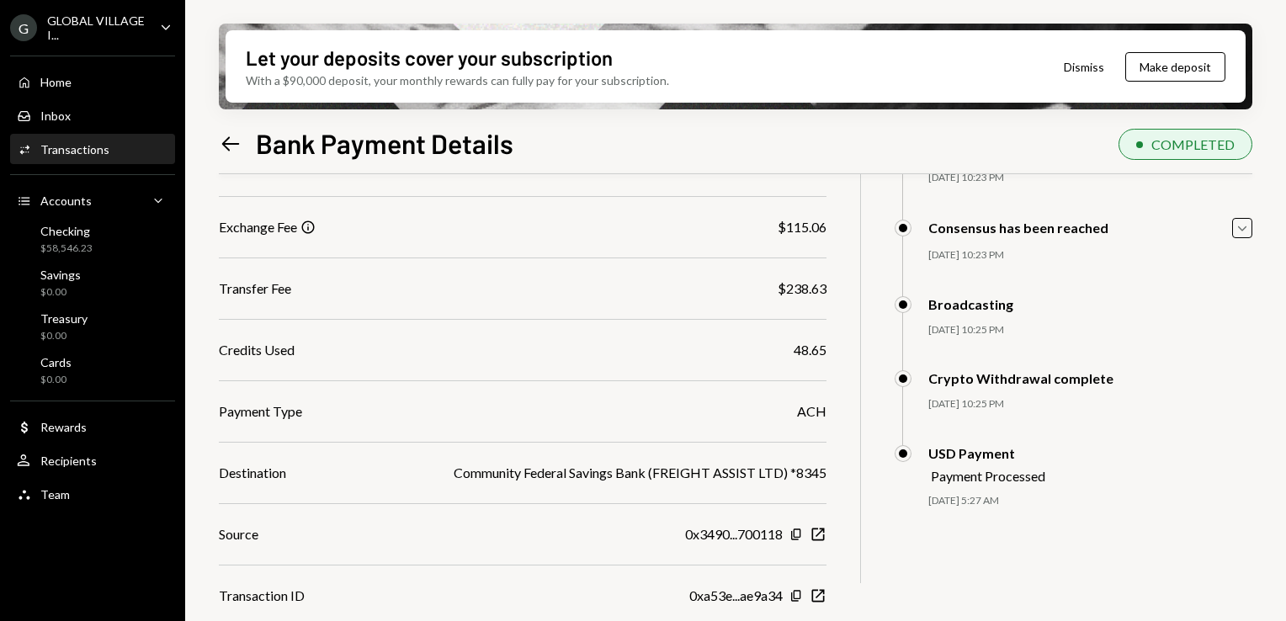
scroll to position [279, 0]
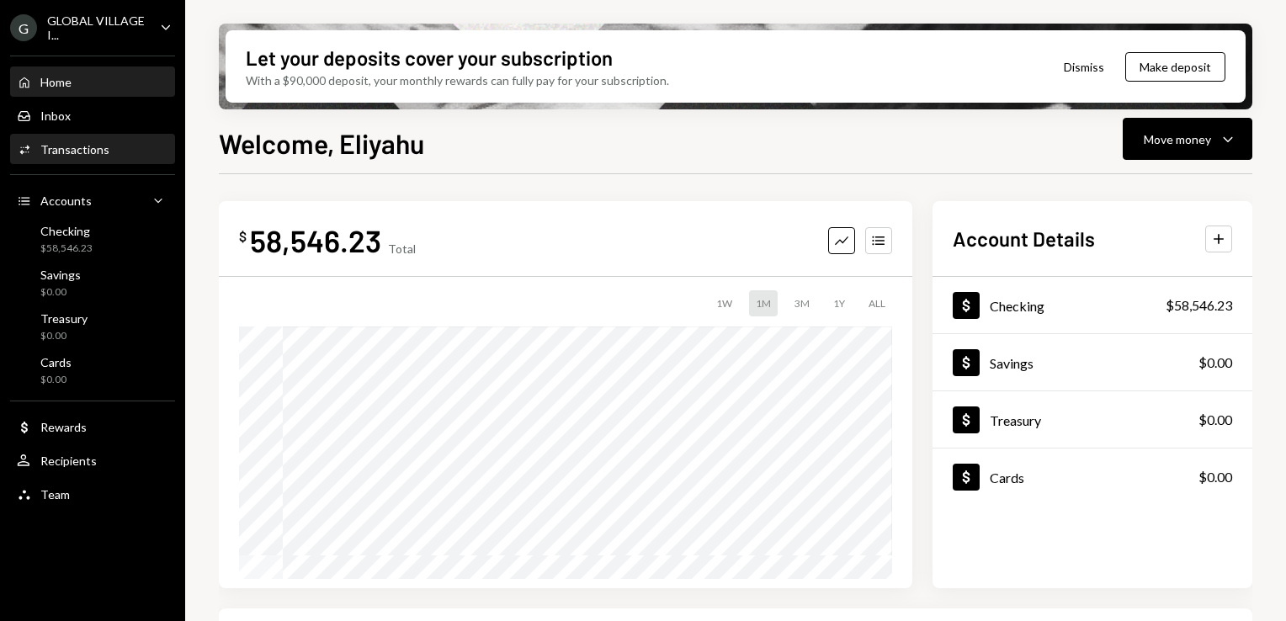
click at [42, 157] on div "Activities Transactions" at bounding box center [63, 149] width 93 height 15
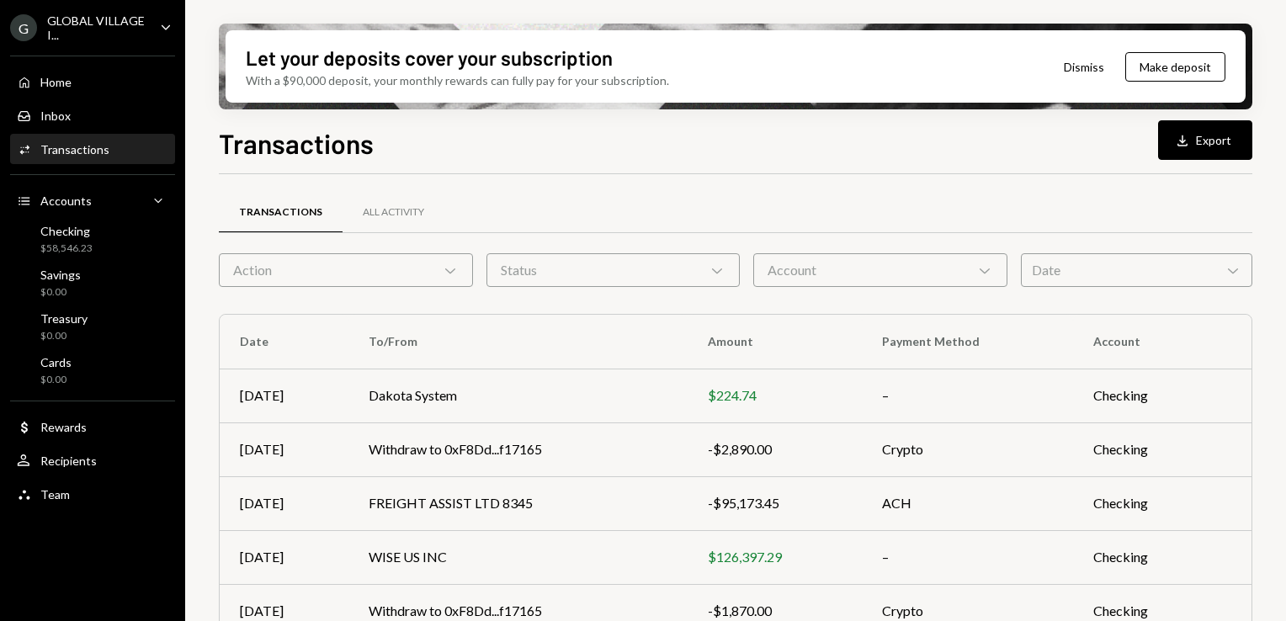
click at [454, 264] on icon "Chevron Down" at bounding box center [450, 270] width 17 height 17
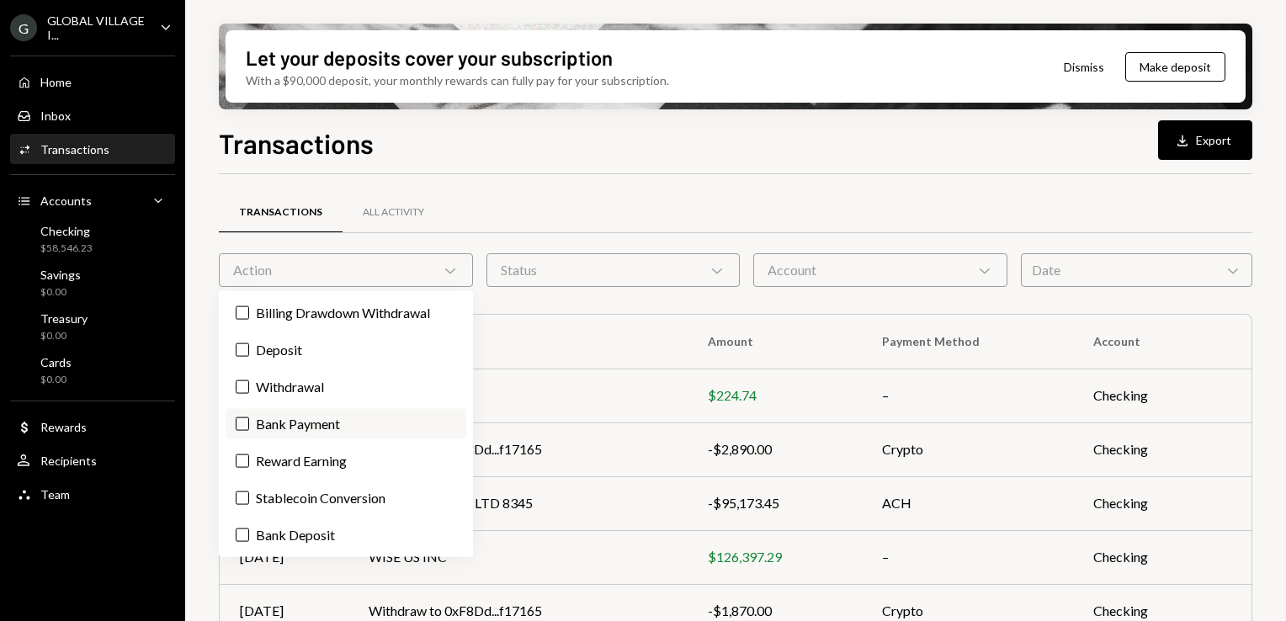
click at [311, 420] on label "Bank Payment" at bounding box center [346, 424] width 241 height 30
click at [249, 420] on button "Bank Payment" at bounding box center [242, 423] width 13 height 13
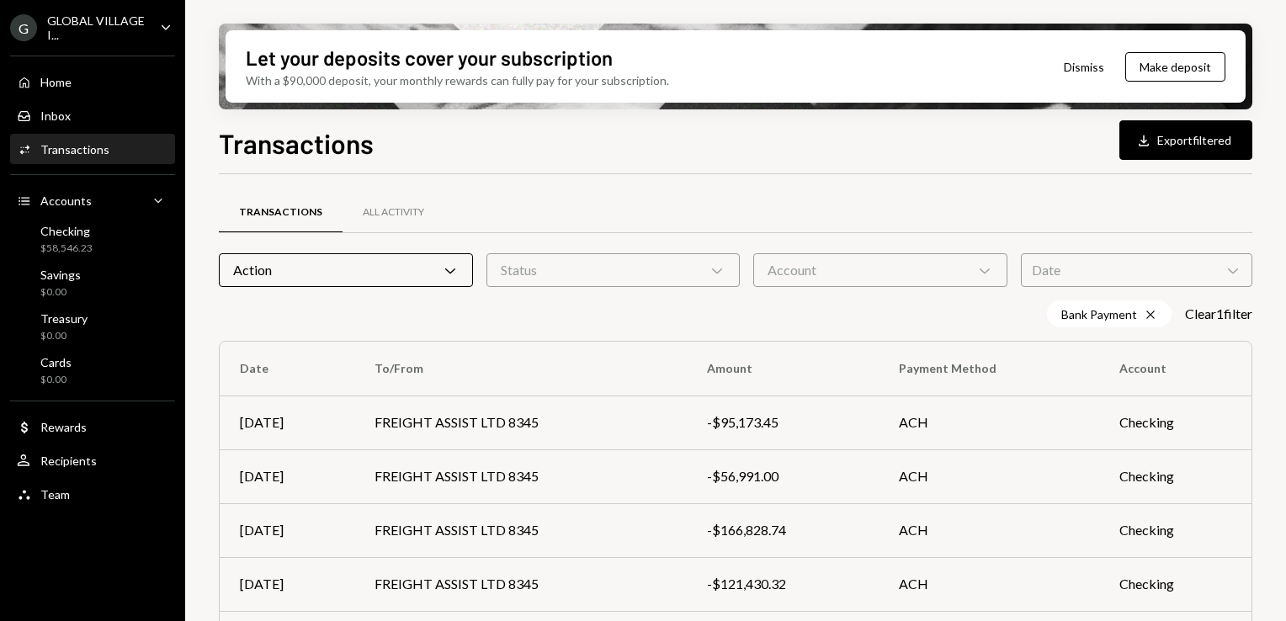
click at [615, 207] on div "Transactions All Activity" at bounding box center [735, 212] width 1033 height 43
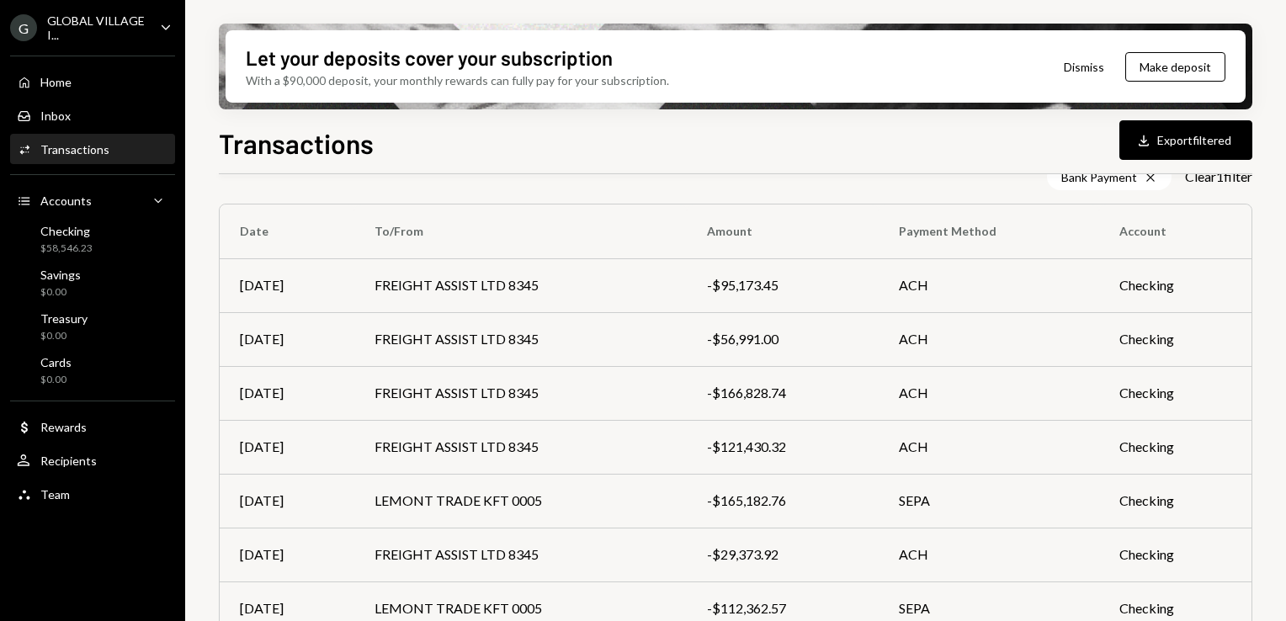
scroll to position [364, 0]
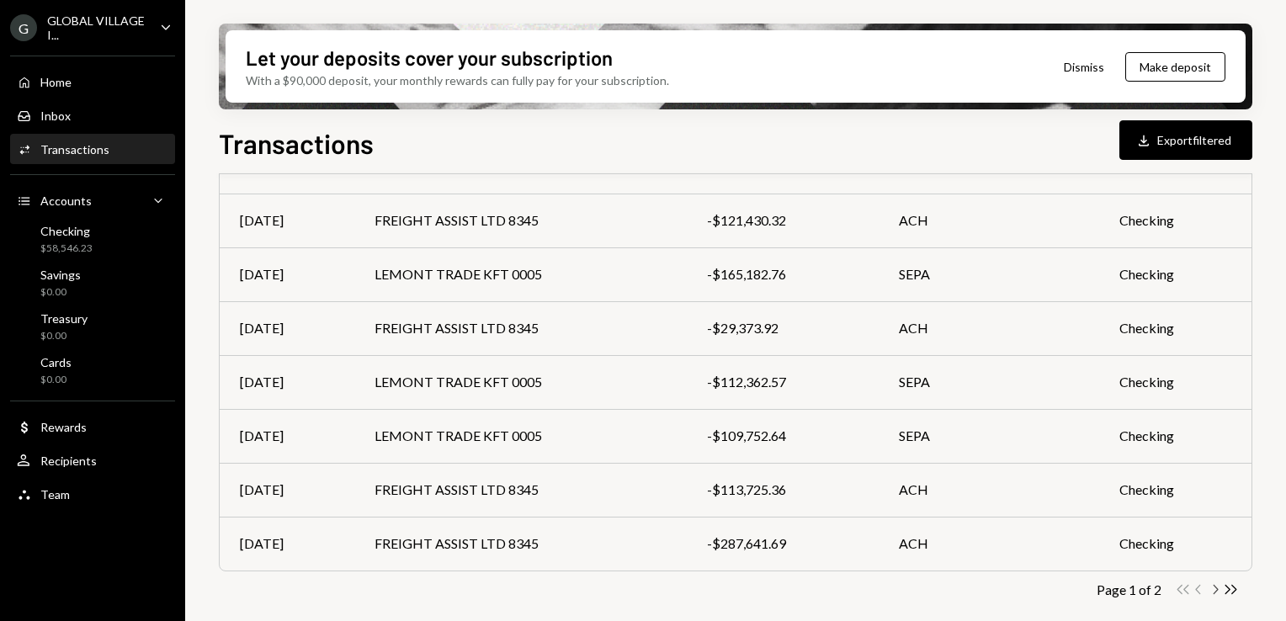
click at [1218, 596] on icon "Chevron Right" at bounding box center [1215, 589] width 16 height 16
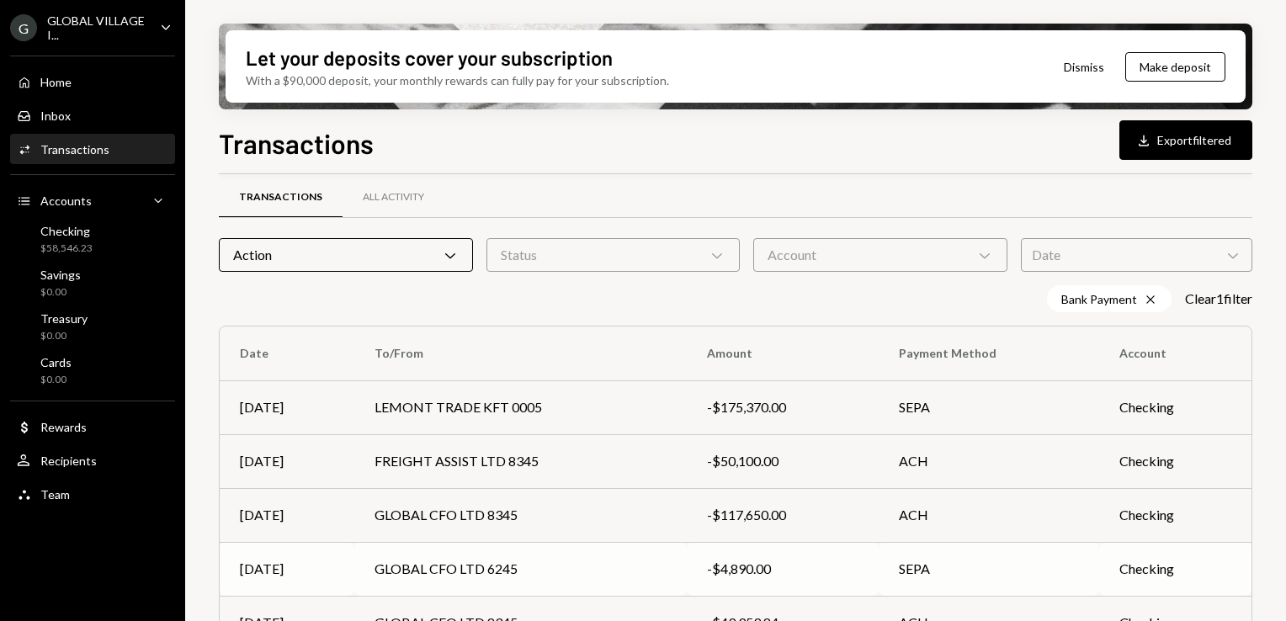
scroll to position [0, 0]
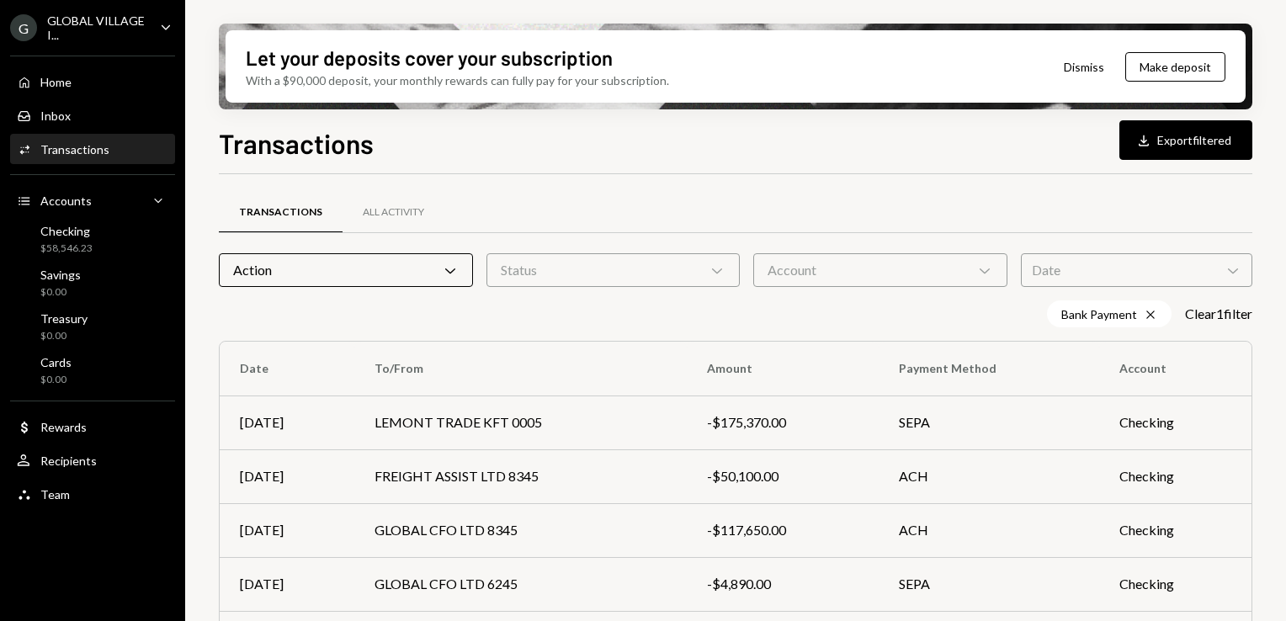
click at [481, 269] on form "Action Chevron Down Status Chevron Down Account Chevron Down Date Chevron Down" at bounding box center [735, 270] width 1033 height 34
click at [448, 267] on icon "Chevron Down" at bounding box center [450, 270] width 17 height 17
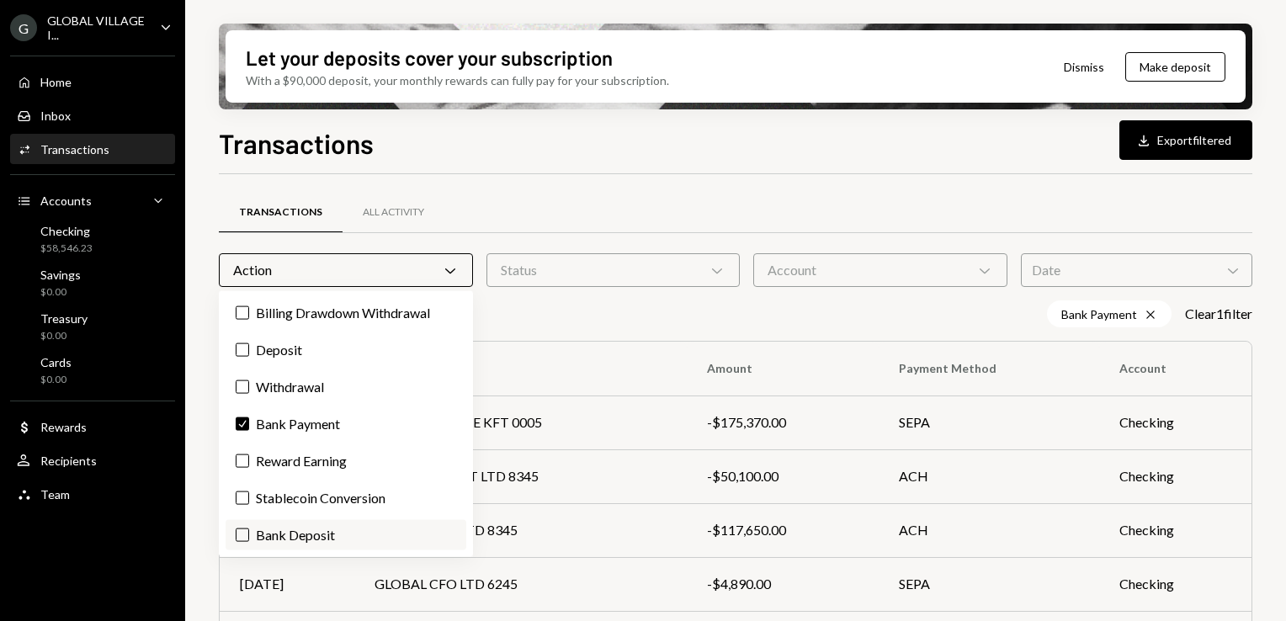
click at [242, 531] on button "Bank Deposit" at bounding box center [242, 534] width 13 height 13
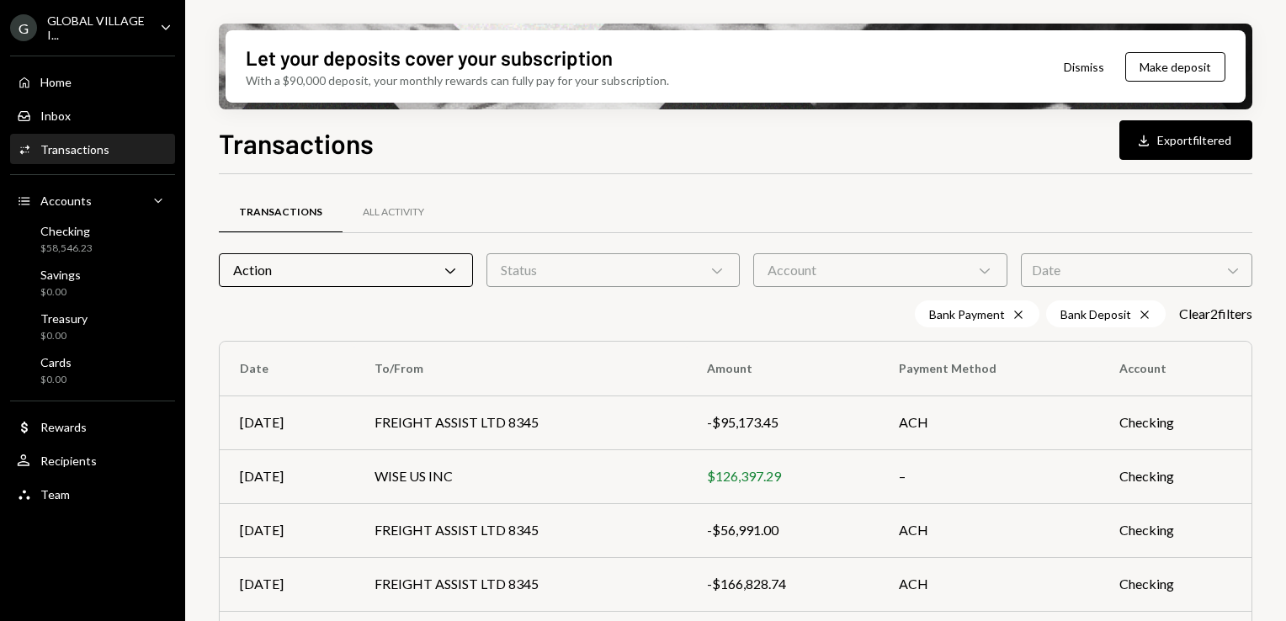
click at [780, 215] on div "Transactions All Activity" at bounding box center [735, 212] width 1033 height 43
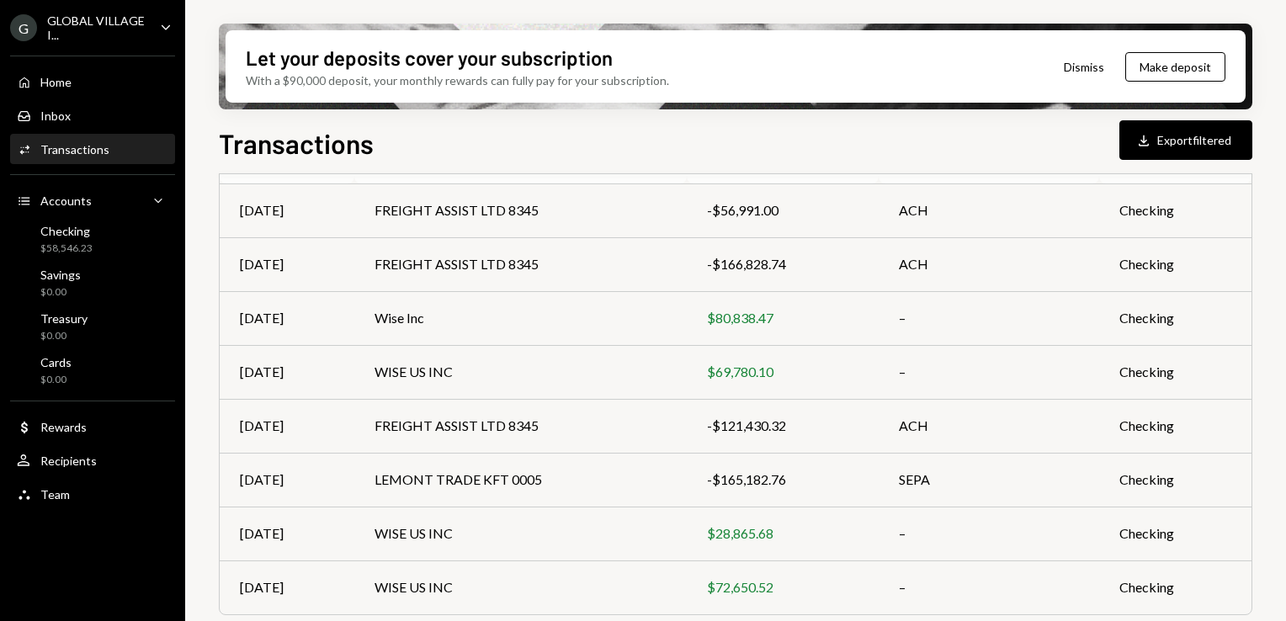
scroll to position [364, 0]
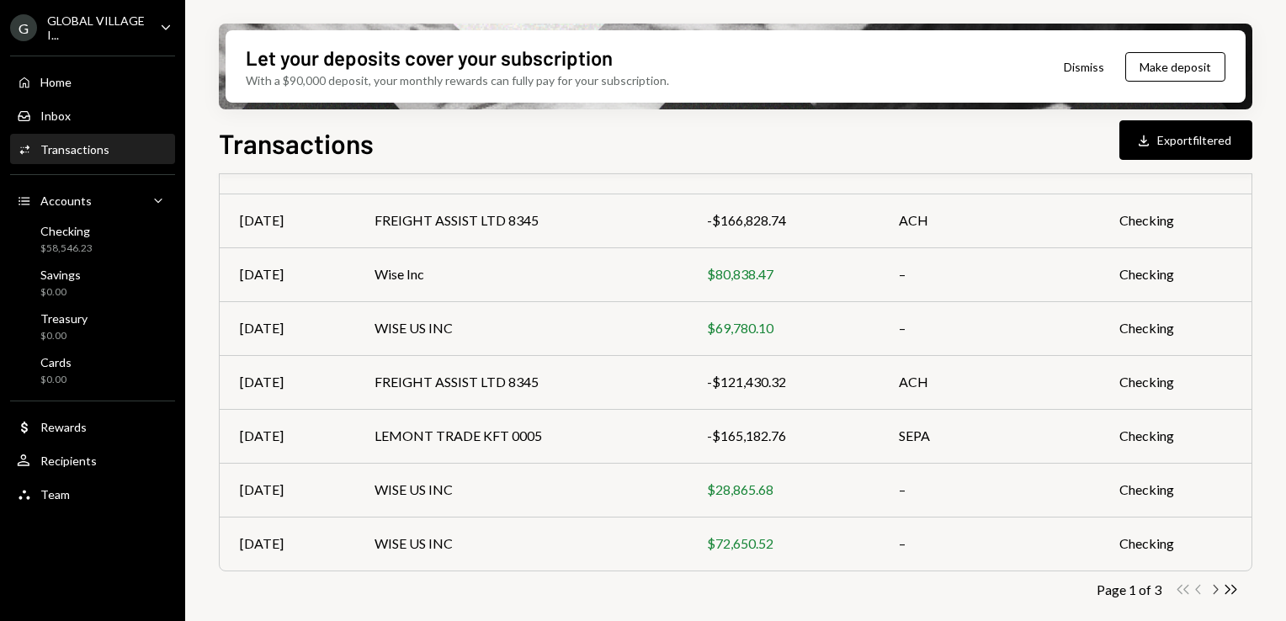
click at [1212, 591] on icon "Chevron Right" at bounding box center [1215, 589] width 16 height 16
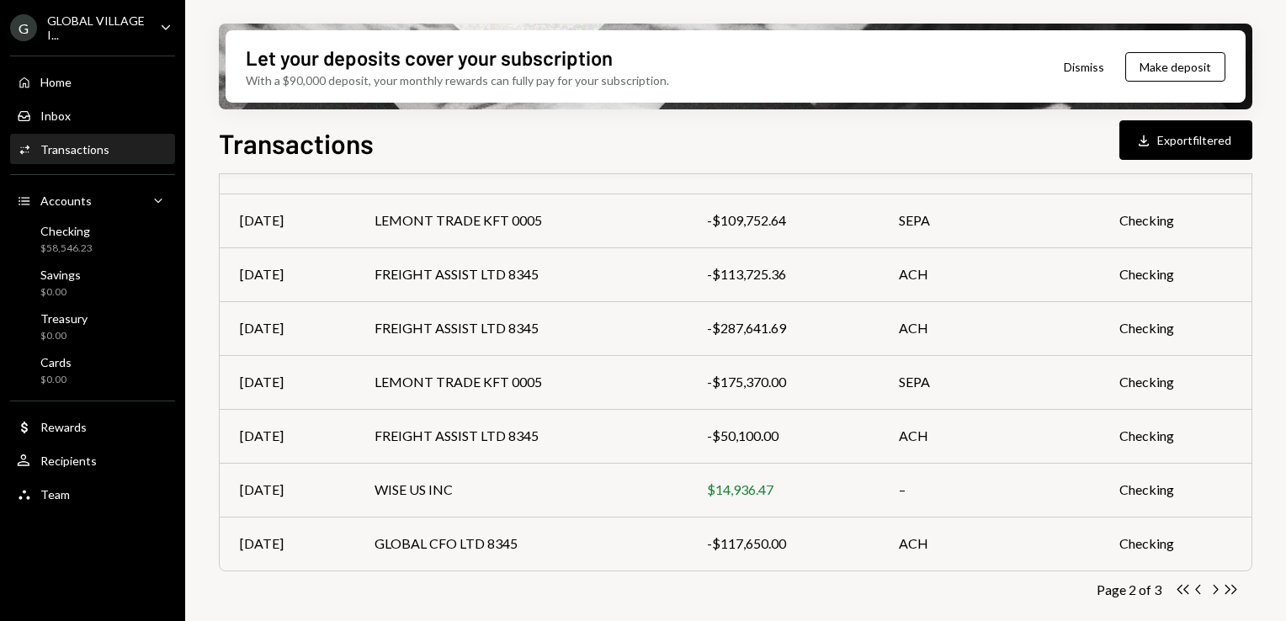
click at [1212, 591] on icon "Chevron Right" at bounding box center [1215, 589] width 16 height 16
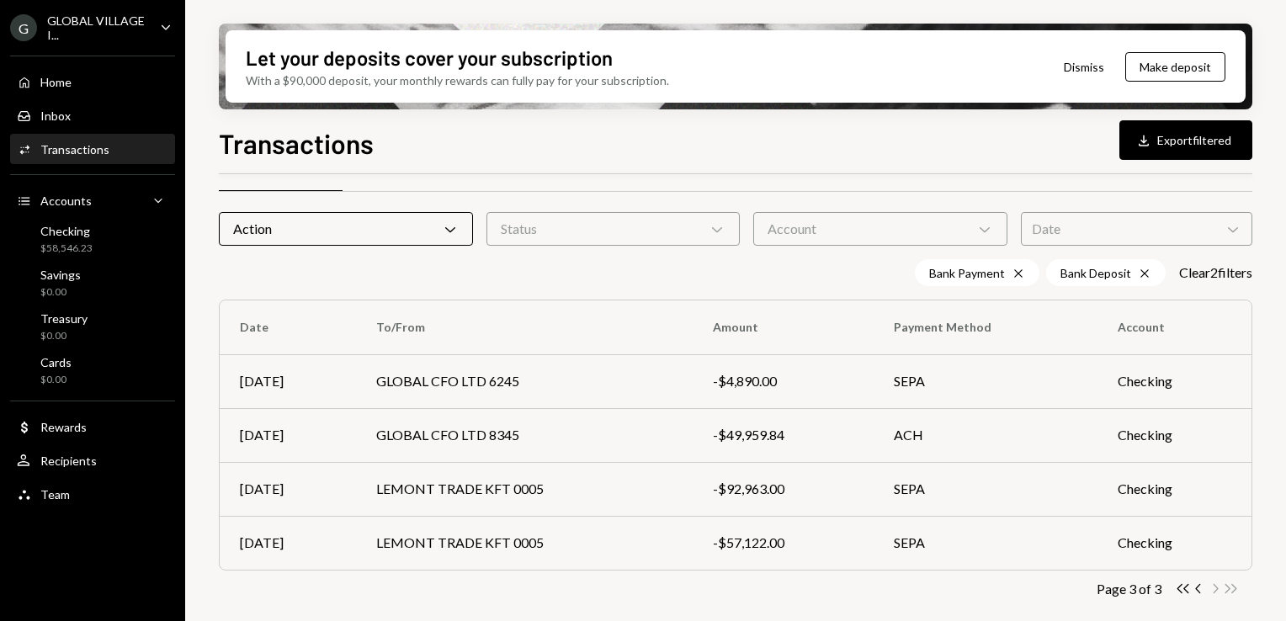
scroll to position [40, 0]
click at [1195, 587] on icon "Chevron Left" at bounding box center [1199, 589] width 16 height 16
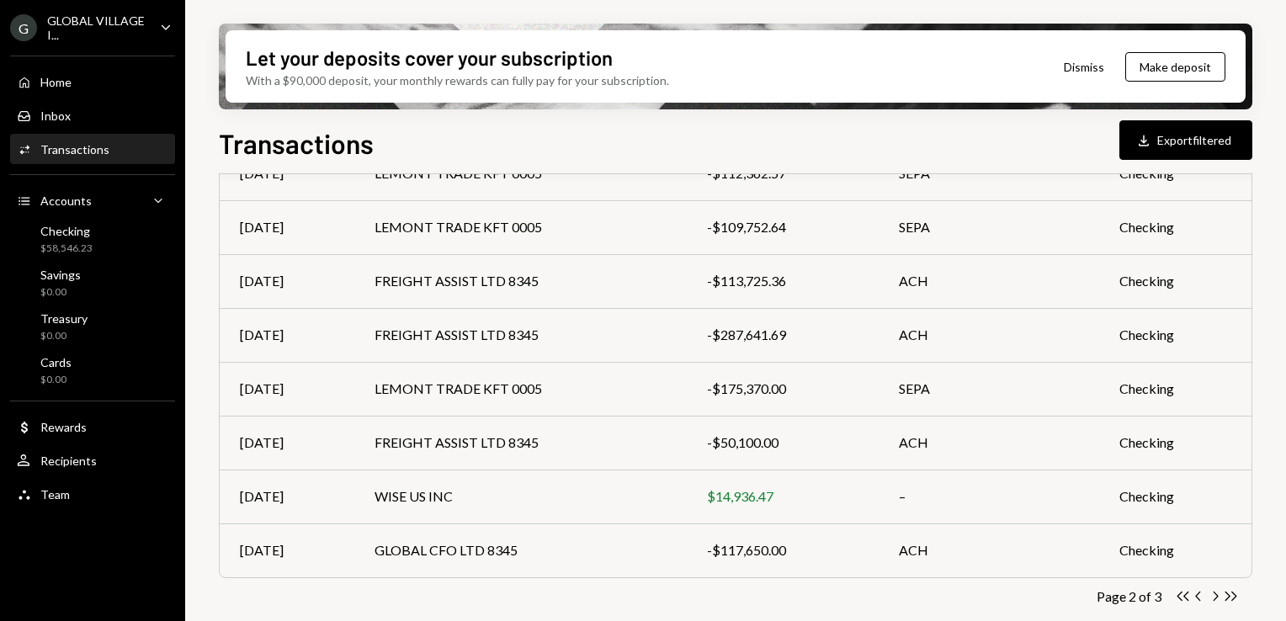
scroll to position [360, 0]
